Goal: Answer question/provide support: Share knowledge or assist other users

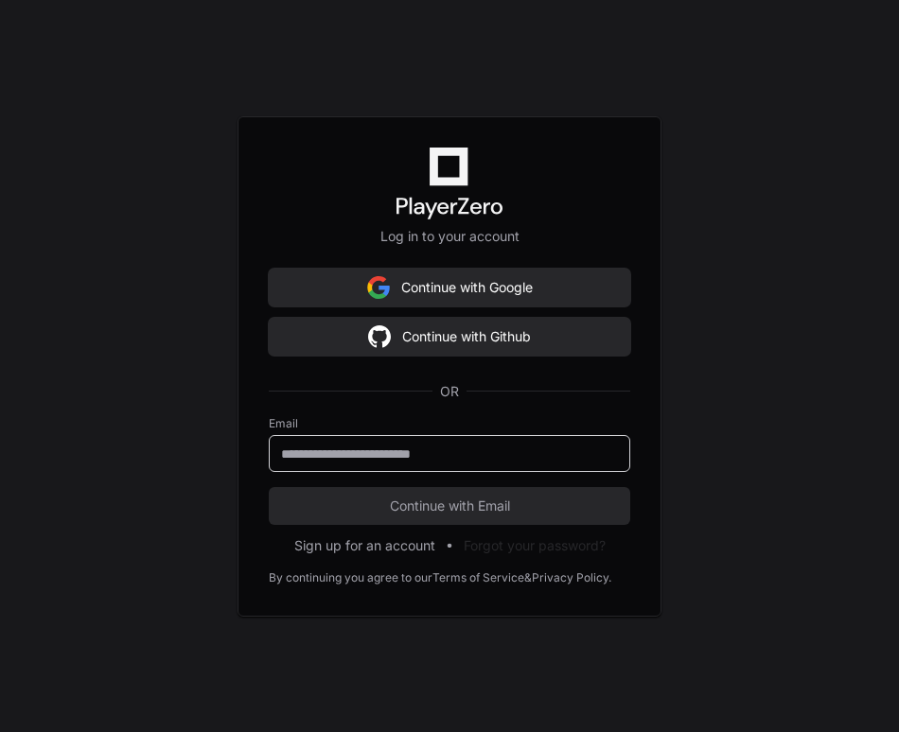
click at [492, 450] on input "email" at bounding box center [449, 454] width 337 height 19
type input "**********"
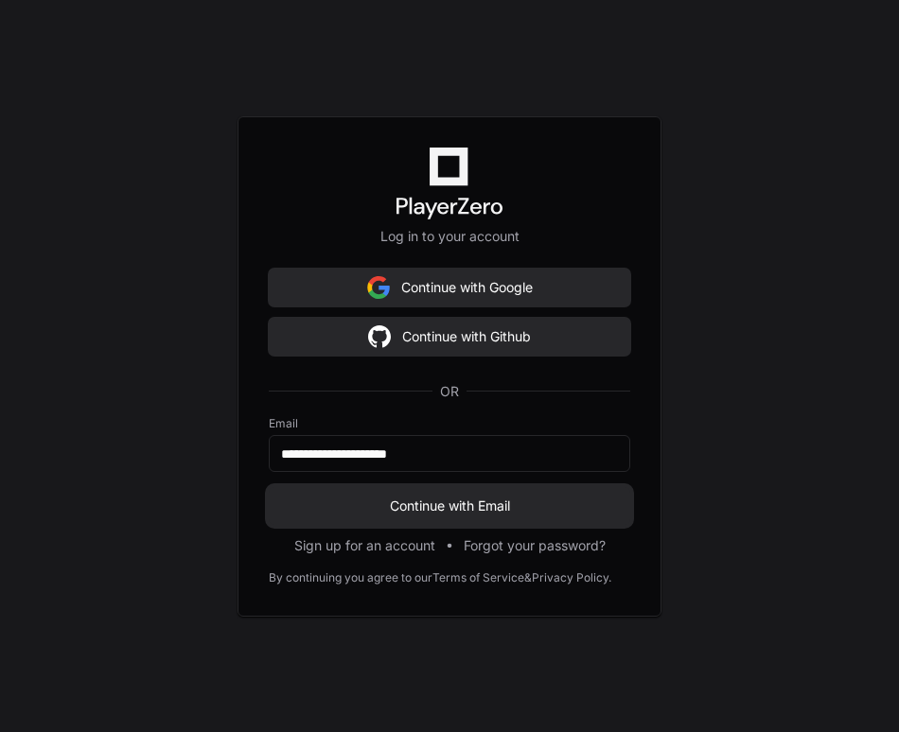
click at [490, 507] on span "Continue with Email" at bounding box center [449, 506] width 361 height 19
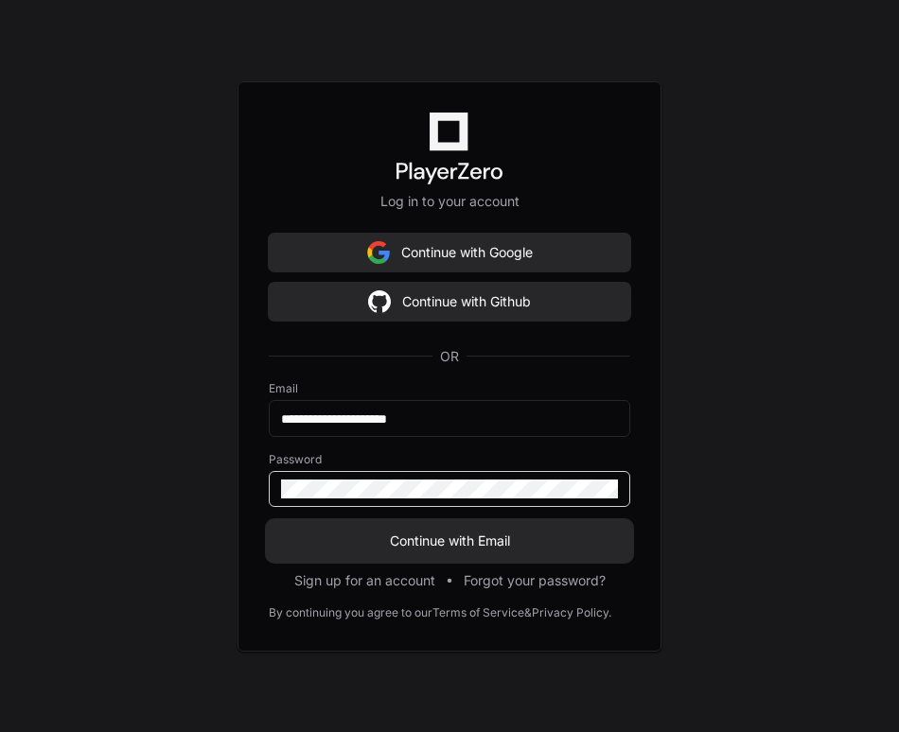
click at [489, 548] on span "Continue with Email" at bounding box center [449, 541] width 361 height 19
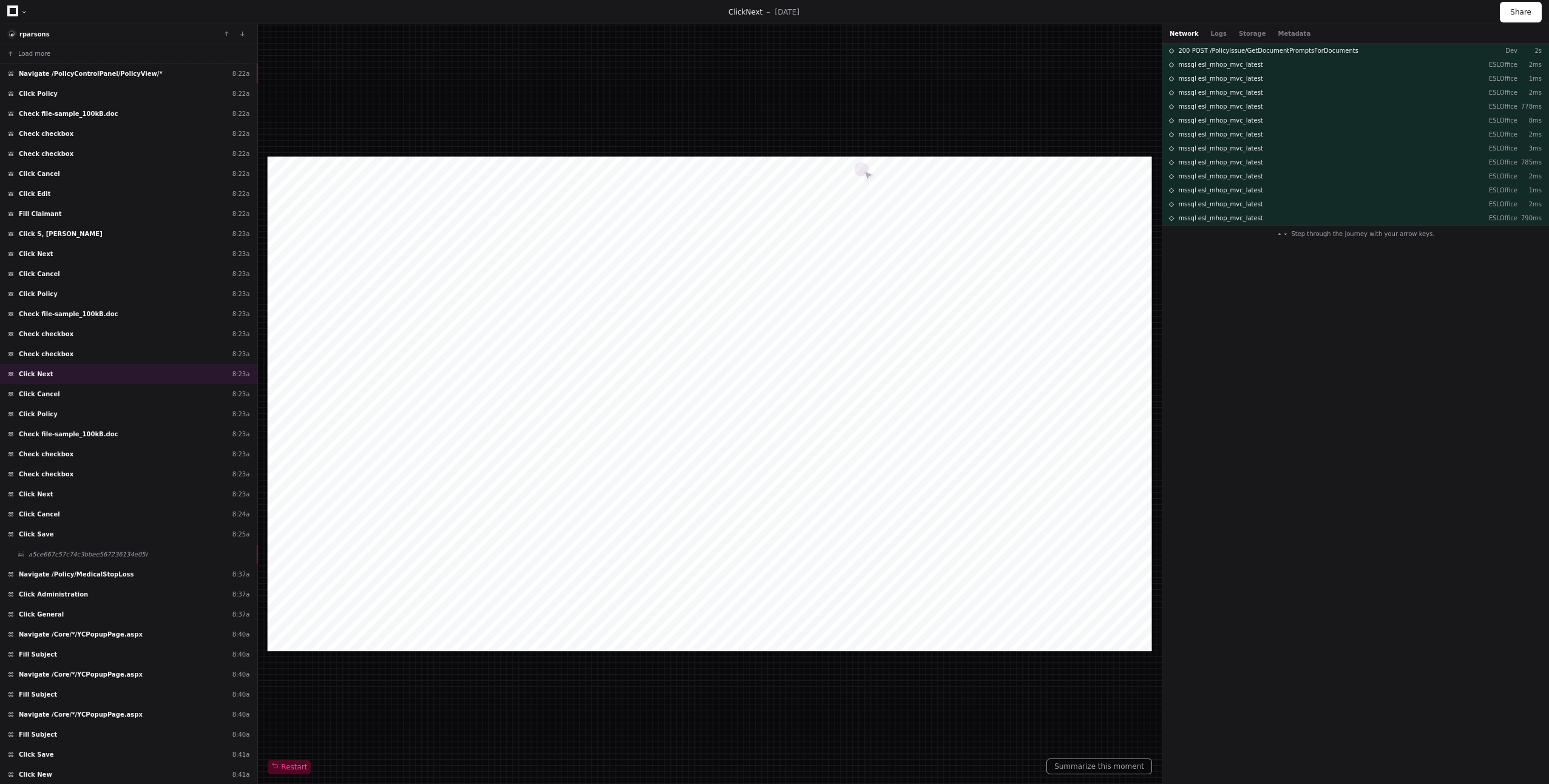
click at [21, 14] on div at bounding box center [24, 12] width 7 height 7
click at [24, 11] on div at bounding box center [24, 12] width 7 height 7
click at [576, 14] on span "Next" at bounding box center [754, 12] width 17 height 8
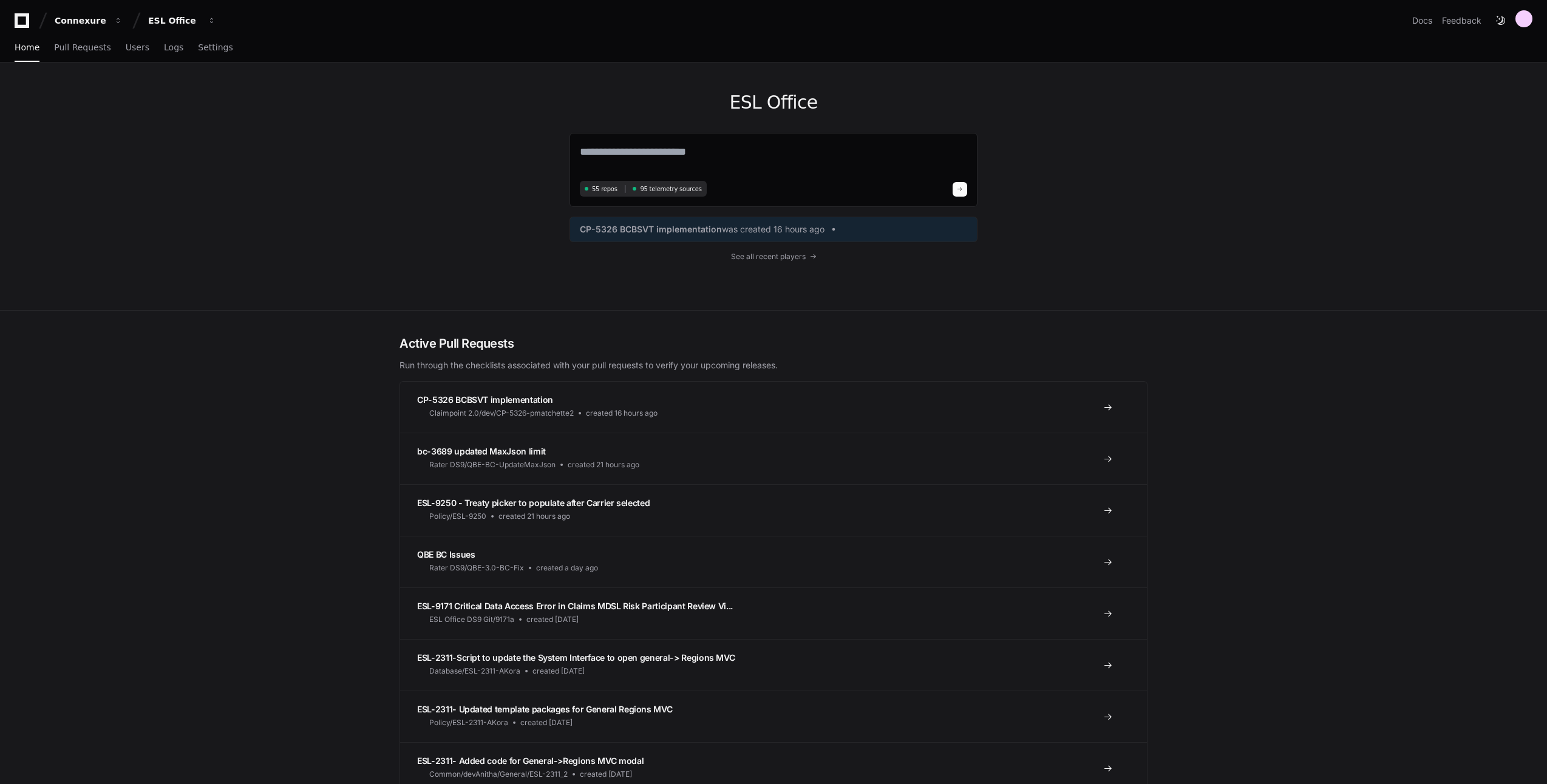
click at [164, 44] on span "Logs" at bounding box center [173, 47] width 19 height 7
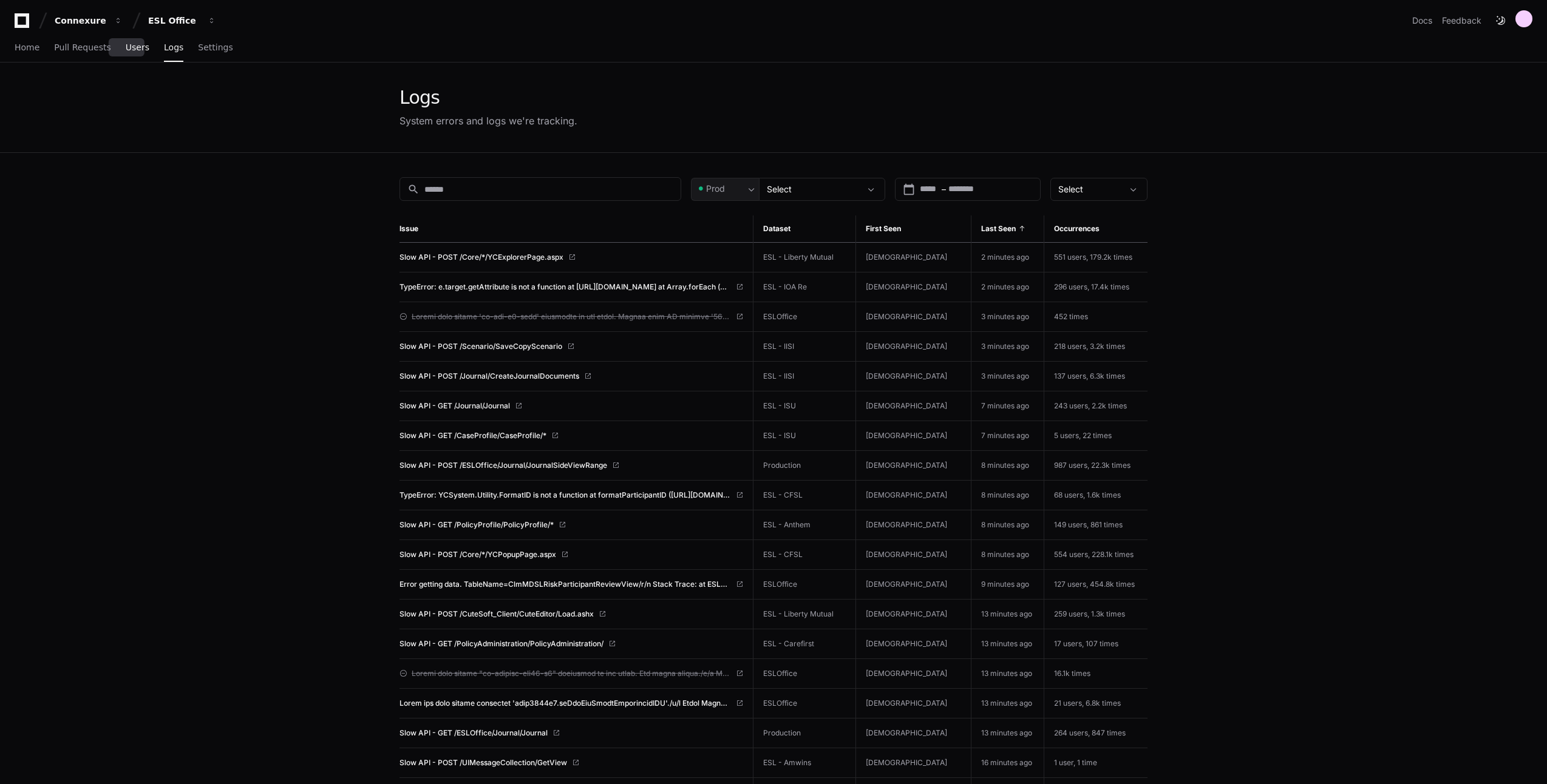
click at [133, 39] on link "Users" at bounding box center [137, 48] width 24 height 28
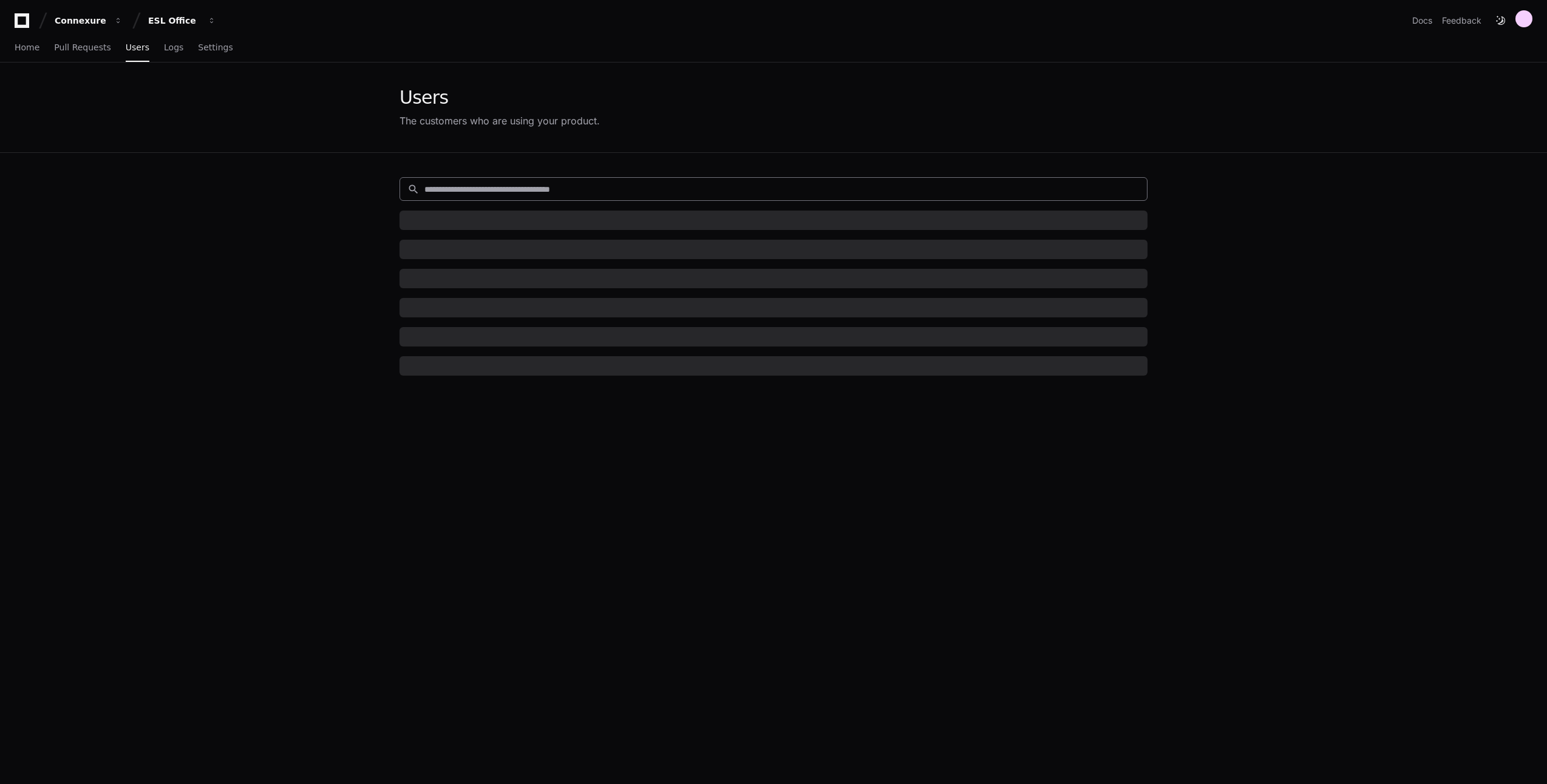
click at [535, 181] on div "search" at bounding box center [774, 189] width 748 height 24
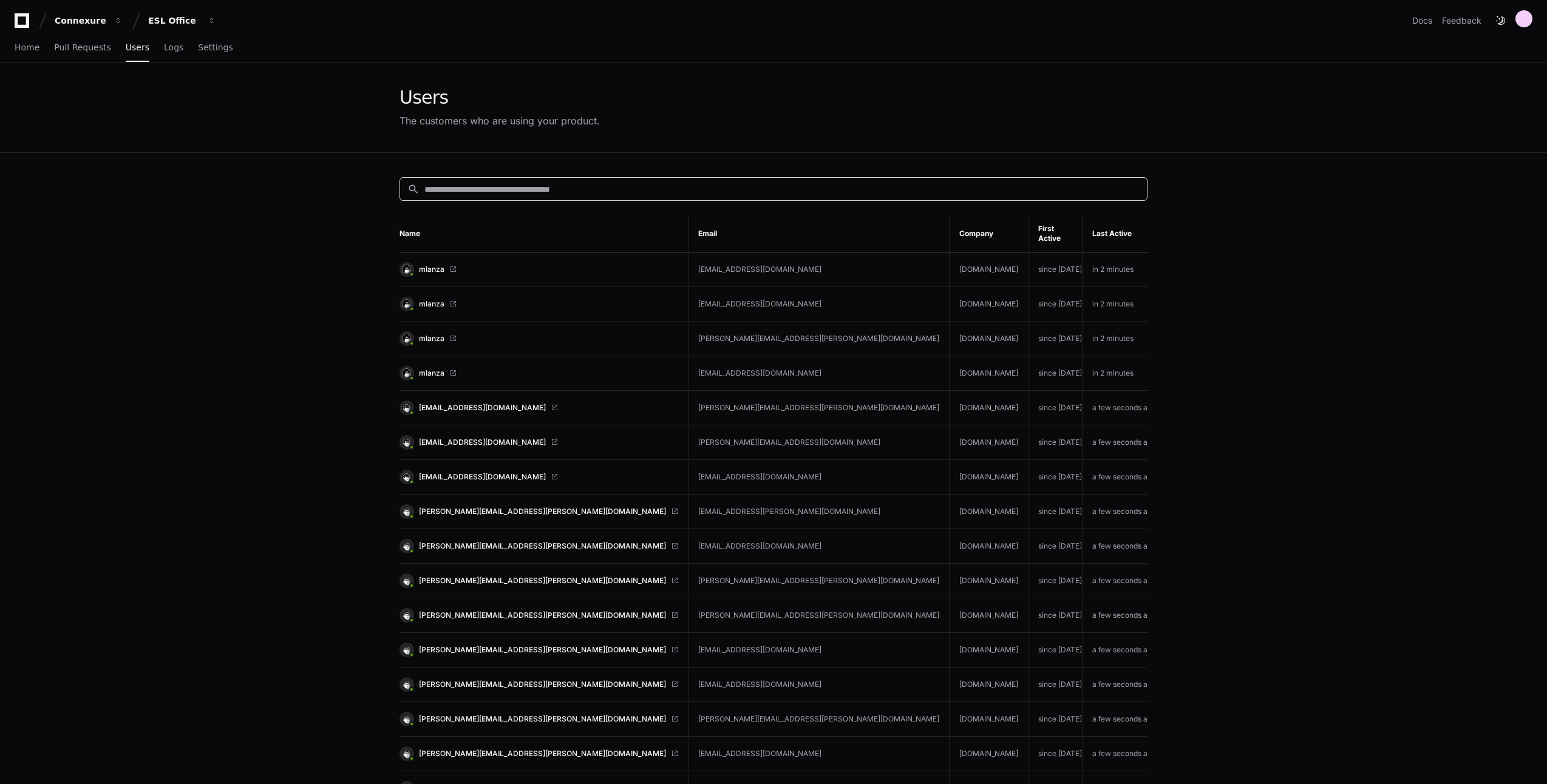
click at [526, 193] on input at bounding box center [782, 189] width 715 height 12
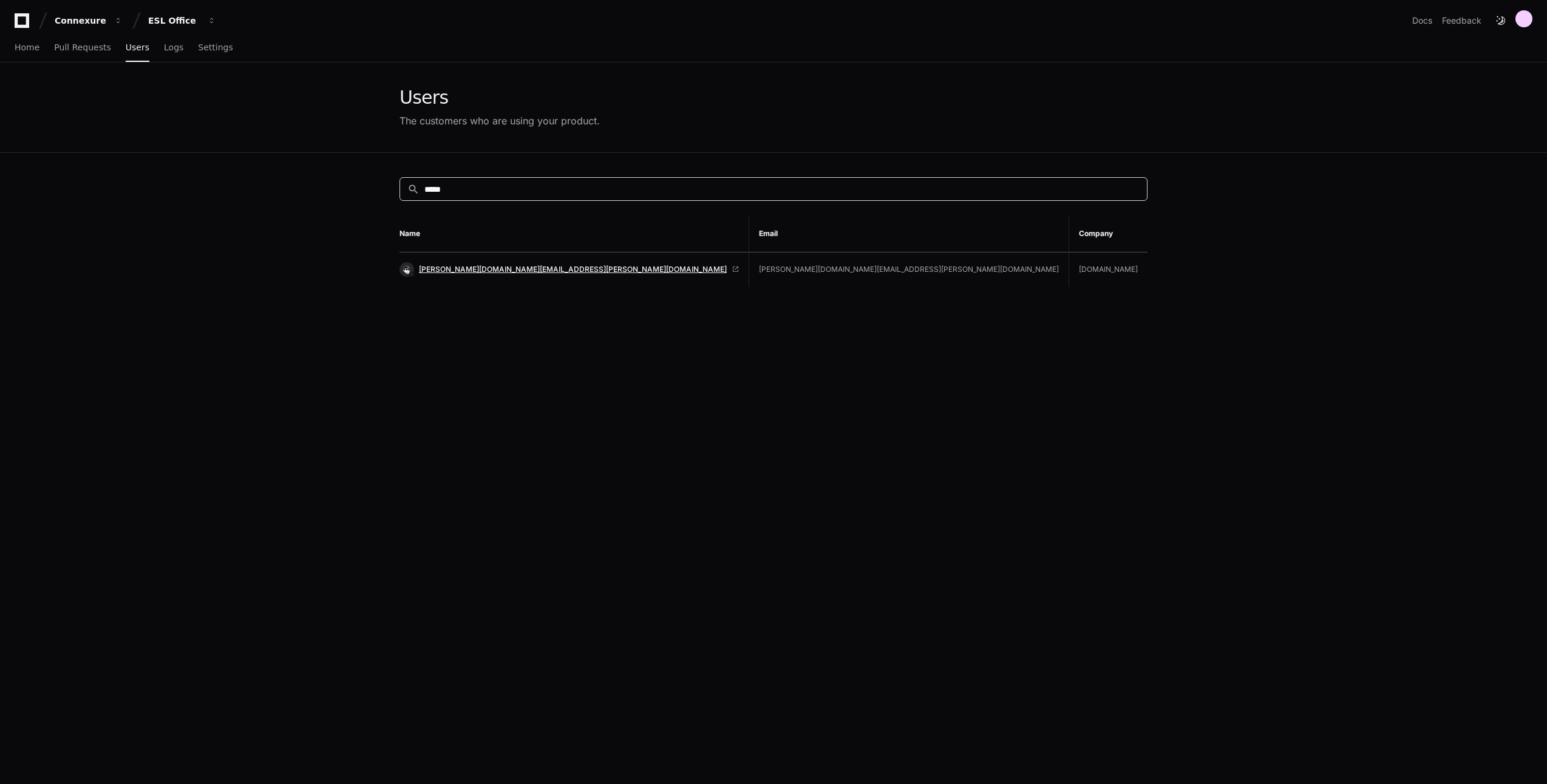
type input "*****"
click at [424, 264] on span "[PERSON_NAME][DOMAIN_NAME][EMAIL_ADDRESS][PERSON_NAME][DOMAIN_NAME]" at bounding box center [573, 269] width 308 height 10
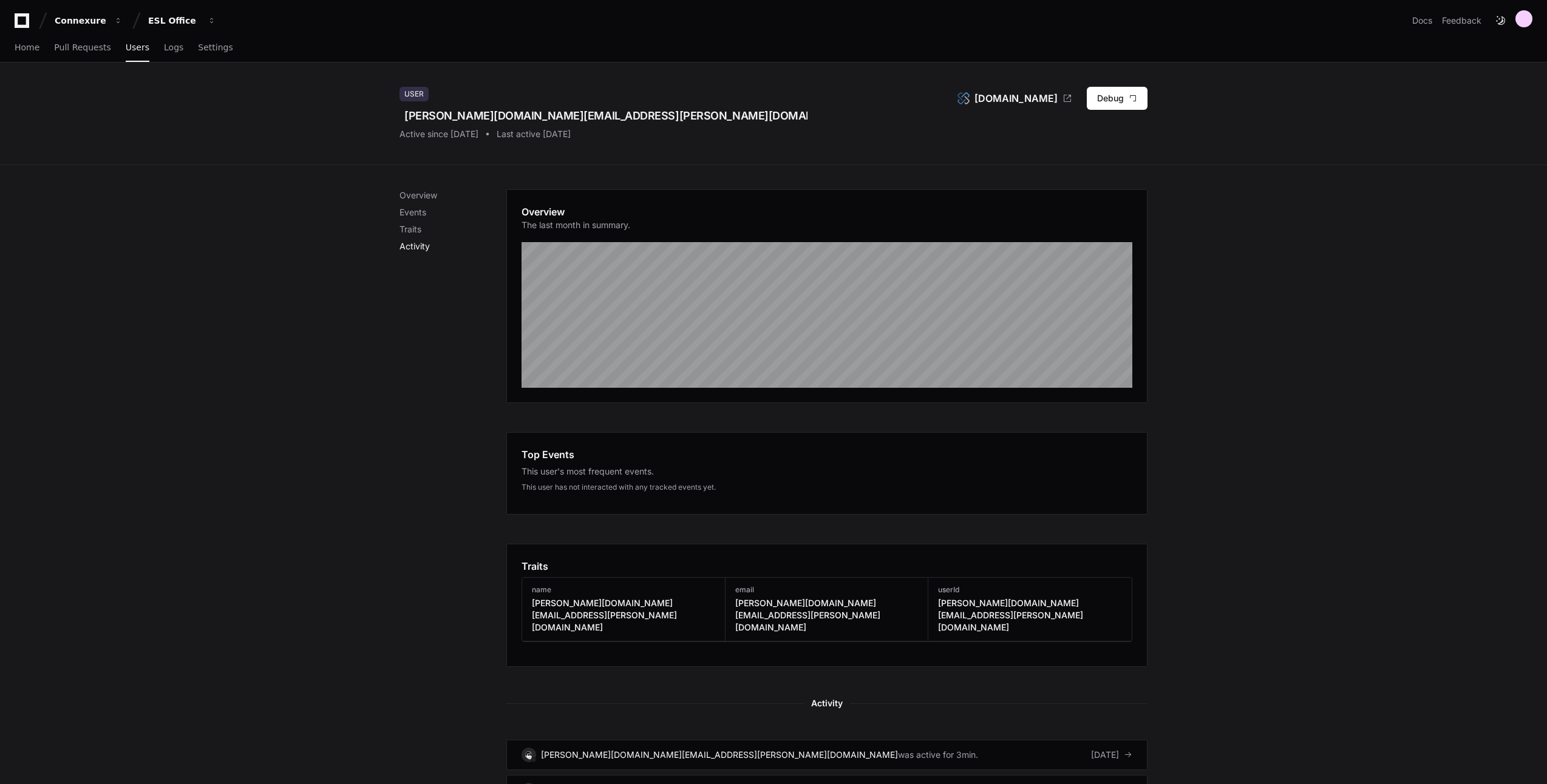
click at [424, 244] on p "Activity" at bounding box center [453, 246] width 107 height 12
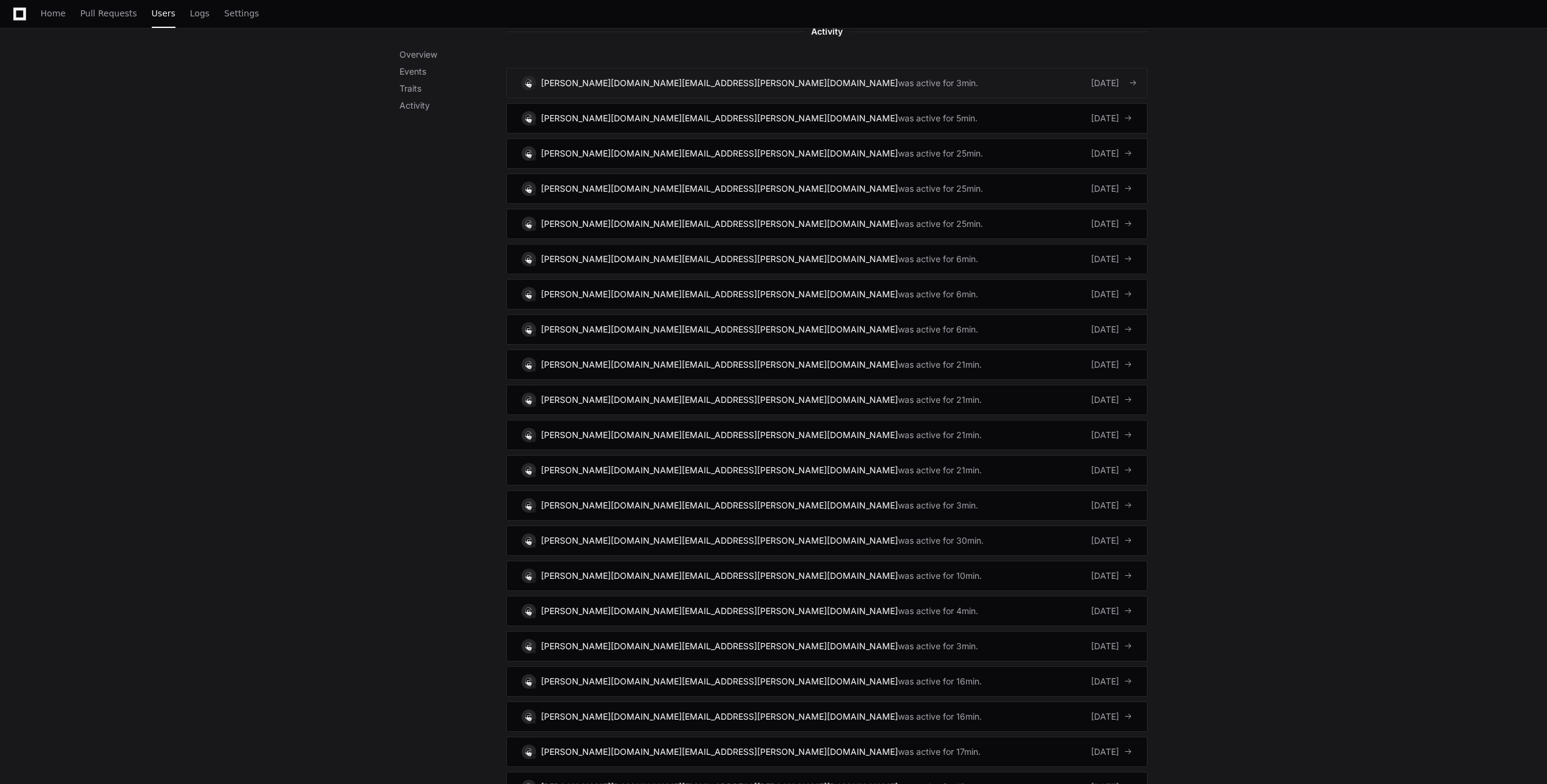
click at [1091, 77] on div "7 days ago" at bounding box center [1112, 83] width 41 height 12
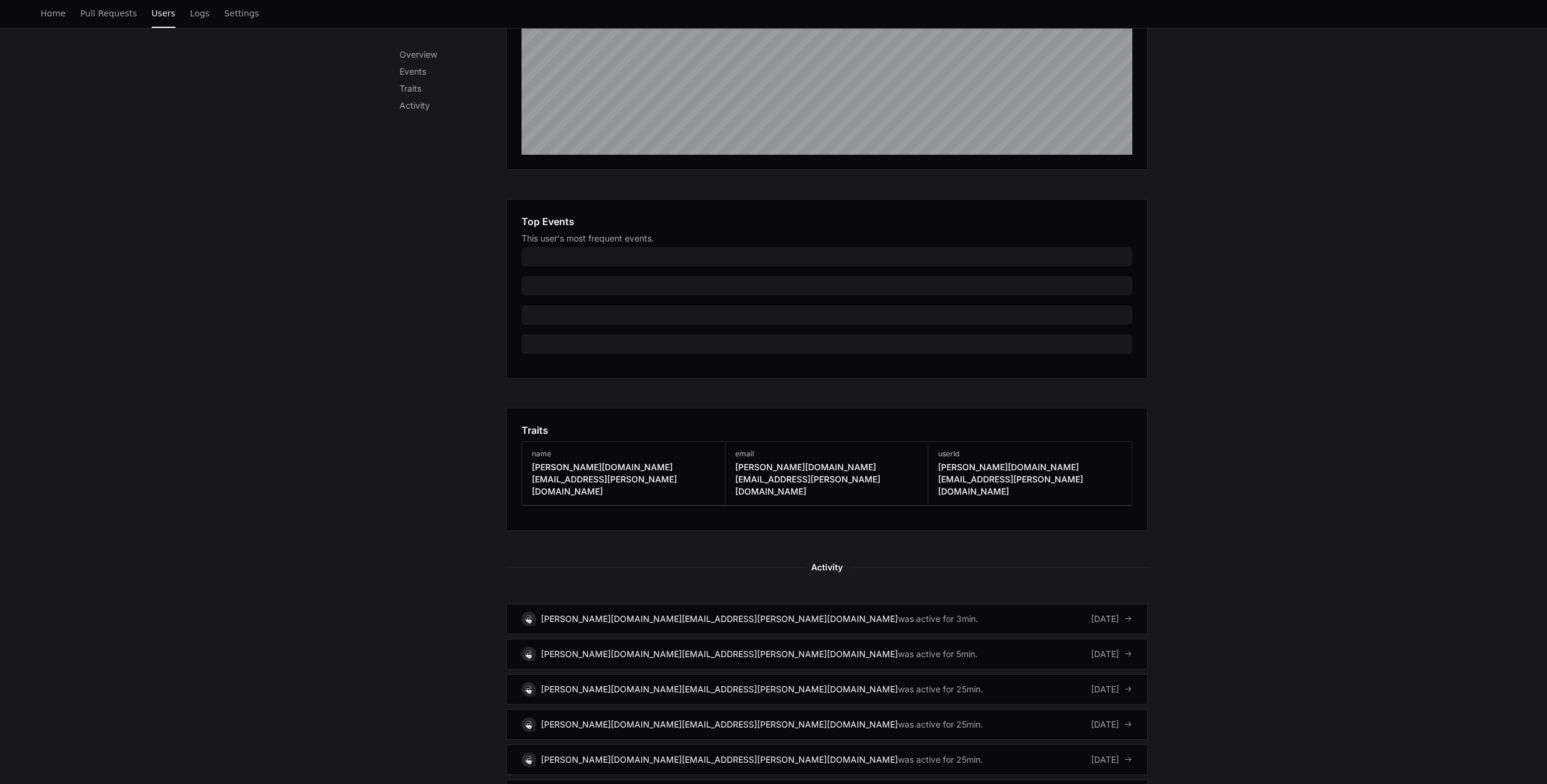
scroll to position [112, 0]
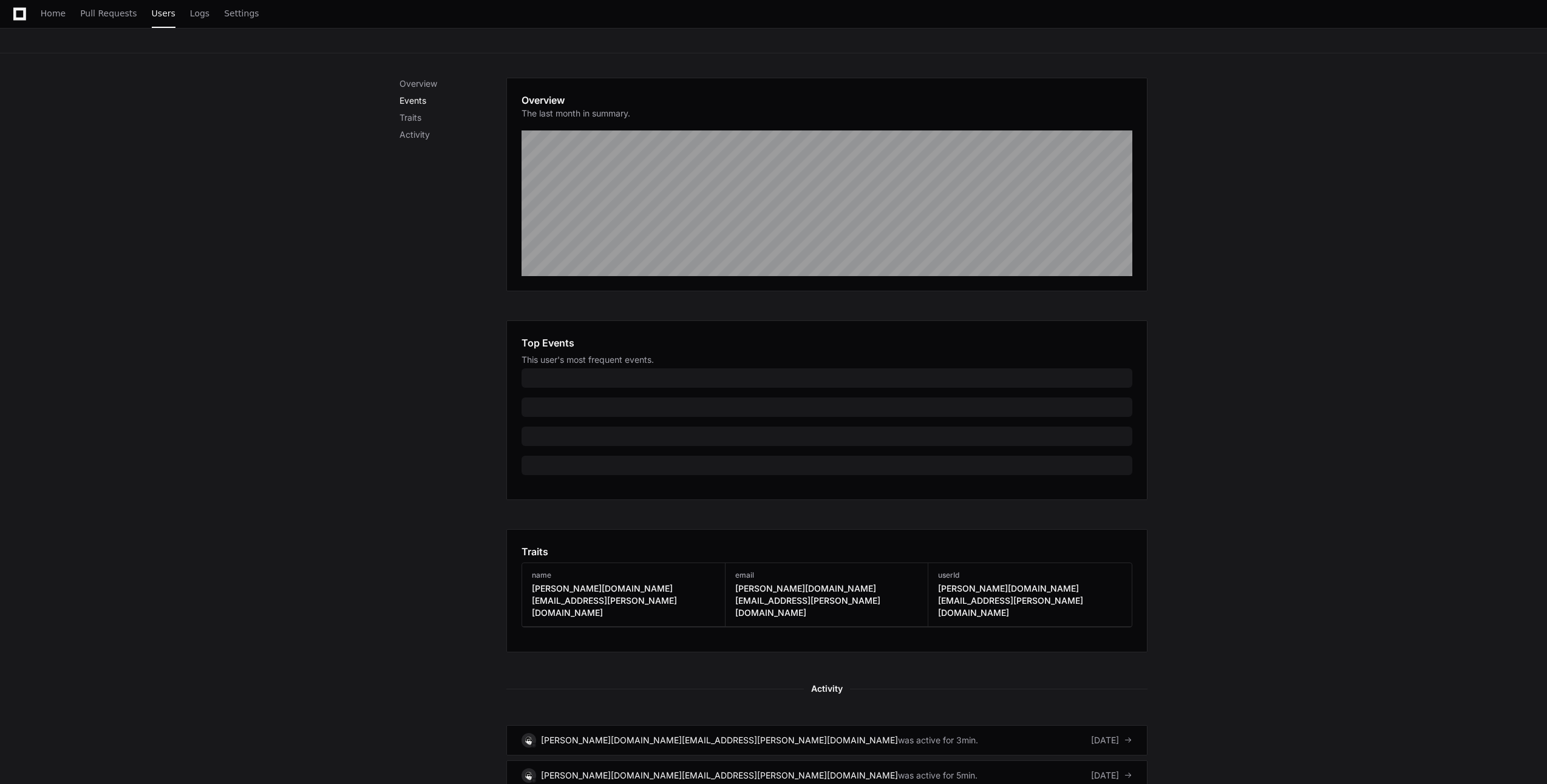
click at [422, 100] on p "Events" at bounding box center [453, 101] width 107 height 12
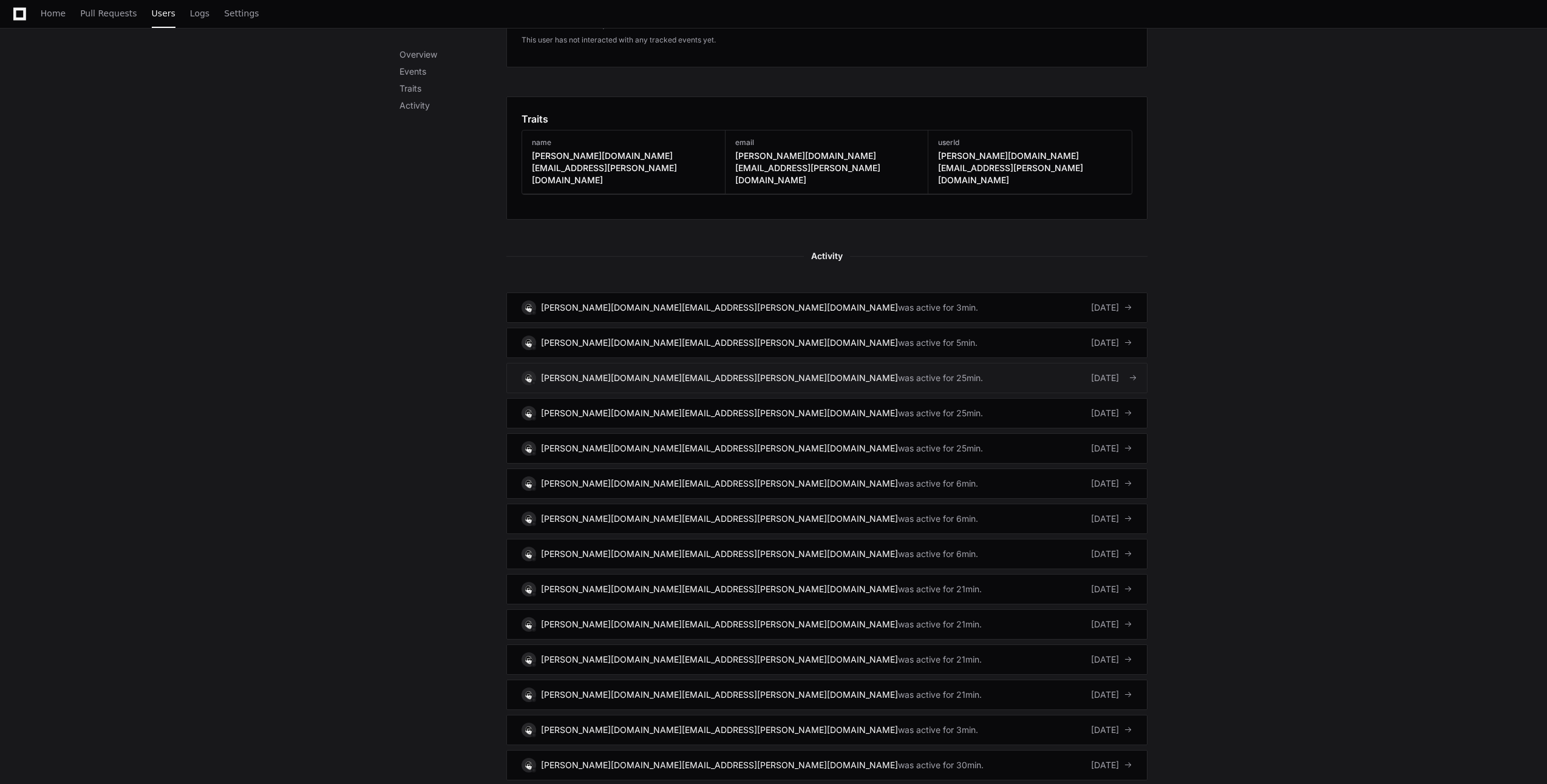
click at [1136, 374] on span at bounding box center [1133, 378] width 8 height 8
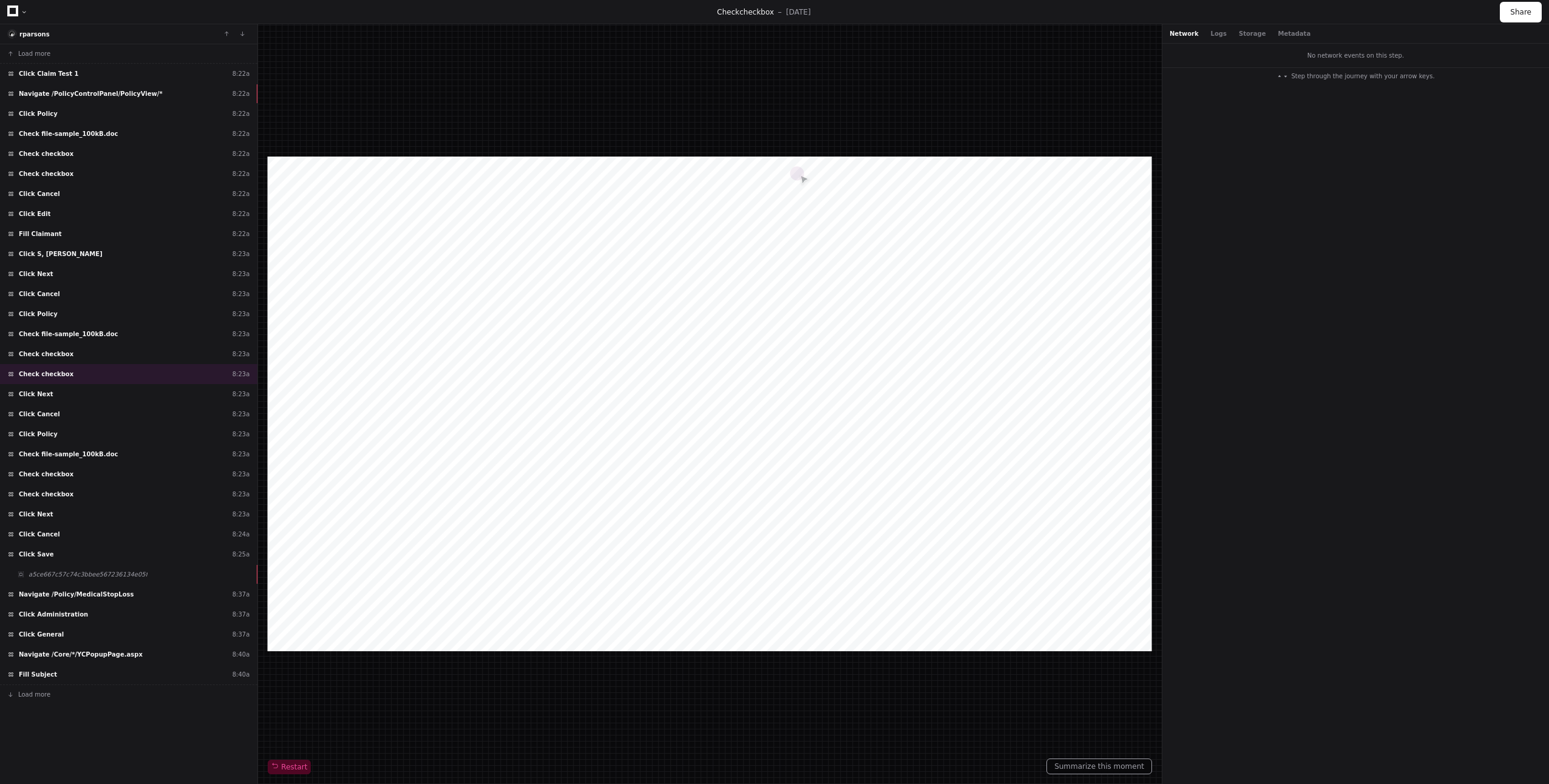
click at [654, 0] on div "Check checkbox [DATE] Share" at bounding box center [774, 12] width 1549 height 24
click at [26, 12] on div at bounding box center [24, 12] width 7 height 7
click at [26, 12] on div at bounding box center [24, 12] width 7 height 7
click at [24, 12] on div at bounding box center [24, 12] width 7 height 7
click at [39, 52] on span "Load more" at bounding box center [34, 54] width 32 height 9
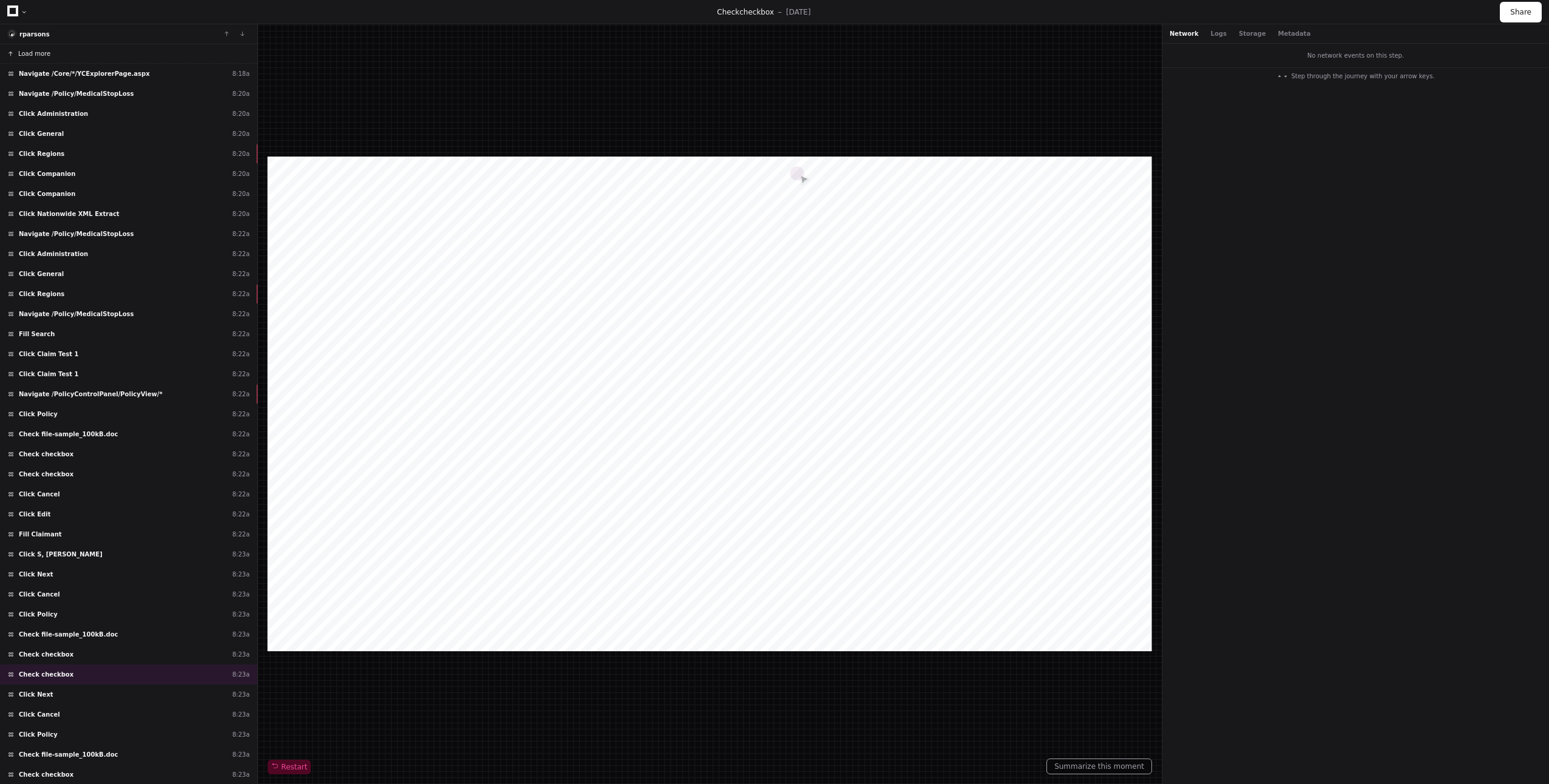
click at [13, 13] on icon at bounding box center [12, 11] width 11 height 11
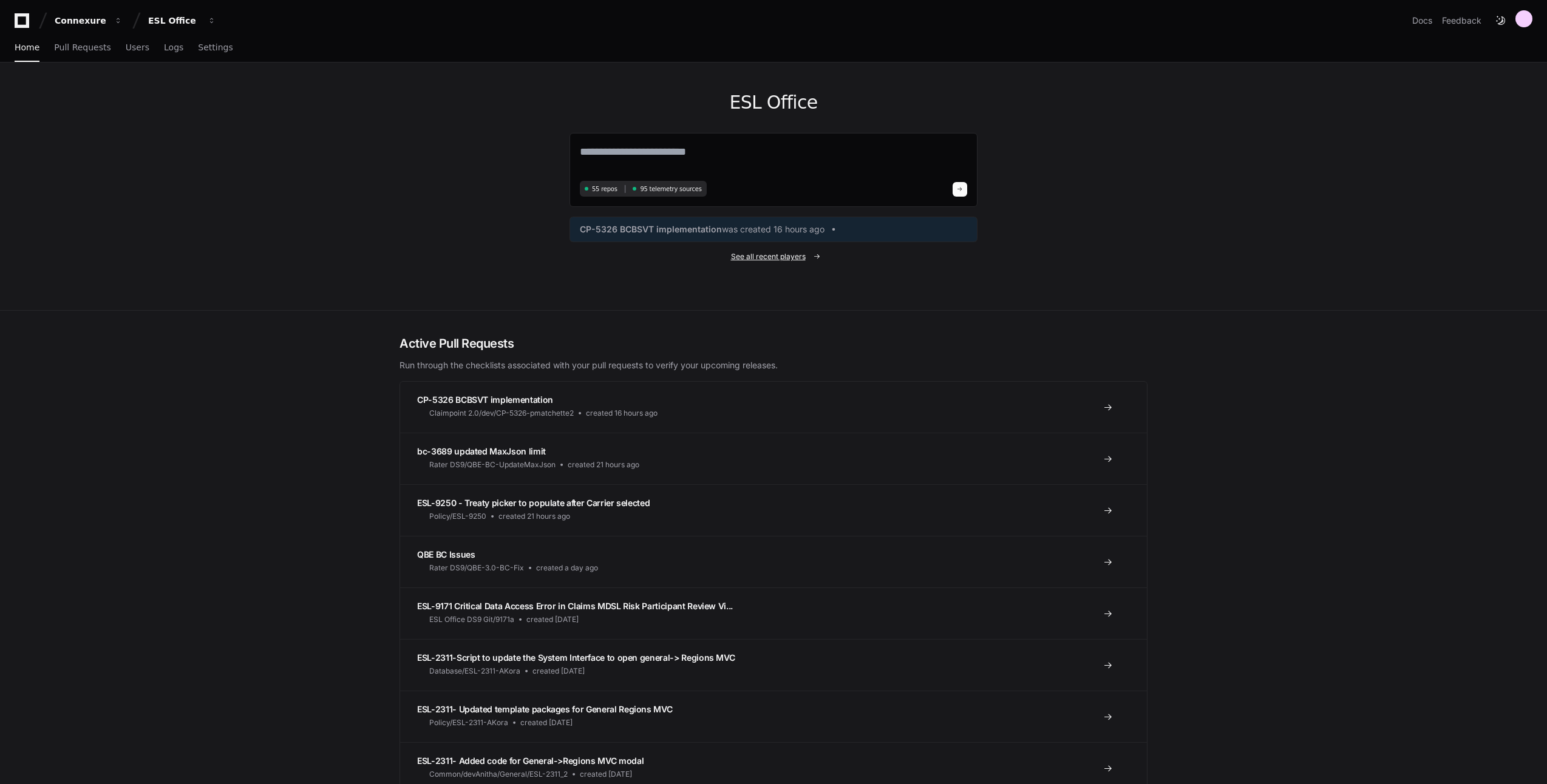
click at [783, 257] on span "See all recent players" at bounding box center [768, 257] width 74 height 10
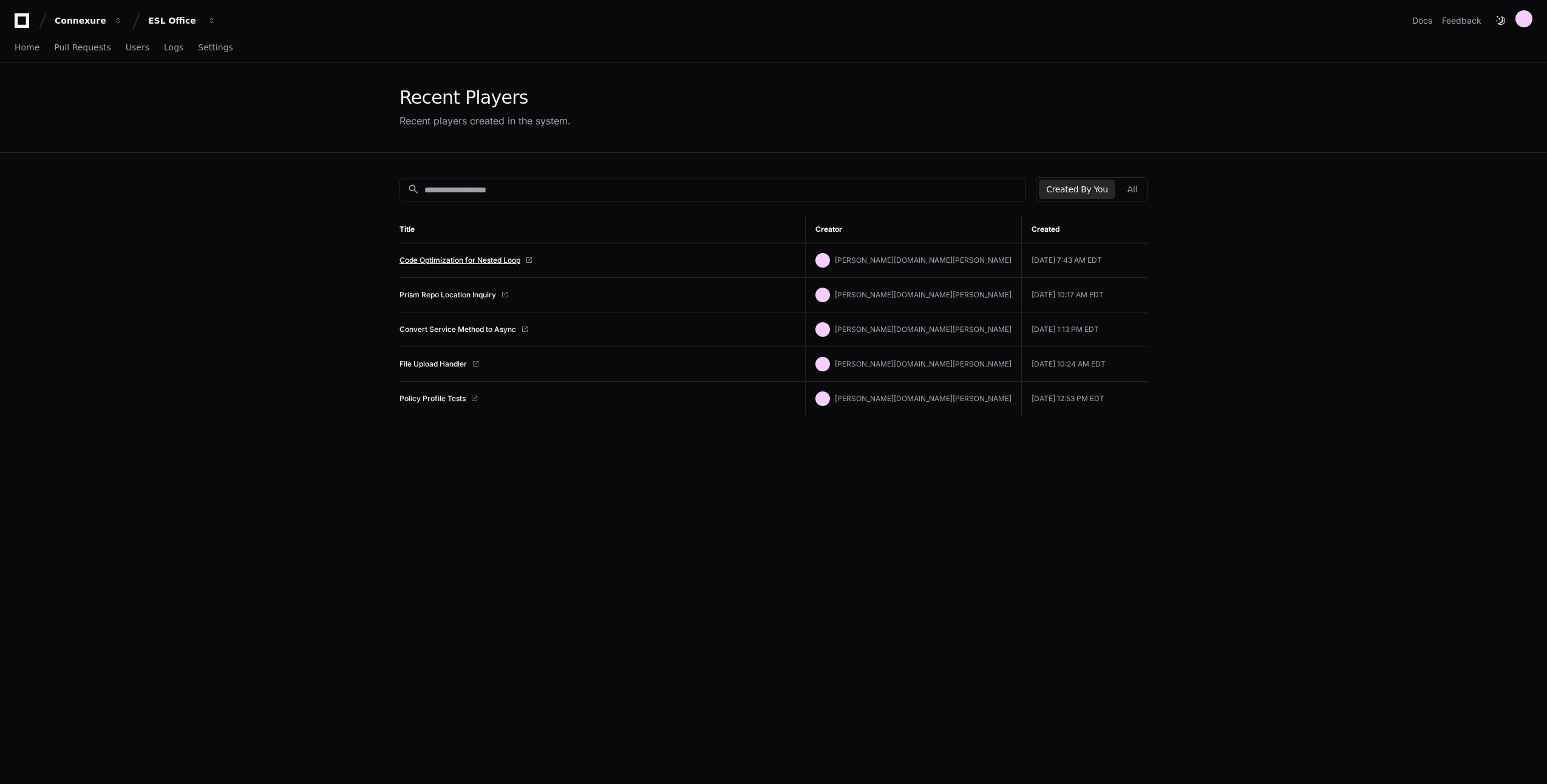
click at [487, 259] on link "Code Optimization for Nested Loop" at bounding box center [460, 260] width 121 height 10
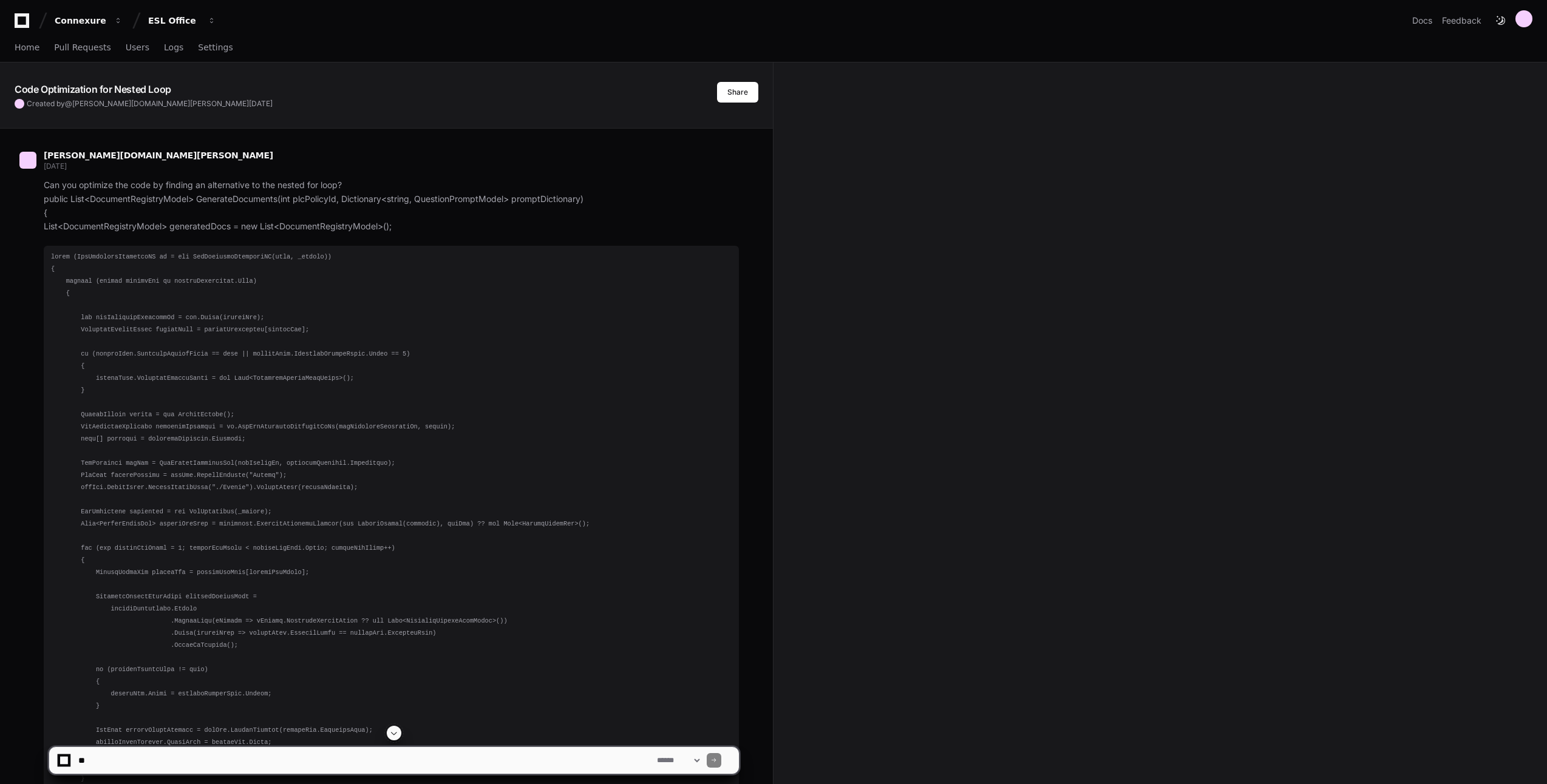
scroll to position [1942, 0]
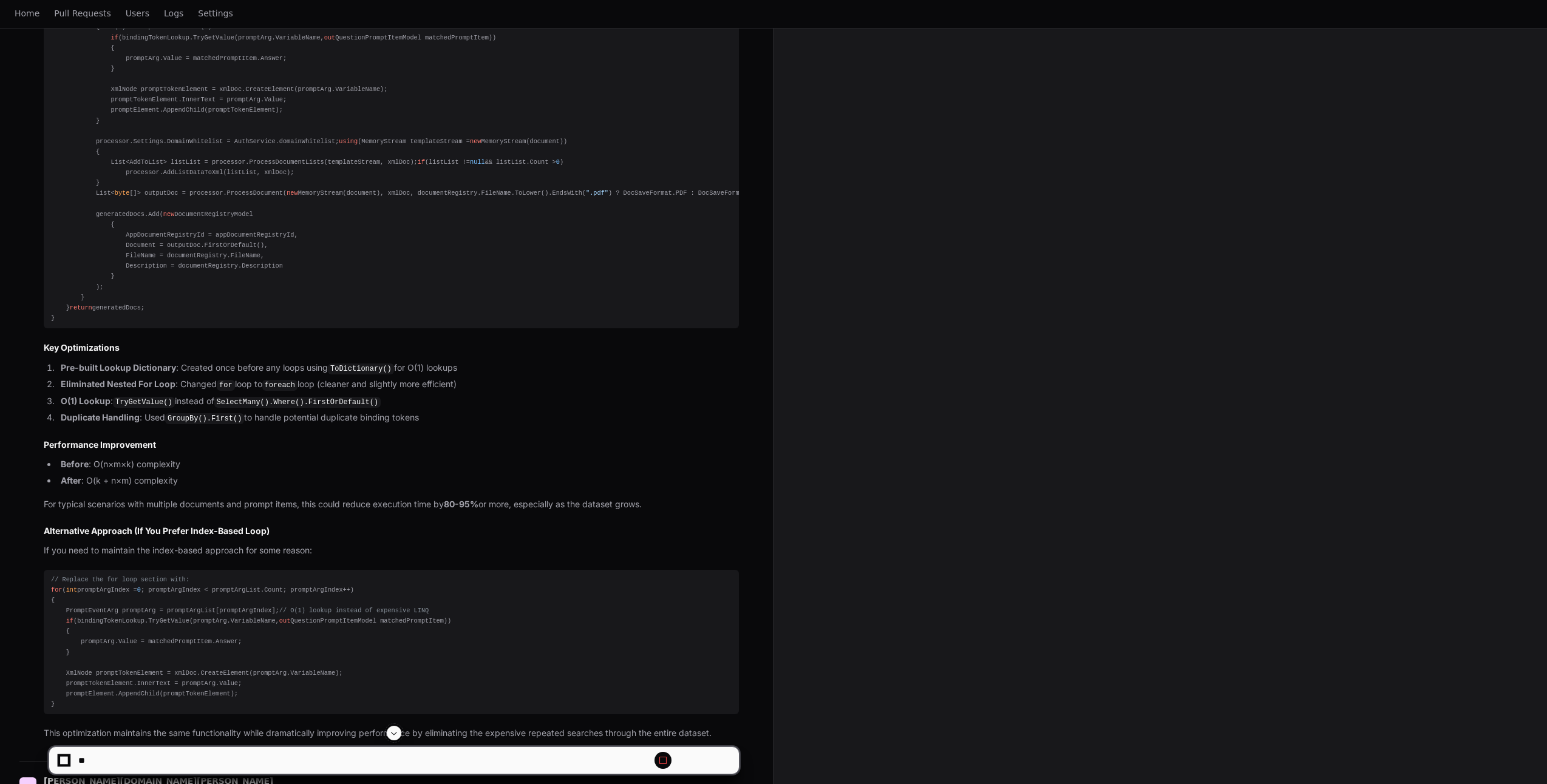
click at [399, 733] on span at bounding box center [393, 733] width 10 height 10
click at [399, 735] on span at bounding box center [393, 733] width 10 height 10
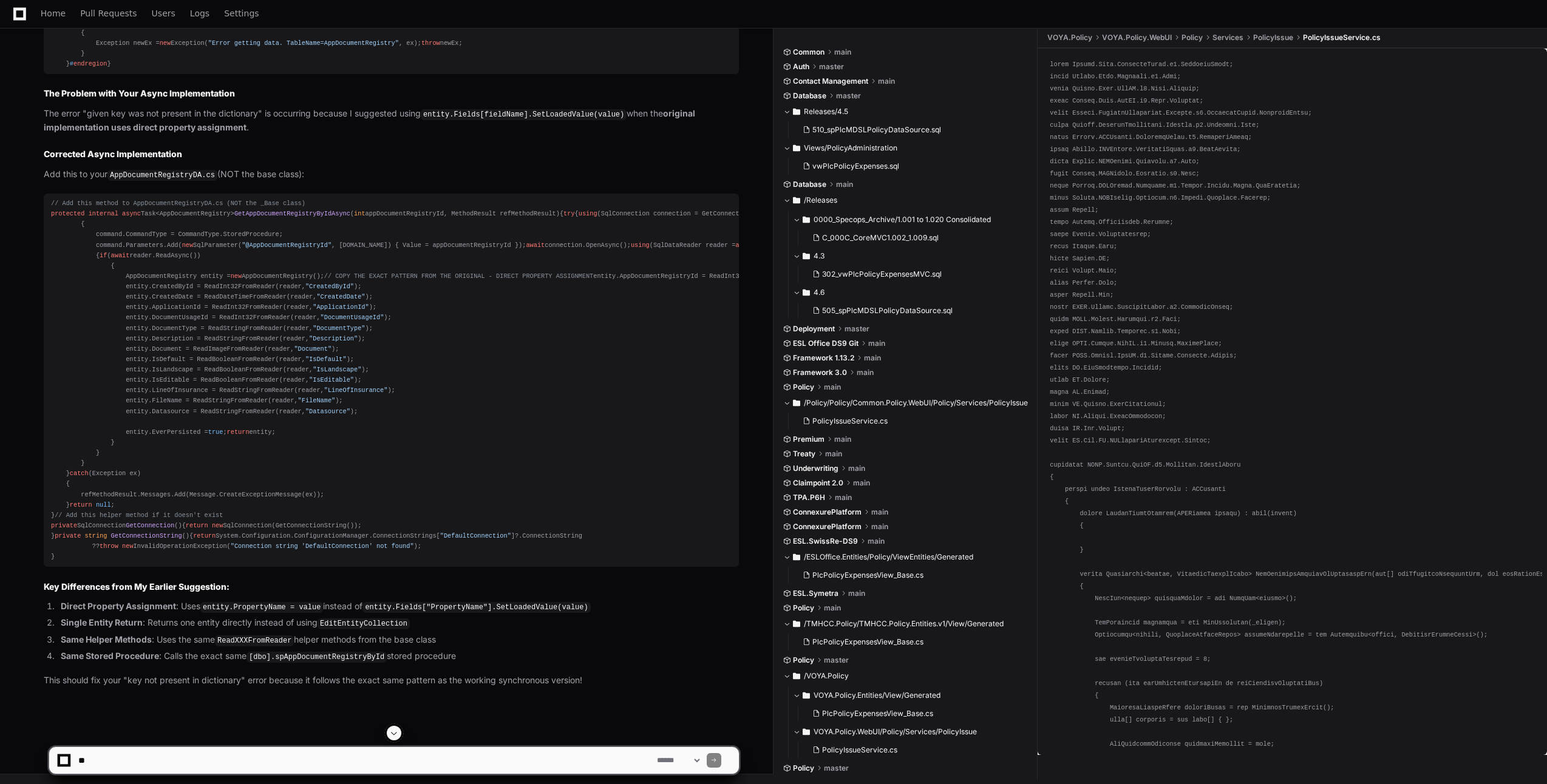
click at [399, 735] on span at bounding box center [393, 733] width 10 height 10
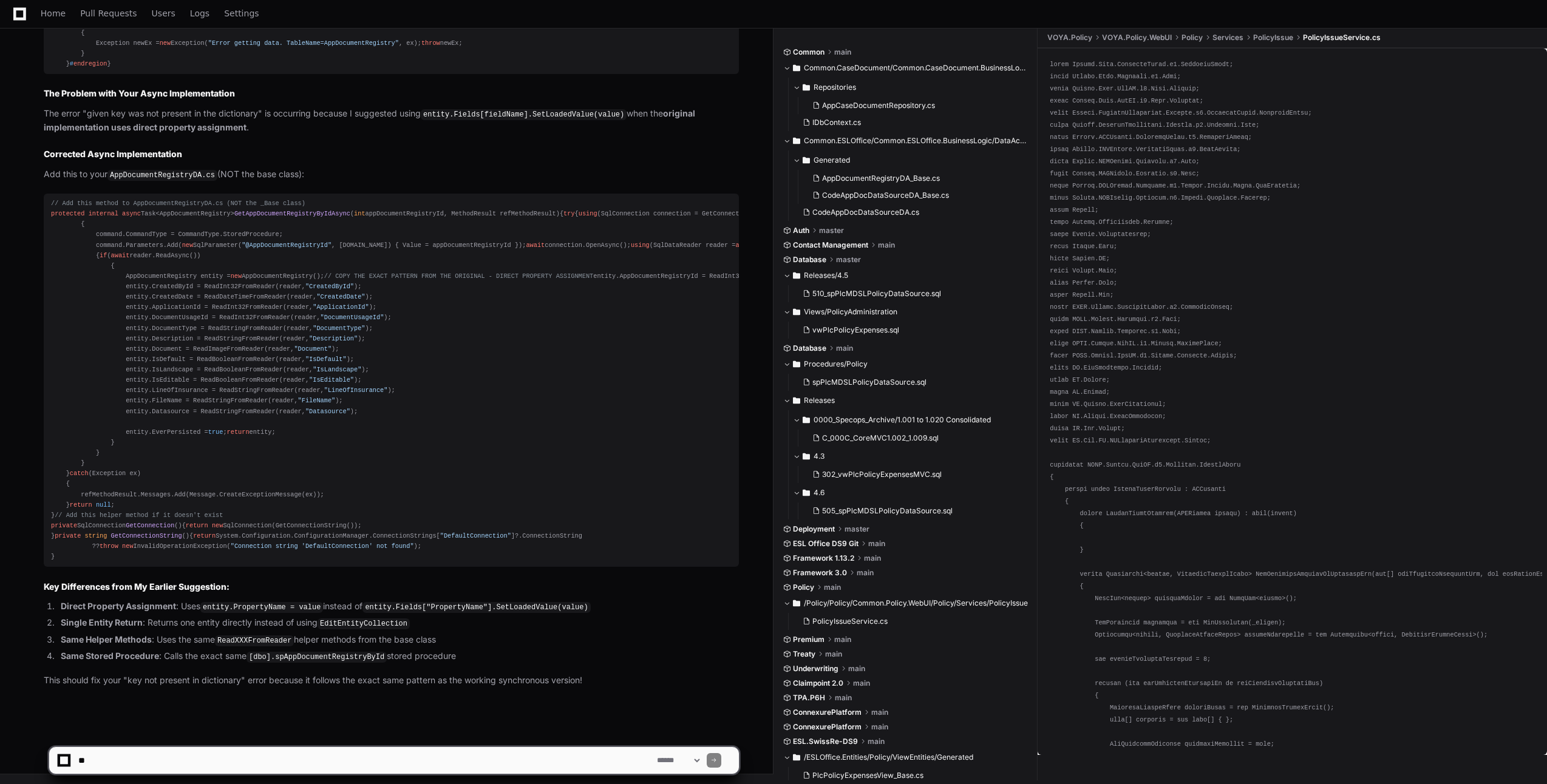
scroll to position [43070, 0]
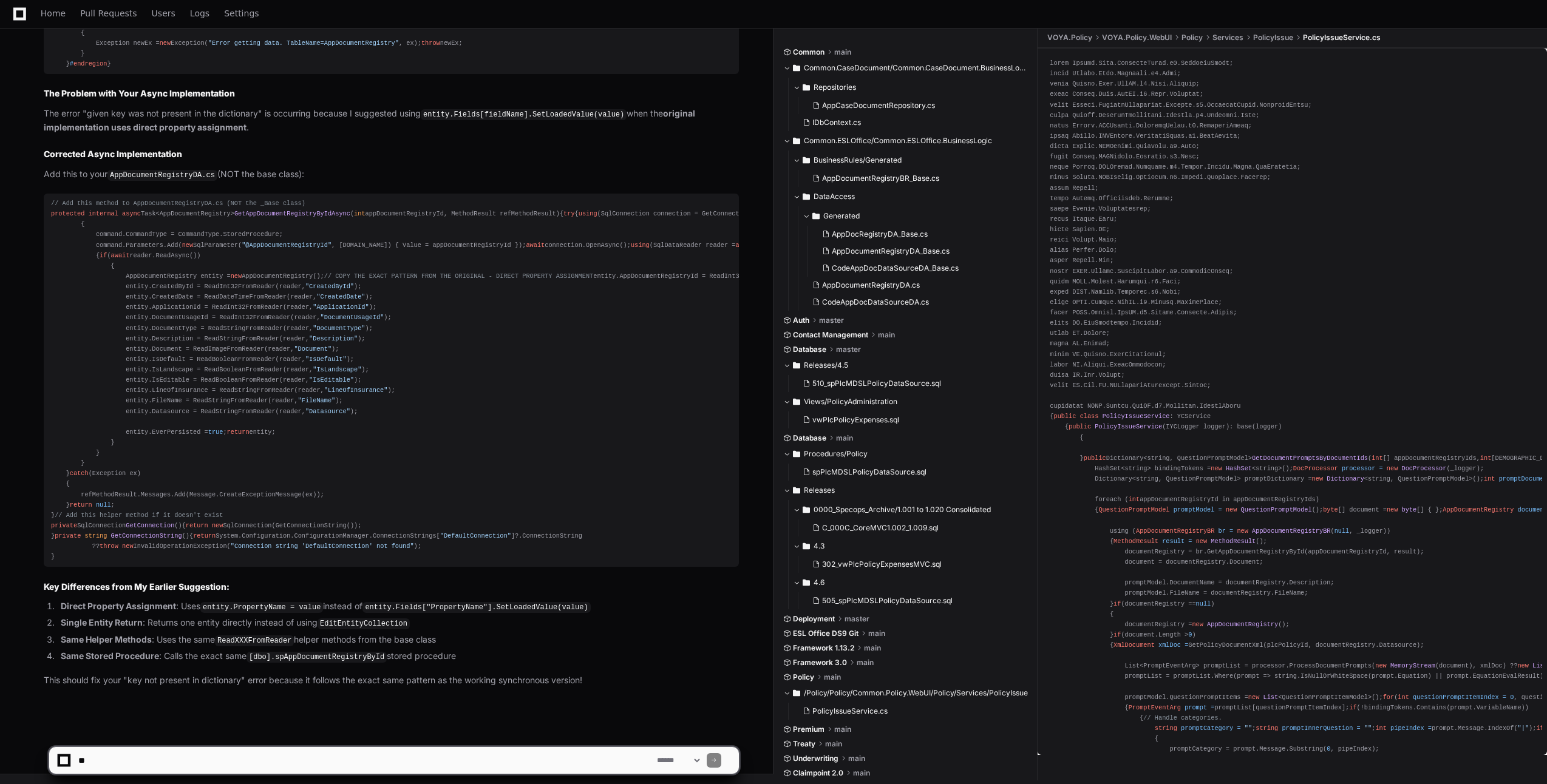
click at [397, 764] on textarea at bounding box center [365, 761] width 579 height 27
paste textarea "**********"
click at [369, 760] on textarea at bounding box center [365, 761] width 579 height 27
paste textarea "**********"
click at [503, 756] on textarea at bounding box center [365, 761] width 579 height 27
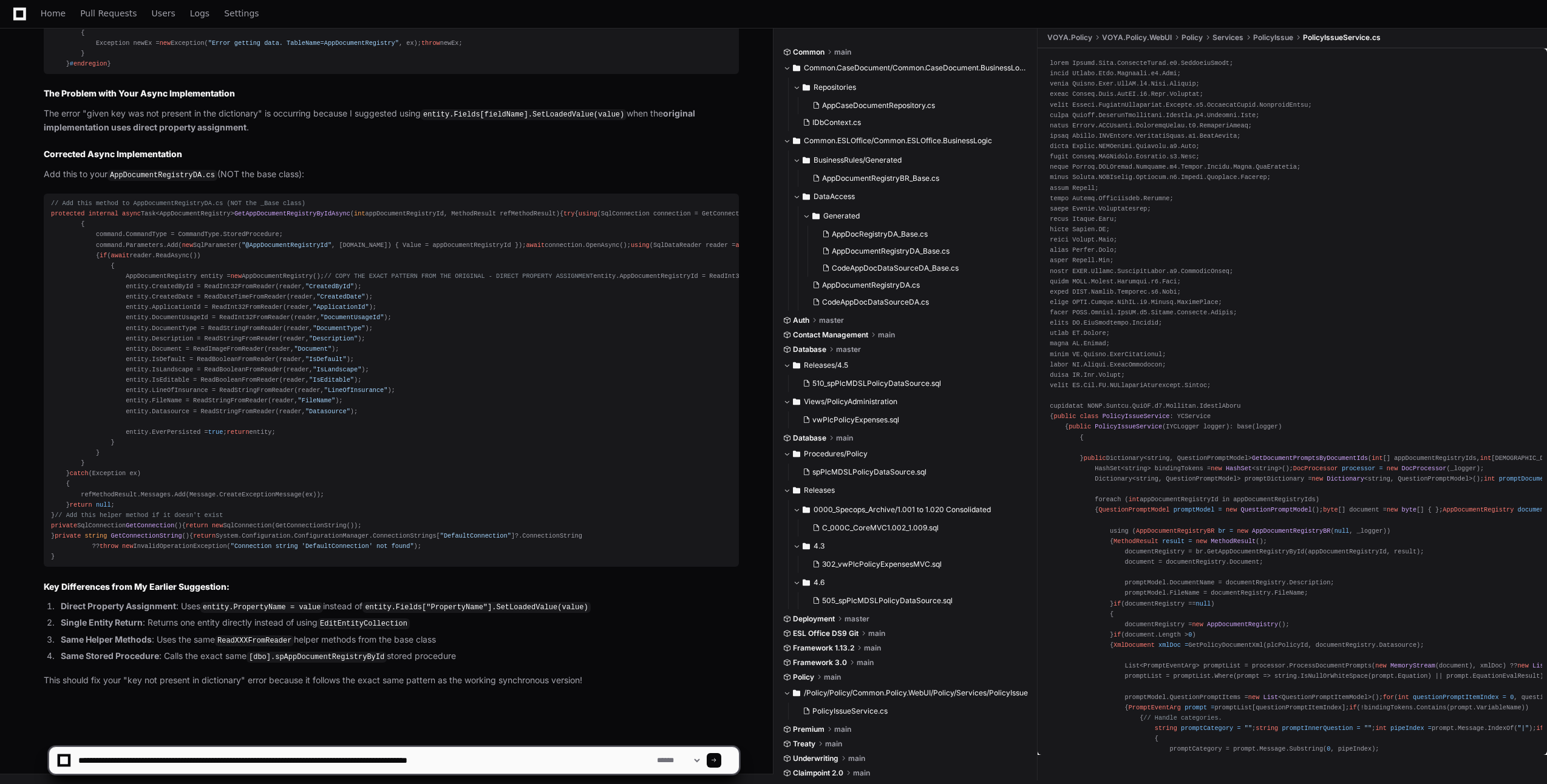
click at [503, 756] on textarea at bounding box center [365, 761] width 579 height 27
paste textarea "*********"
type textarea "**********"
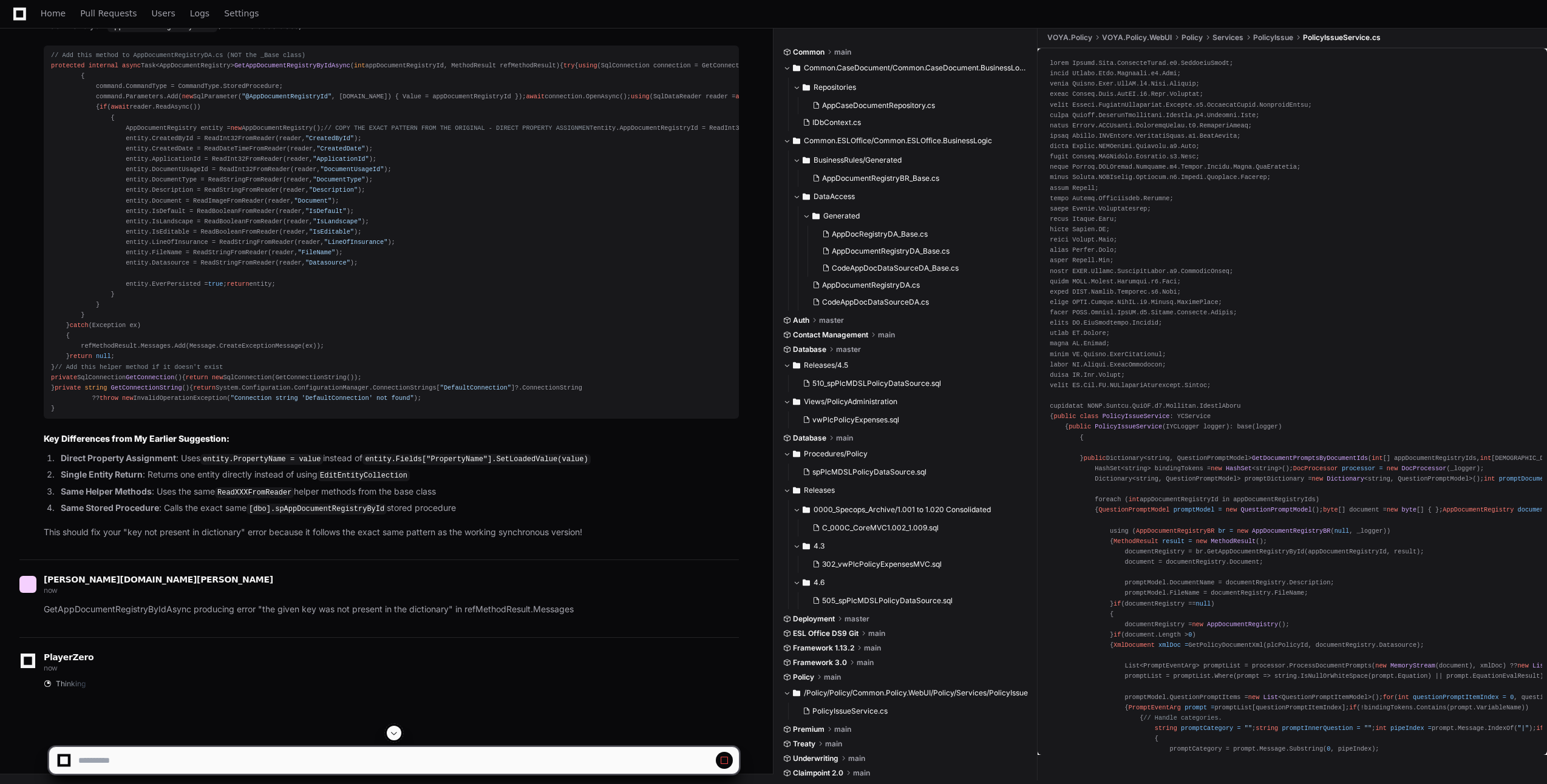
scroll to position [41129, 0]
click at [394, 729] on span at bounding box center [393, 733] width 10 height 10
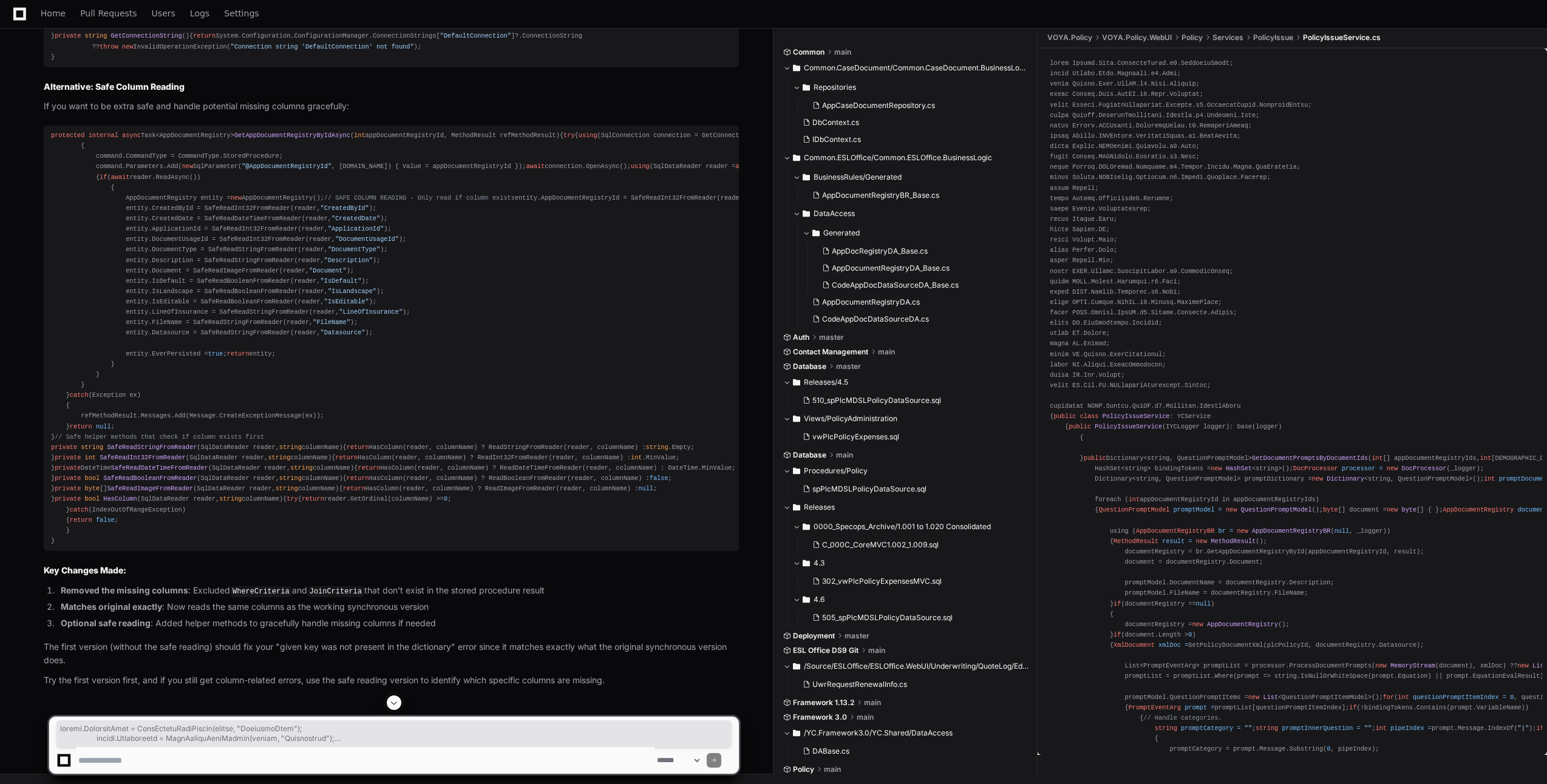
scroll to position [44004, 0]
copy div "protected internal async Task<AppDocumentRegistry> GetAppDocumentRegistryByIdAs…"
click at [512, 758] on textarea at bounding box center [365, 761] width 579 height 27
paste textarea "**********"
type textarea "**********"
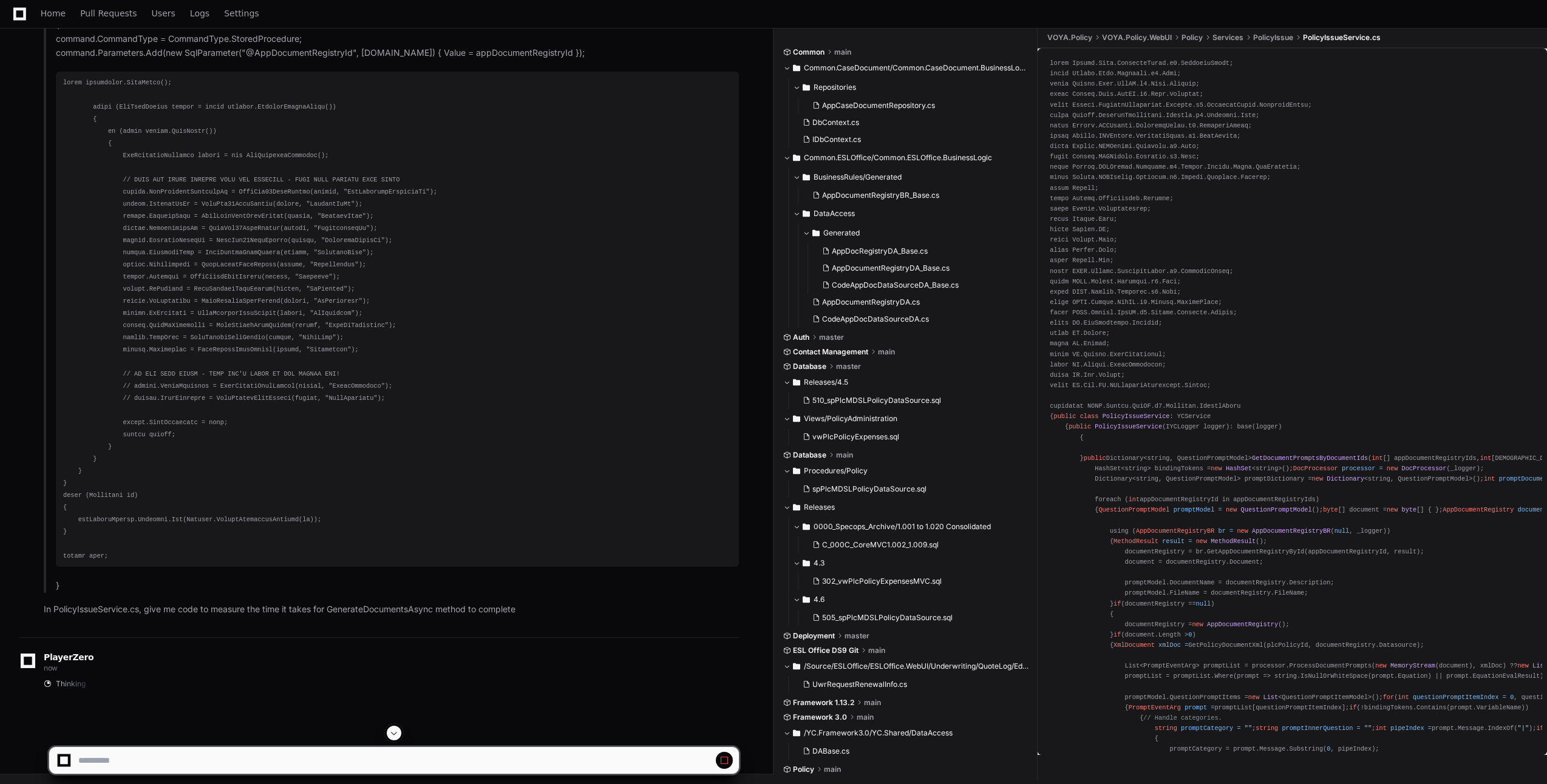
scroll to position [42063, 0]
click at [392, 731] on span at bounding box center [393, 733] width 10 height 10
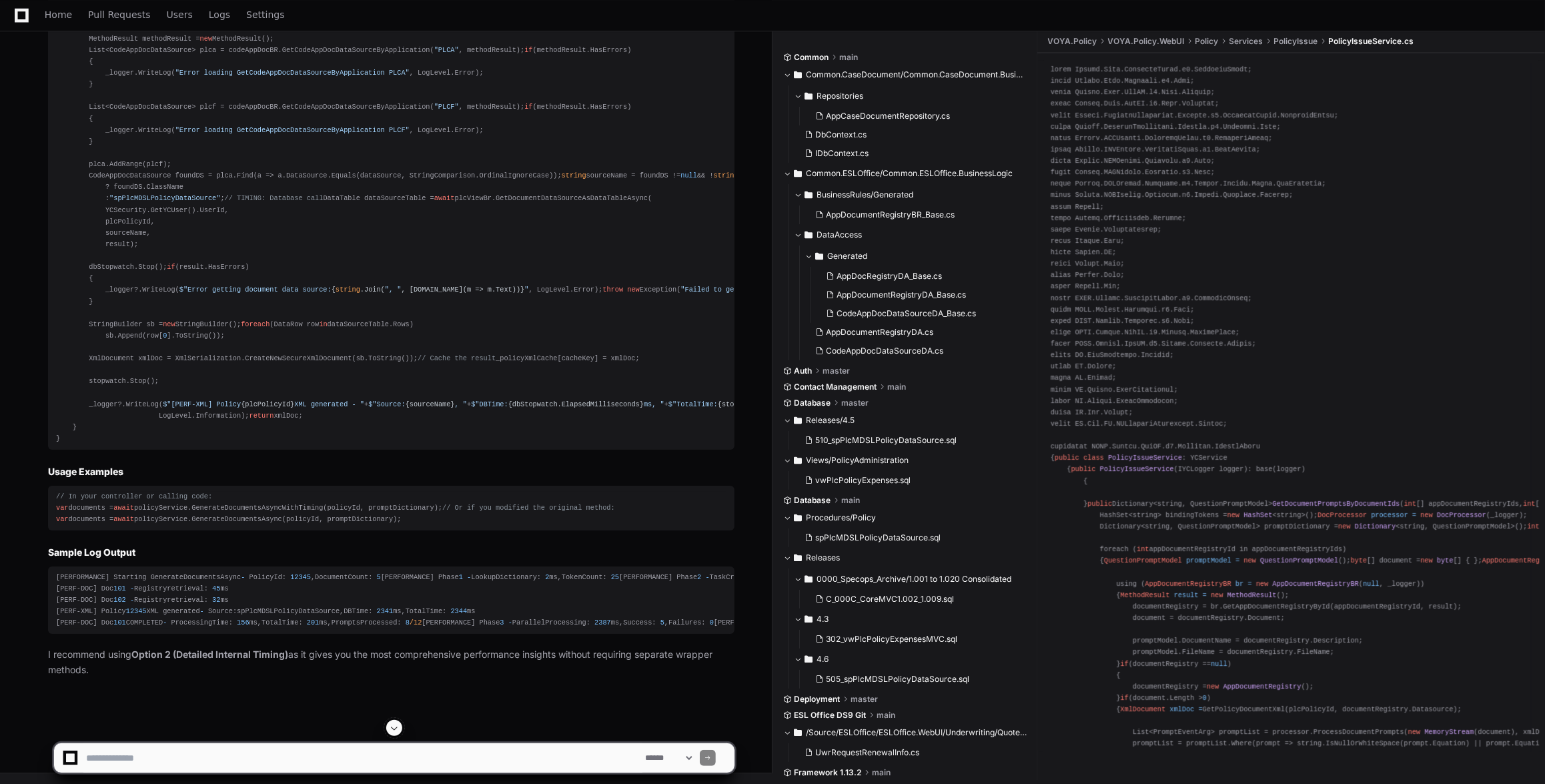
scroll to position [51637, 0]
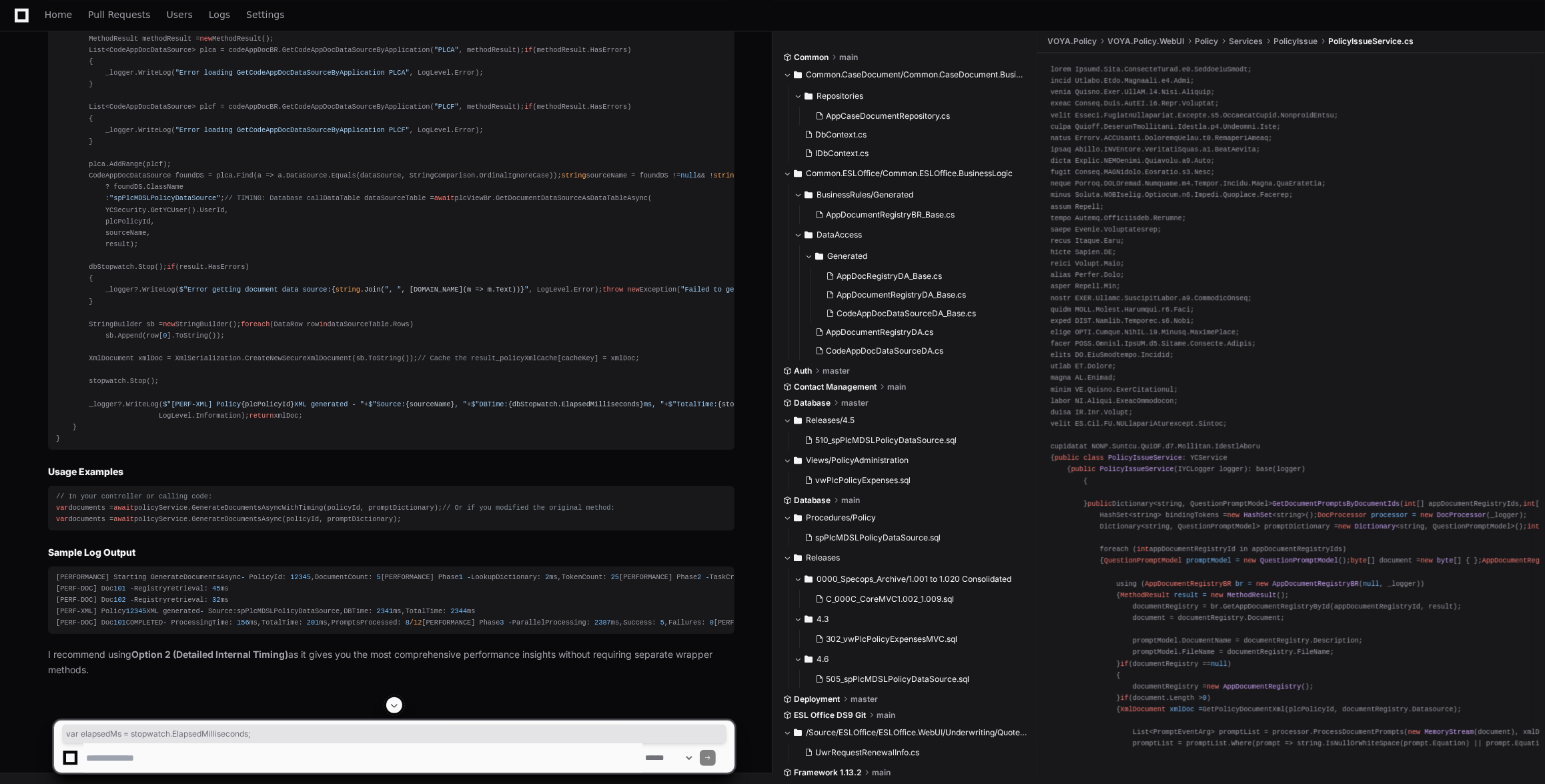
drag, startPoint x: 266, startPoint y: 214, endPoint x: 87, endPoint y: 214, distance: 179.0
copy div "var elapsedMs = stopwatch.ElapsedMilliseconds;"
drag, startPoint x: 281, startPoint y: 99, endPoint x: 71, endPoint y: 97, distance: 210.0
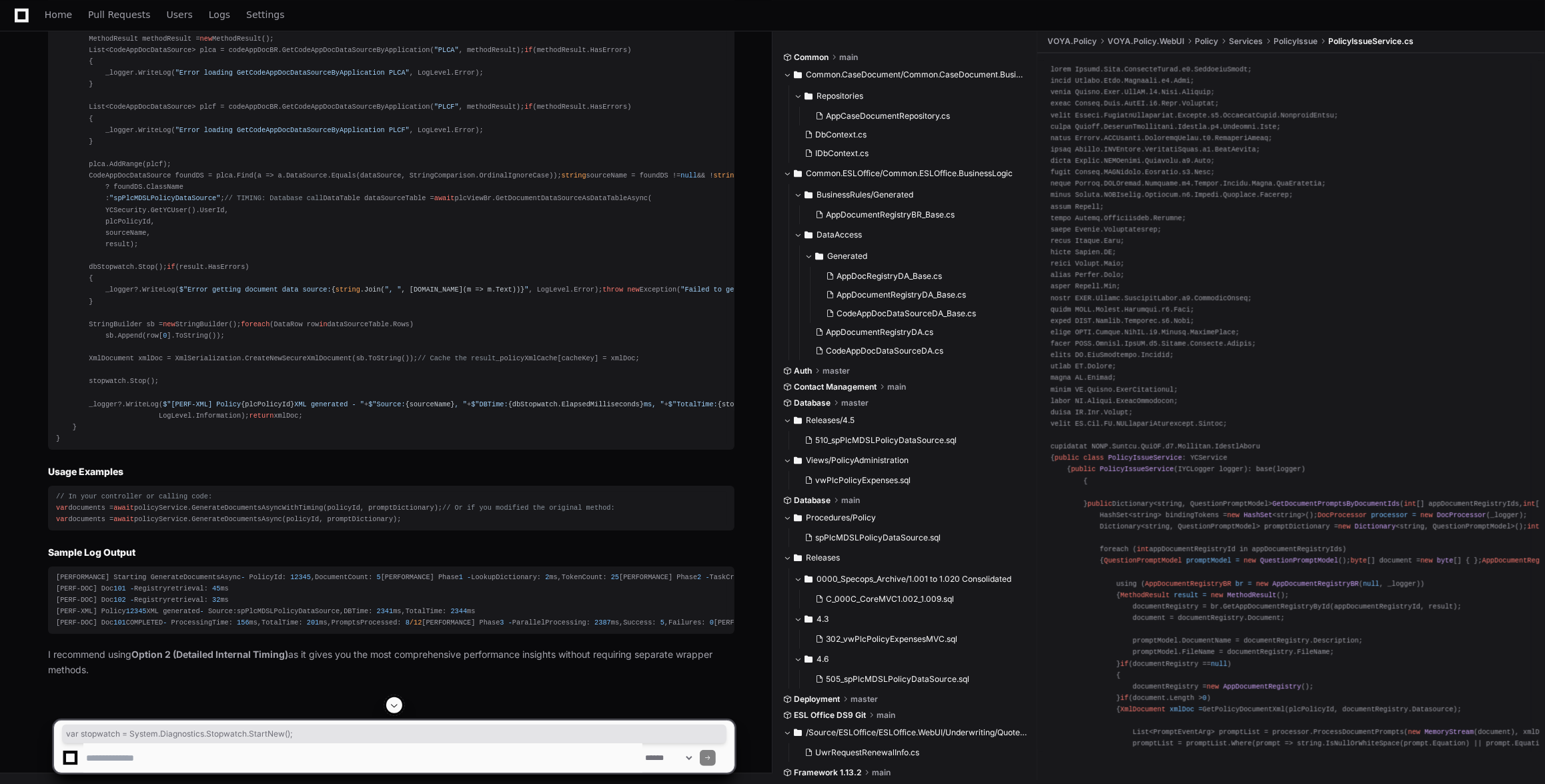
copy div "var stopwatch = System.Diagnostics.Stopwatch.StartNew();"
drag, startPoint x: 259, startPoint y: 214, endPoint x: 85, endPoint y: 214, distance: 174.0
copy div "var elapsedMs = stopwatch.ElapsedMilliseconds;"
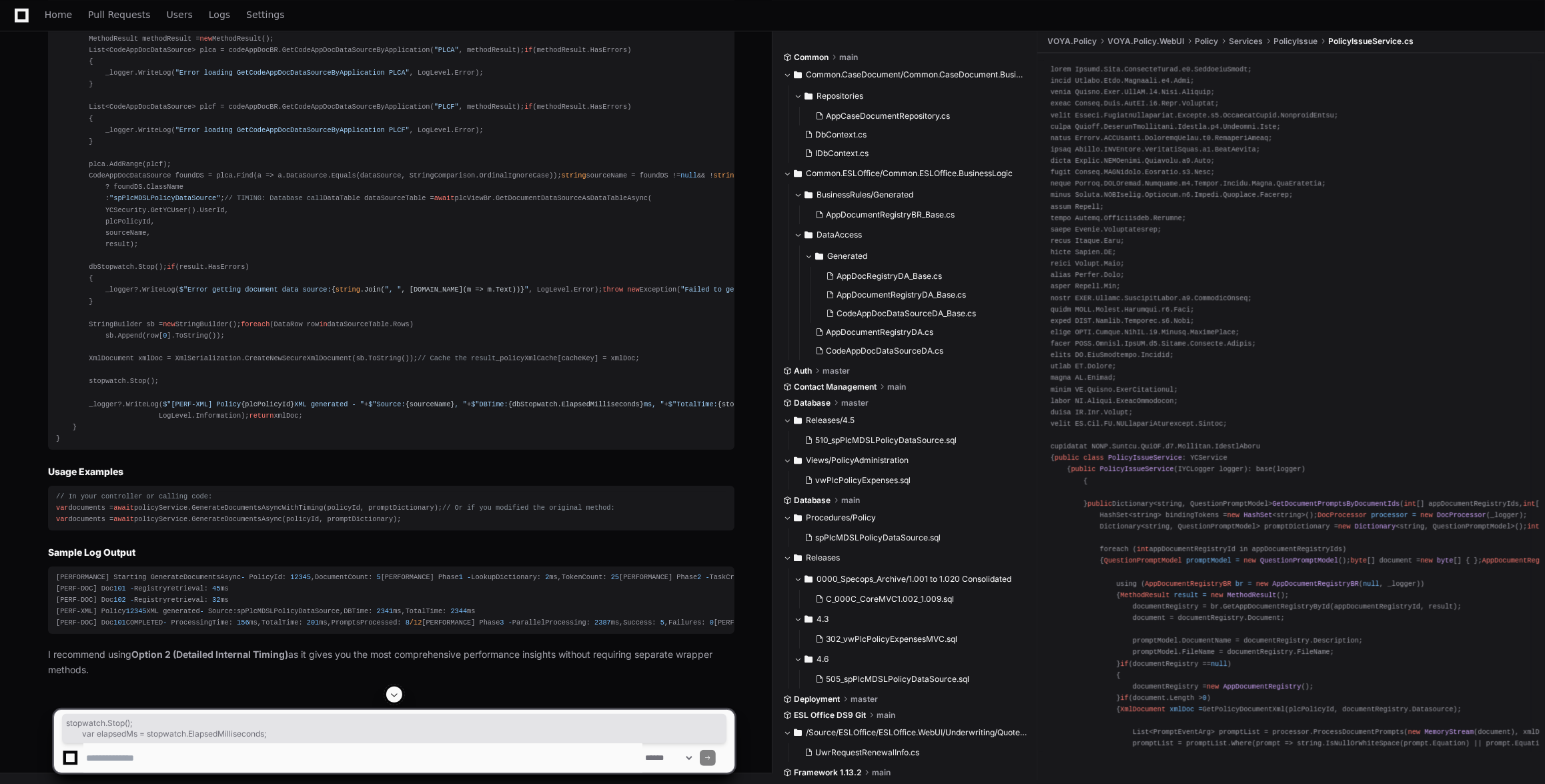
drag, startPoint x: 83, startPoint y: 204, endPoint x: 276, endPoint y: 214, distance: 193.3
copy div "stopwatch.Stop(); var elapsedMs = stopwatch.ElapsedMilliseconds;"
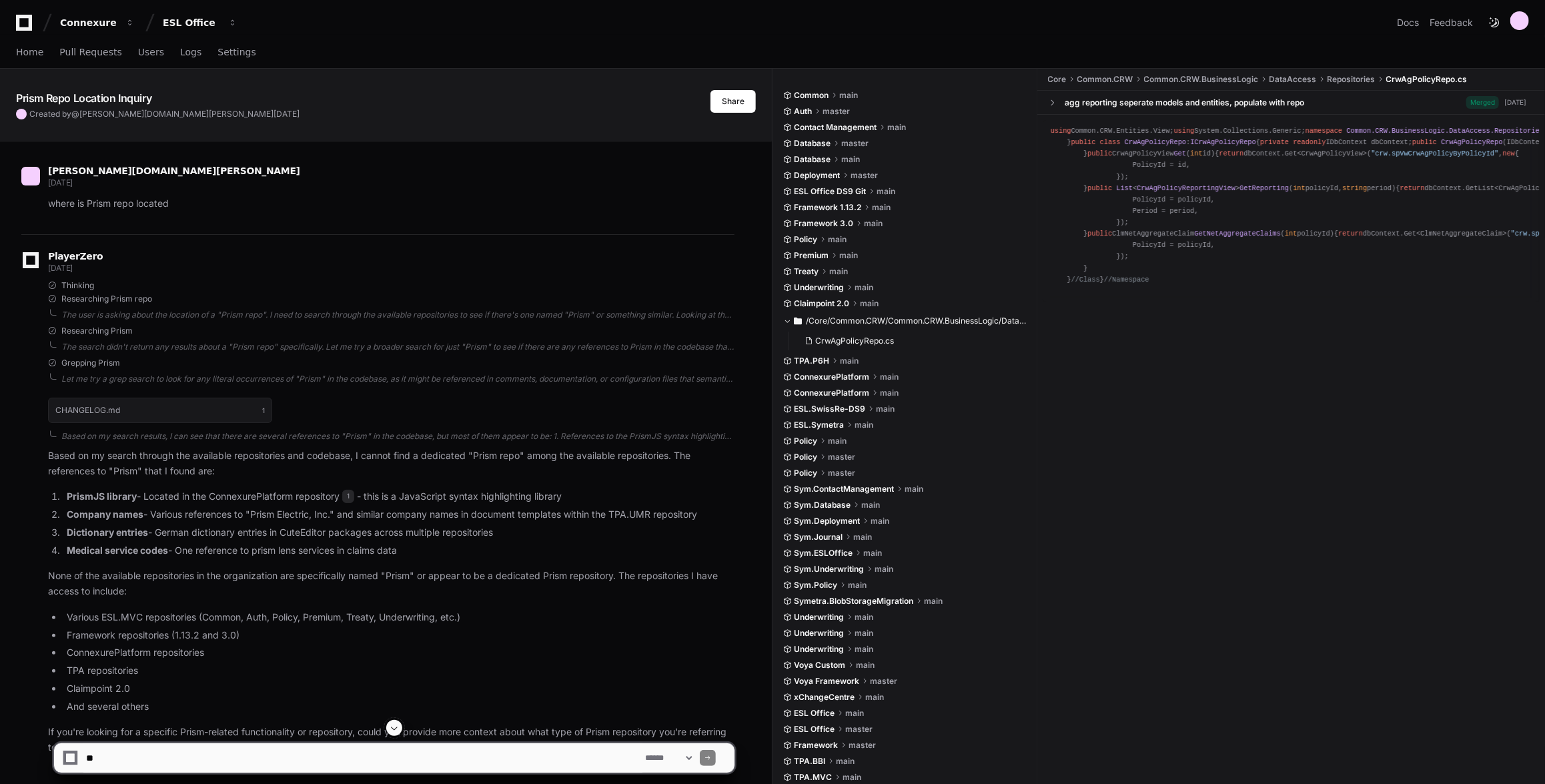
click at [370, 749] on textarea at bounding box center [362, 758] width 559 height 30
type textarea "**********"
click at [389, 729] on button at bounding box center [394, 728] width 16 height 16
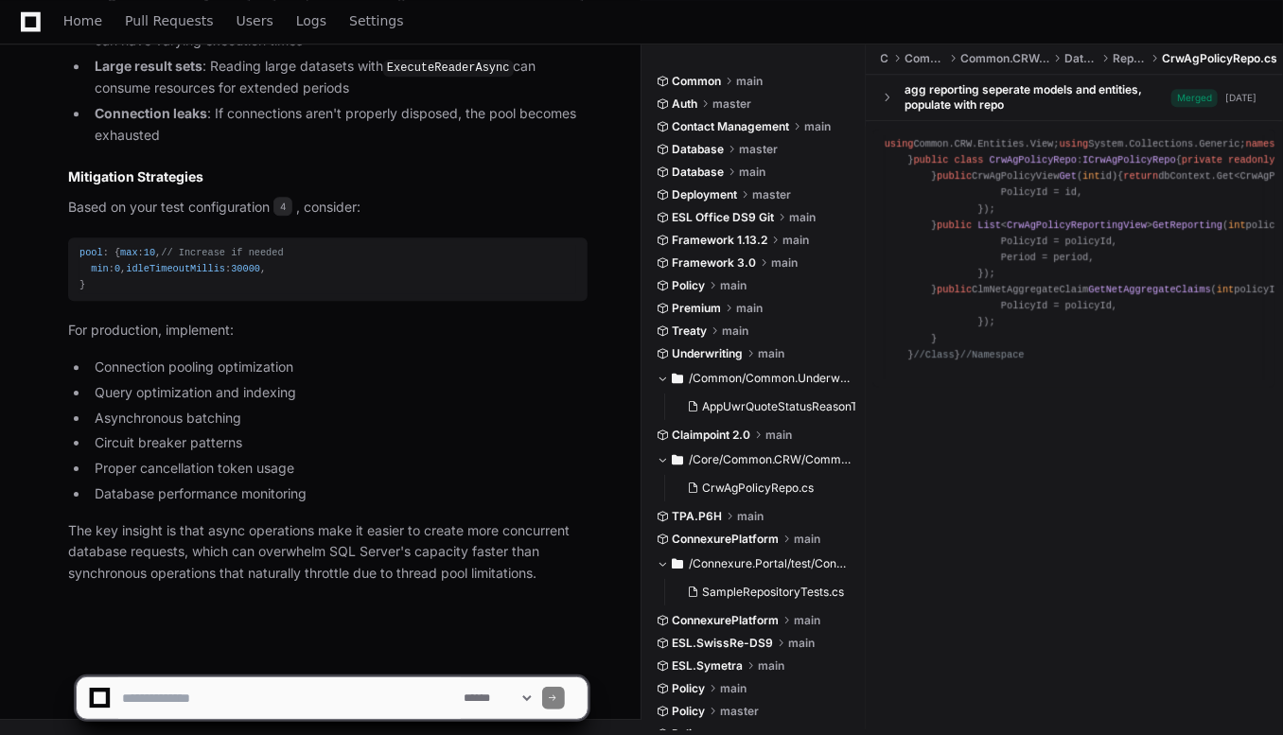
scroll to position [2790, 0]
click at [266, 695] on textarea at bounding box center [289, 698] width 342 height 42
click at [377, 704] on textarea at bounding box center [289, 698] width 342 height 42
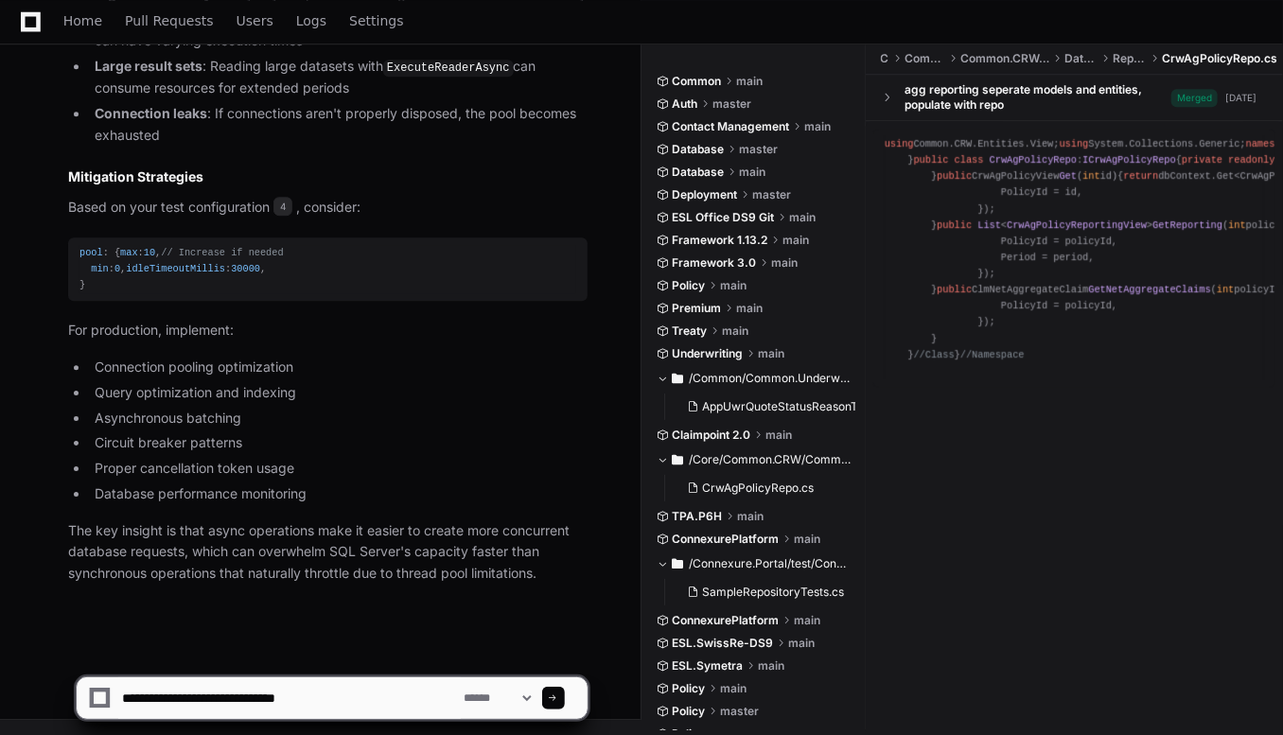
type textarea "*"
paste textarea "**********"
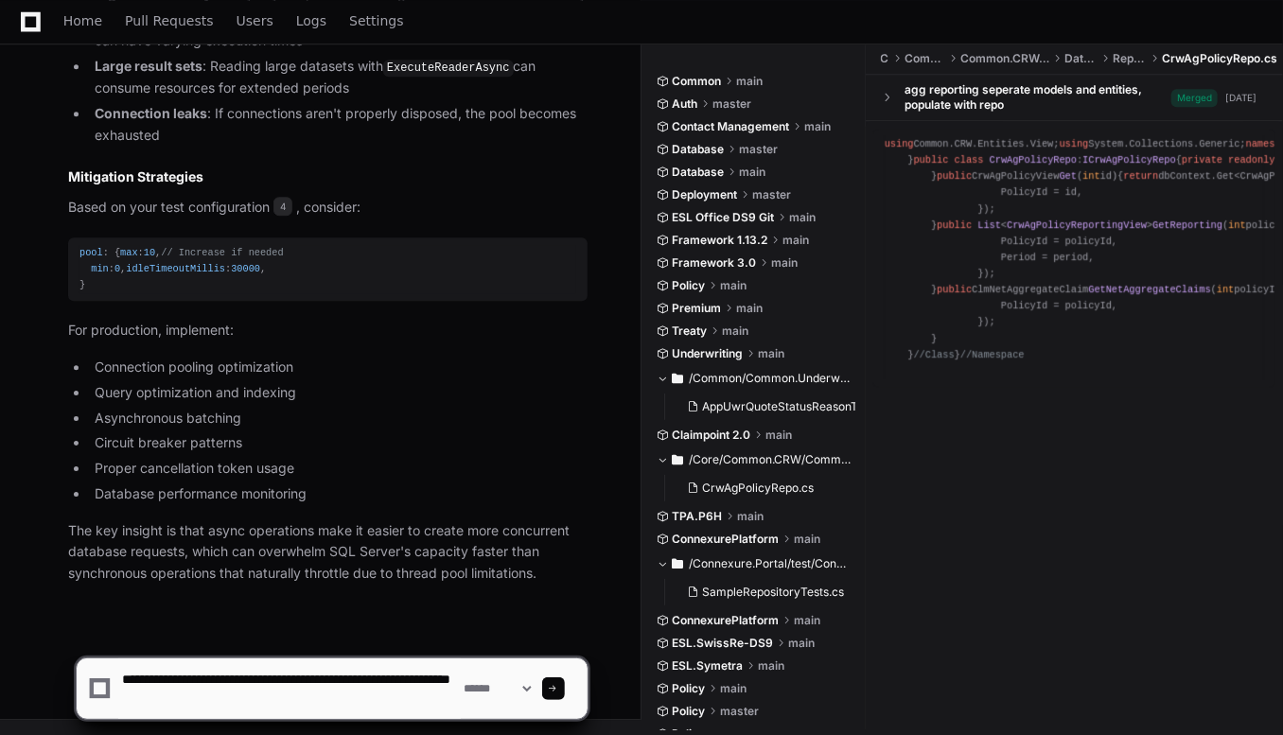
type textarea "**********"
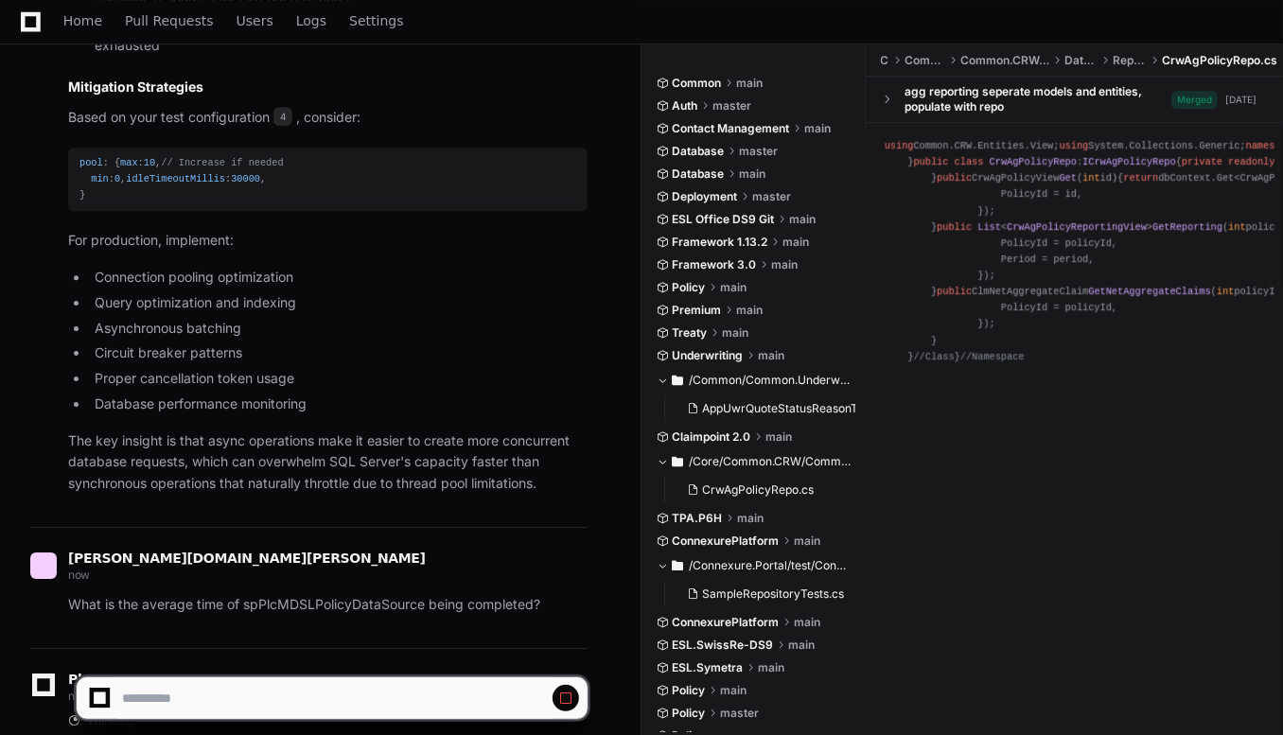
scroll to position [3021, 0]
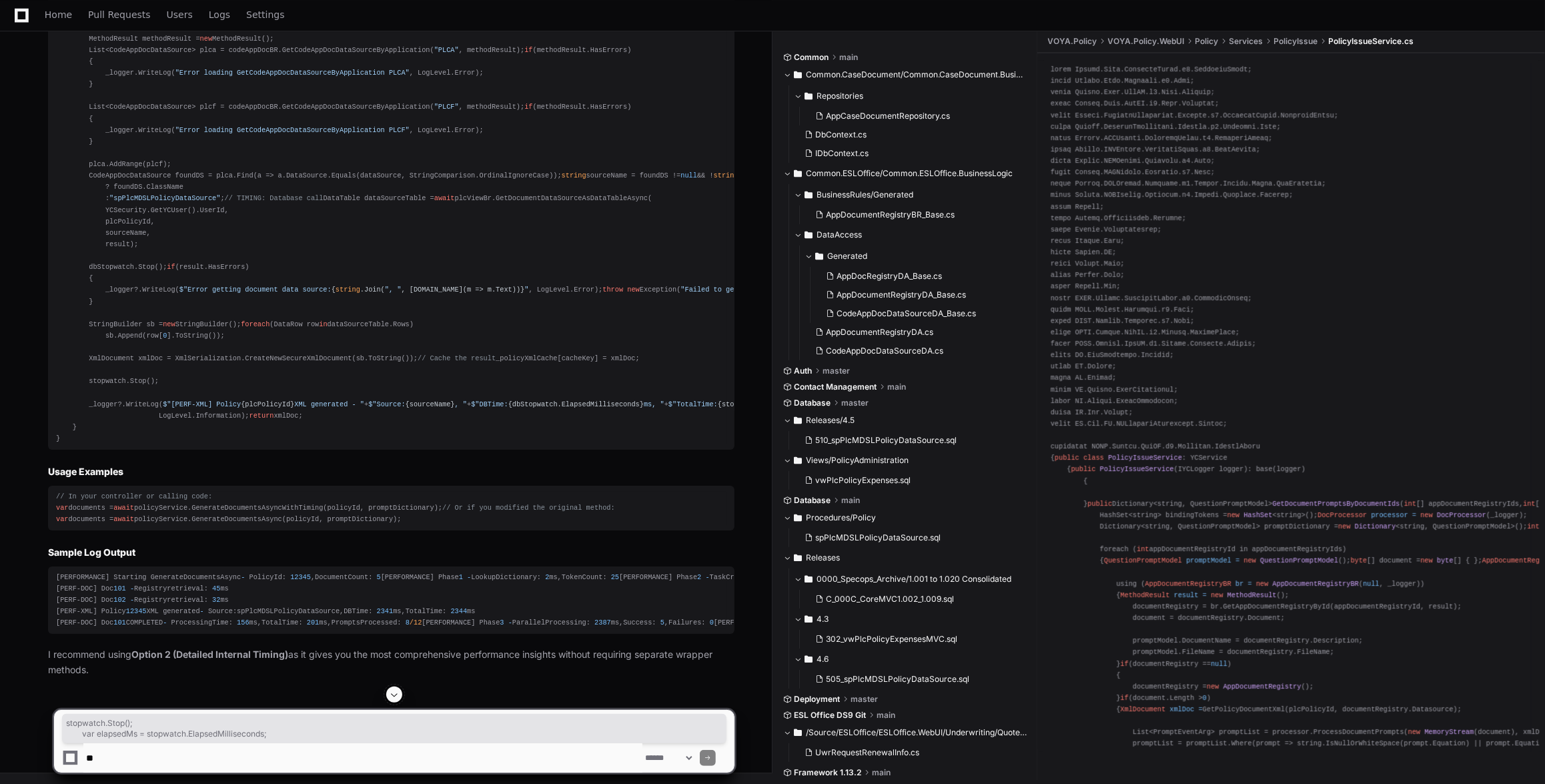
scroll to position [52607, 0]
click at [389, 689] on span at bounding box center [394, 694] width 11 height 11
drag, startPoint x: 296, startPoint y: 740, endPoint x: 295, endPoint y: 748, distance: 8.1
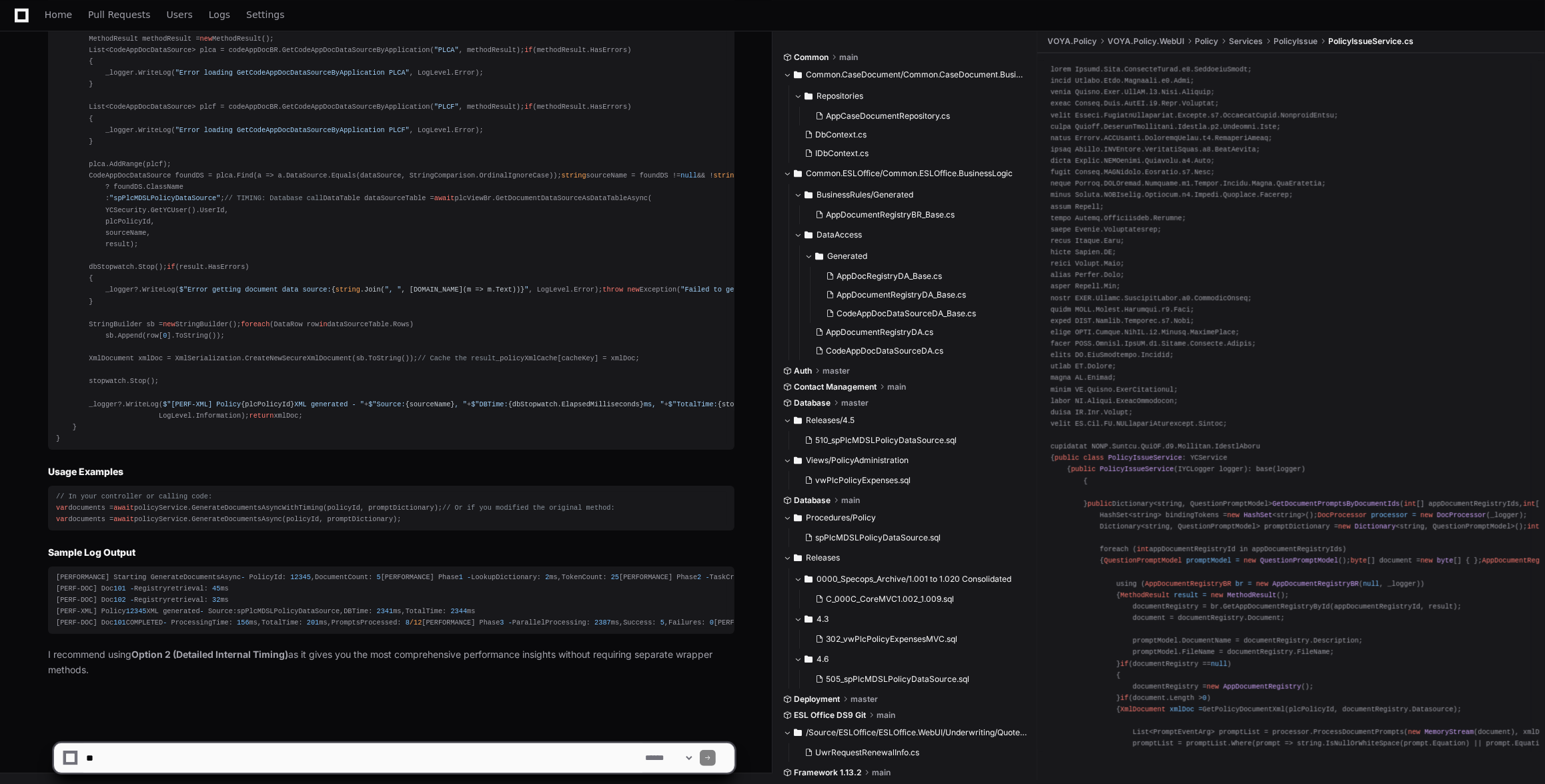
click at [295, 752] on textarea at bounding box center [362, 758] width 559 height 30
click at [233, 751] on textarea at bounding box center [362, 758] width 559 height 30
paste textarea "**********"
type textarea "**********"
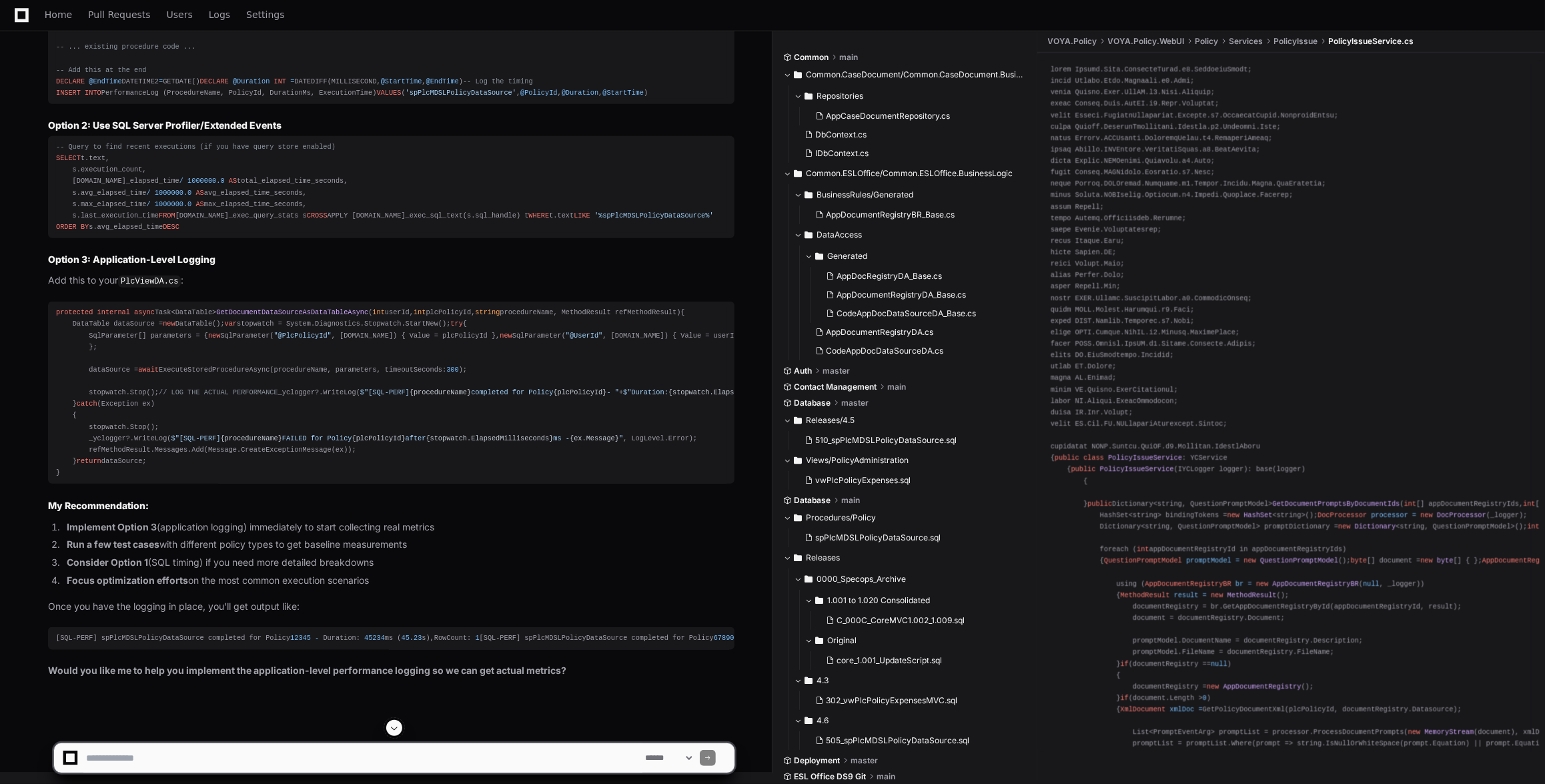
scroll to position [56413, 0]
click at [276, 756] on textarea at bounding box center [362, 758] width 559 height 30
click at [346, 761] on textarea at bounding box center [362, 758] width 559 height 30
paste textarea "**********"
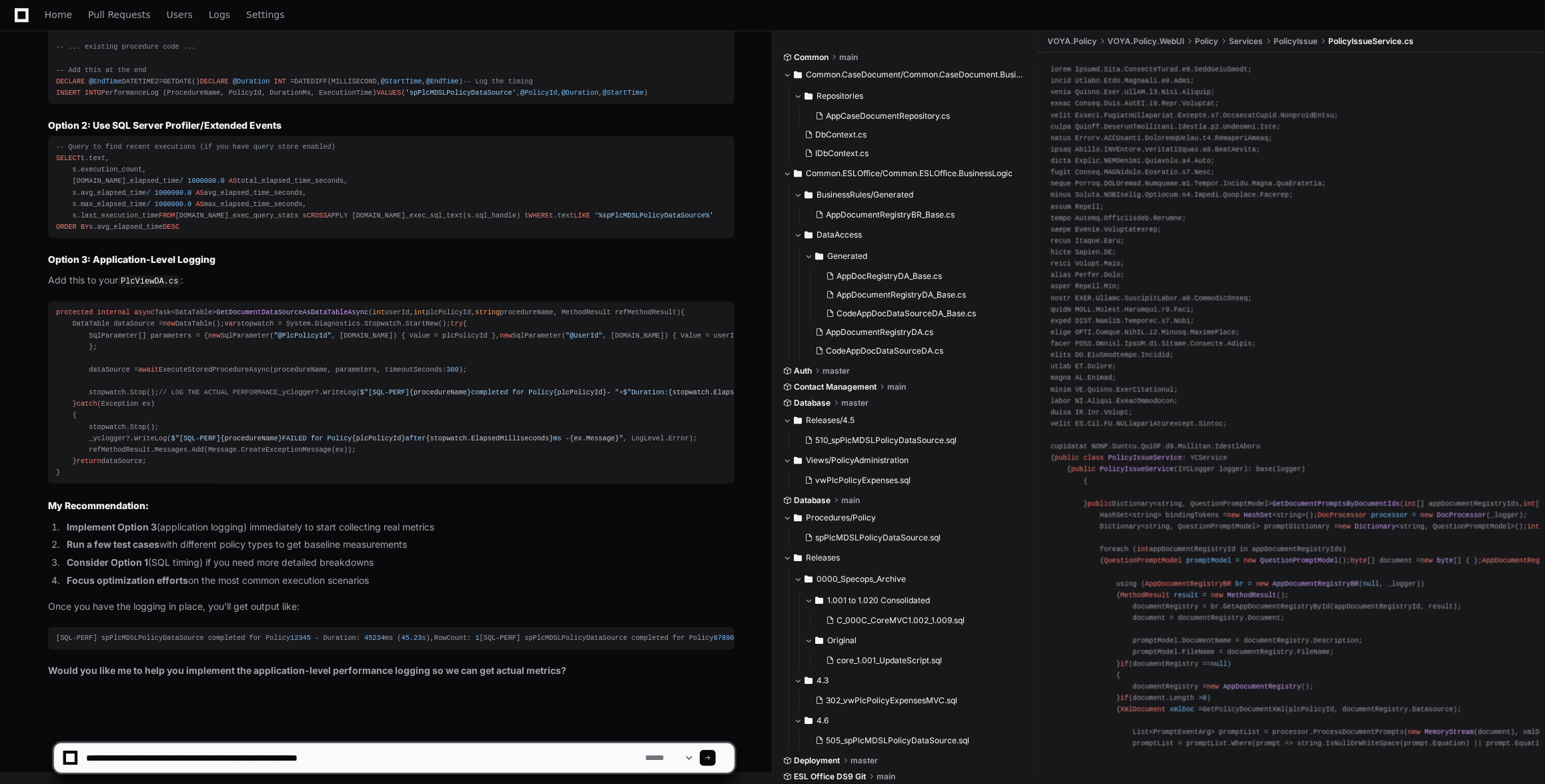
type textarea "**********"
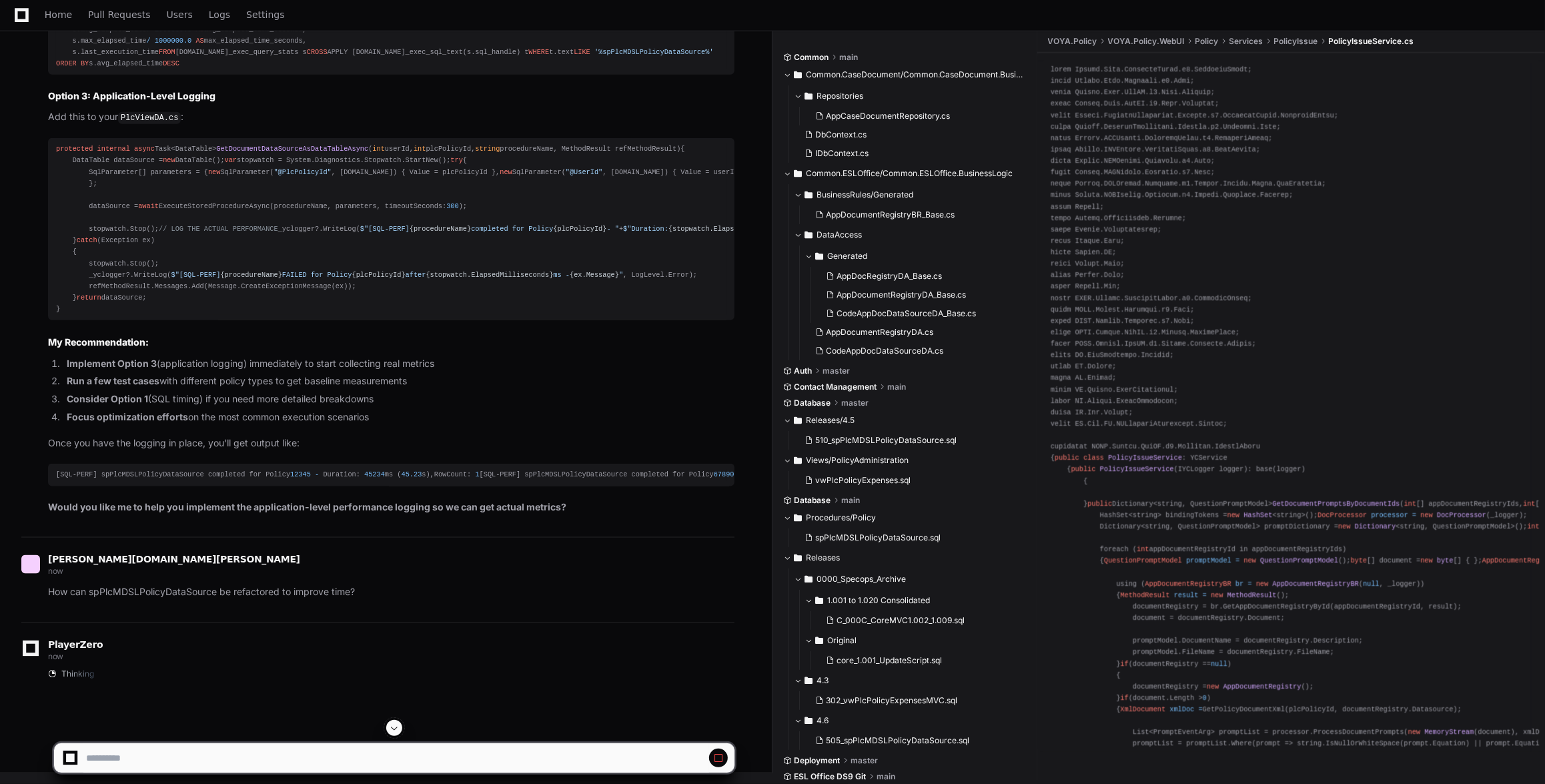
scroll to position [54858, 0]
click at [397, 723] on span at bounding box center [394, 728] width 11 height 11
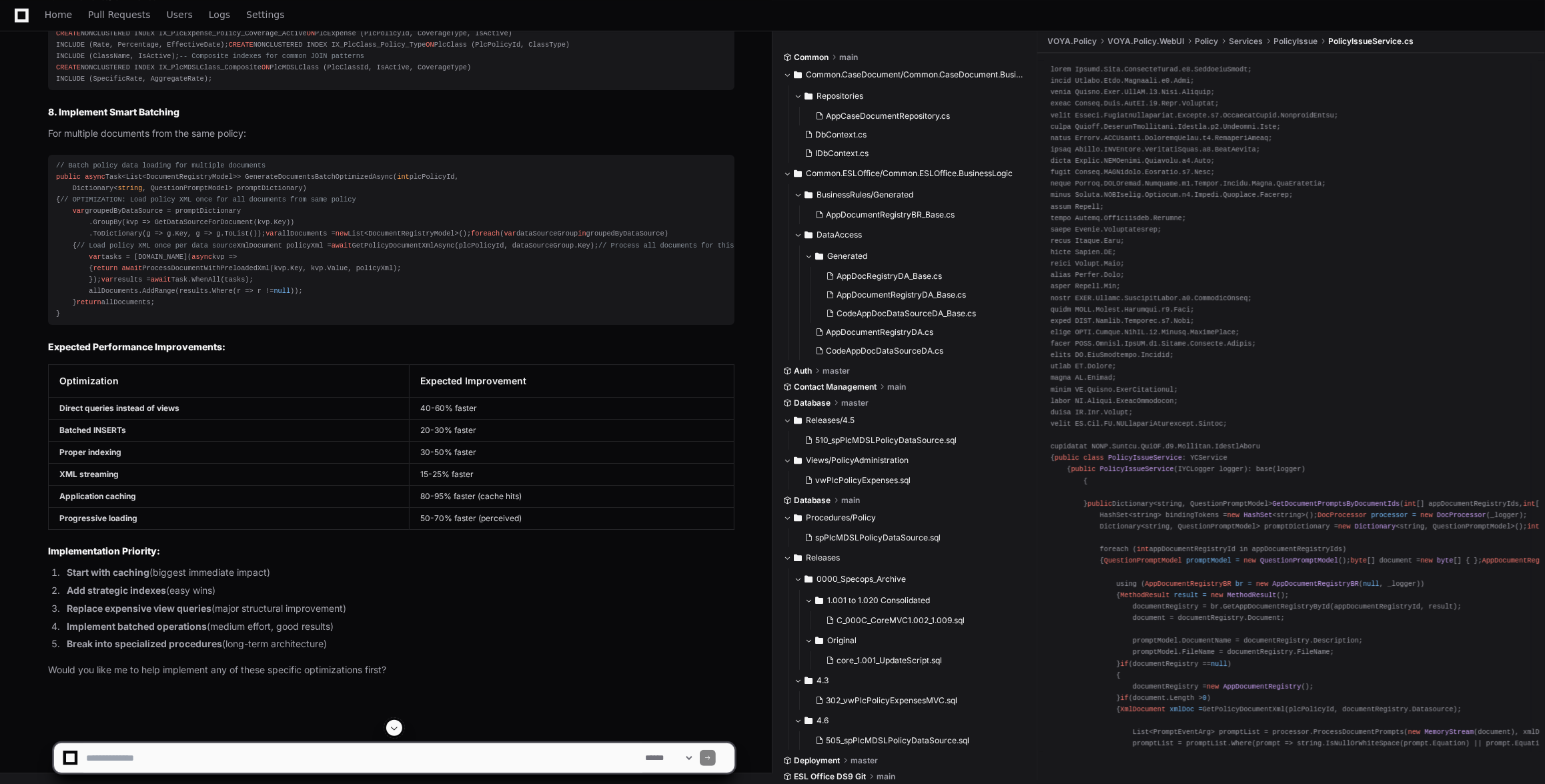
scroll to position [58834, 0]
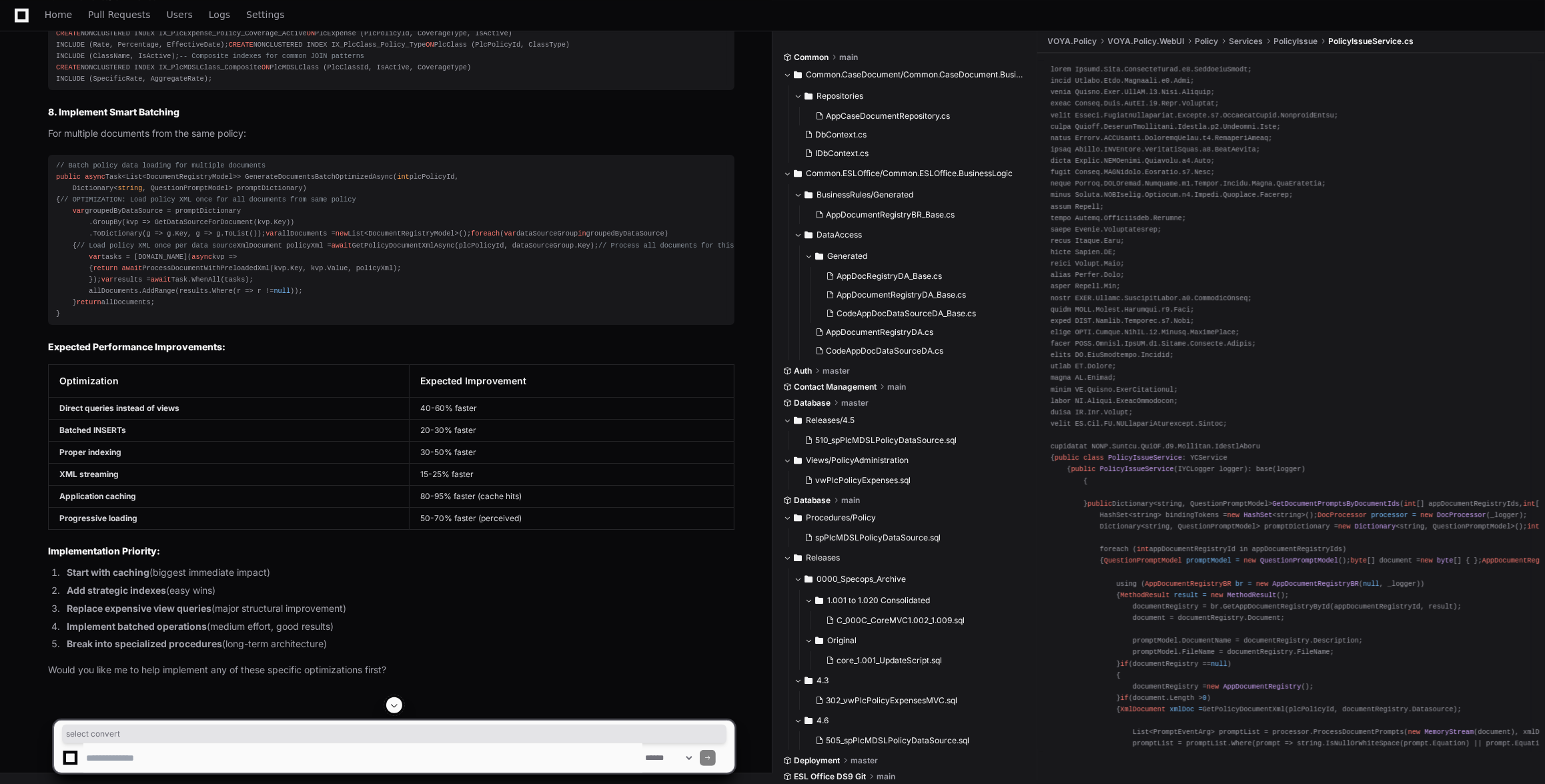
drag, startPoint x: 56, startPoint y: 419, endPoint x: 107, endPoint y: 419, distance: 51.0
copy div "select convert"
click at [246, 745] on textarea at bounding box center [362, 758] width 559 height 30
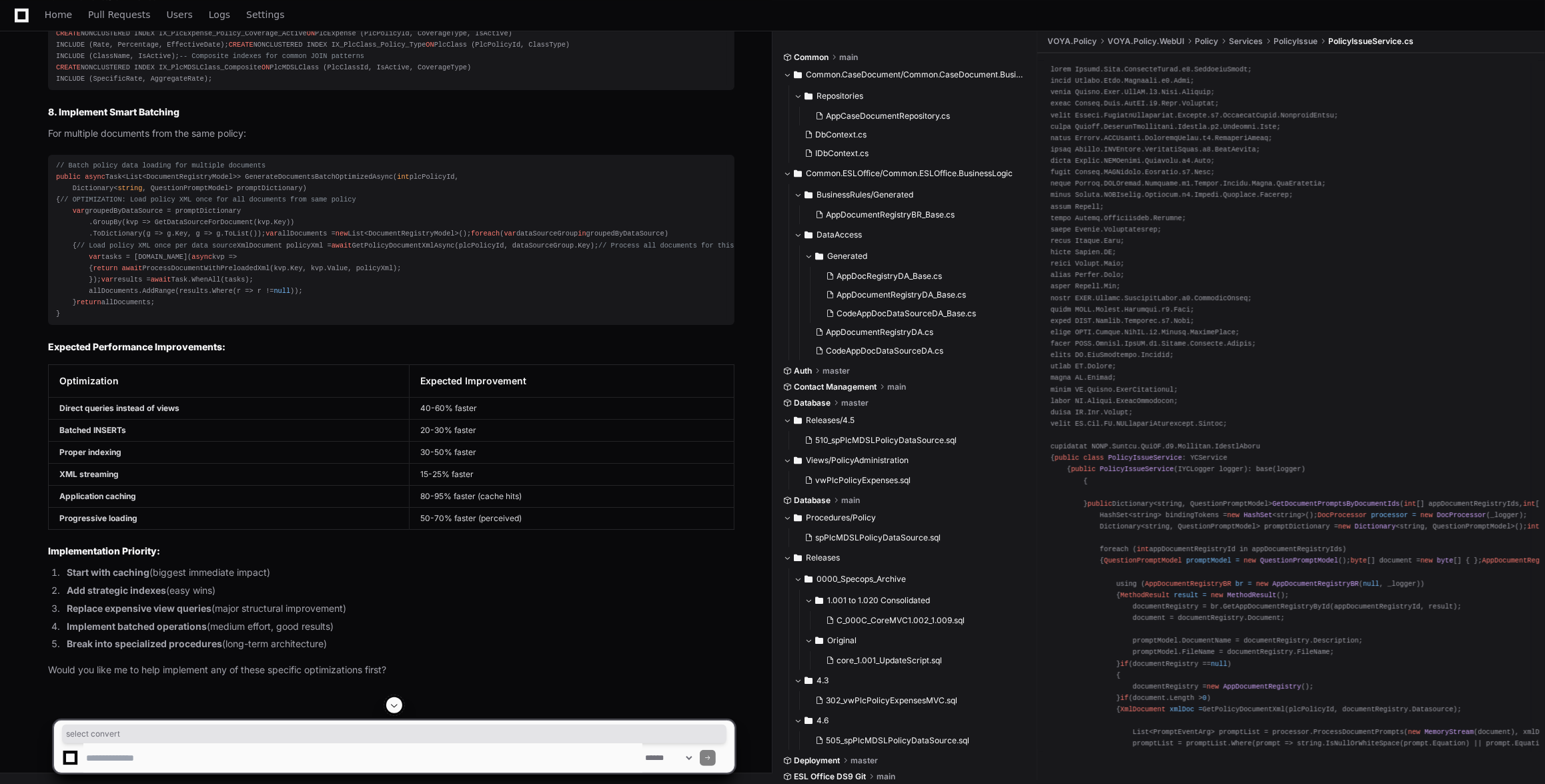
scroll to position [60101, 0]
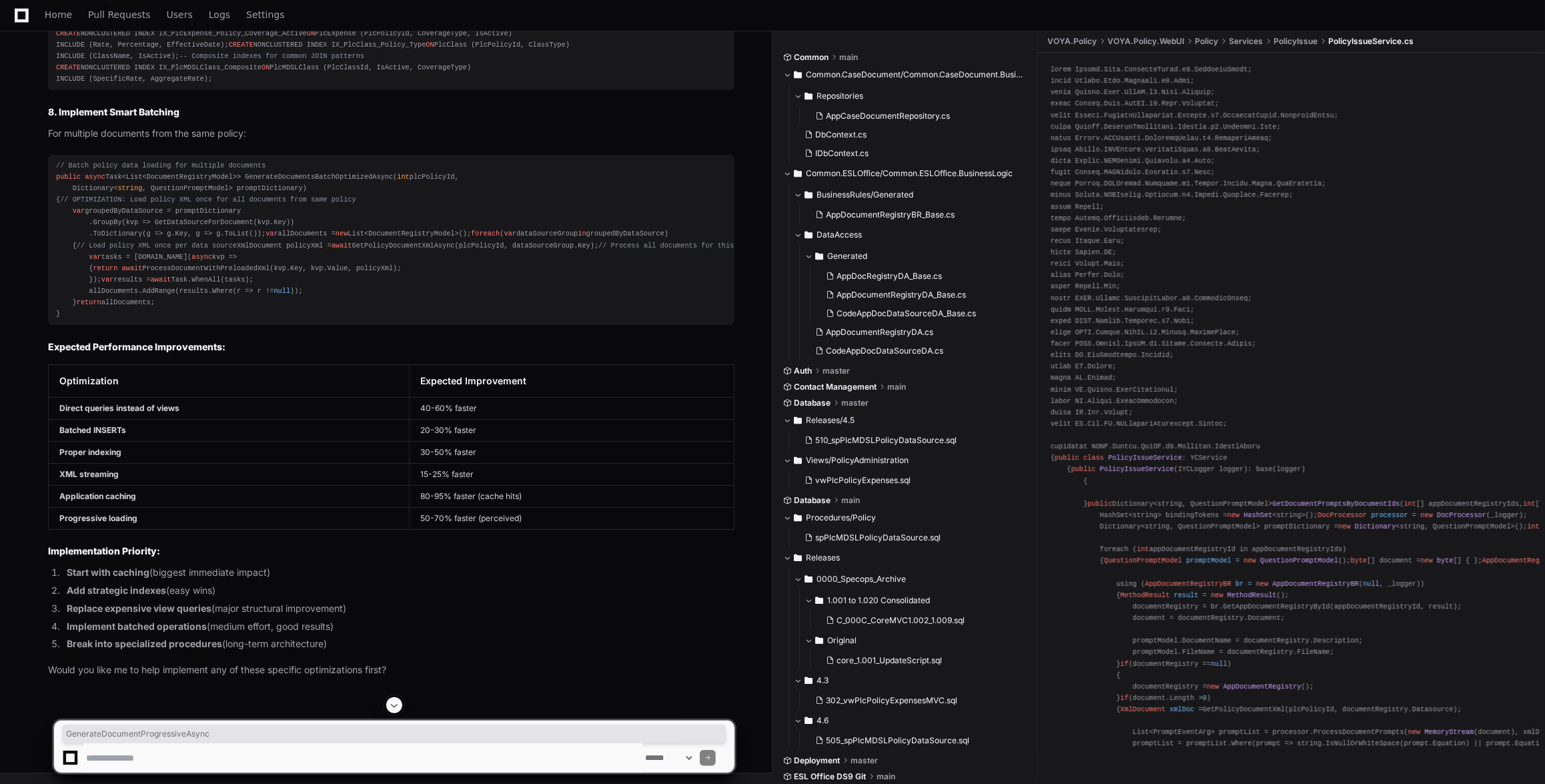
copy span "GenerateDocumentProgressiveAsync"
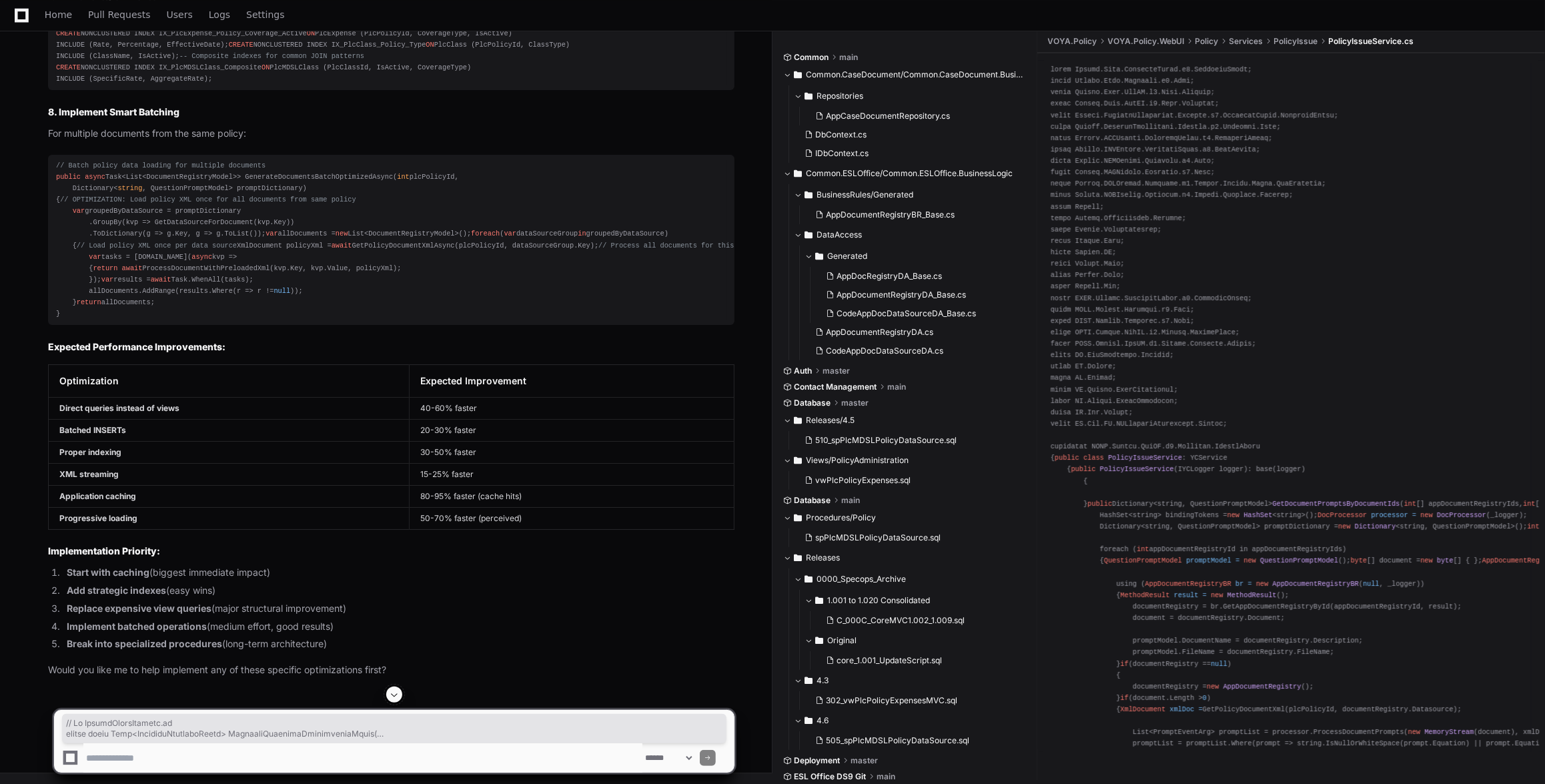
drag, startPoint x: 93, startPoint y: 561, endPoint x: 51, endPoint y: 223, distance: 340.6
copy div "// In PolicyIssueService.cs public async Task<DocumentRegistryModel> GenerateDo…"
click at [396, 692] on span at bounding box center [394, 694] width 11 height 11
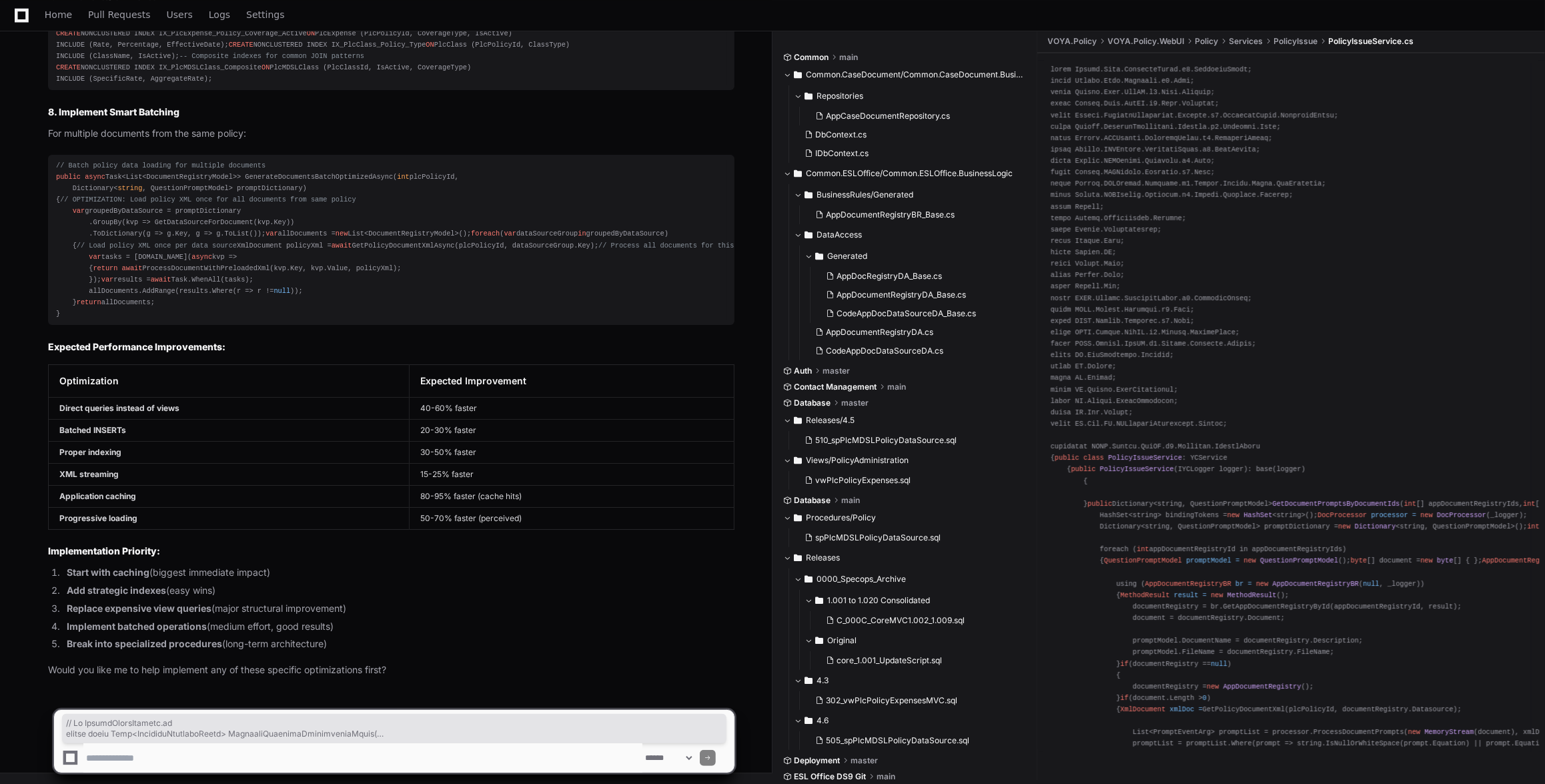
click at [251, 747] on textarea at bounding box center [362, 758] width 559 height 30
type textarea "**********"
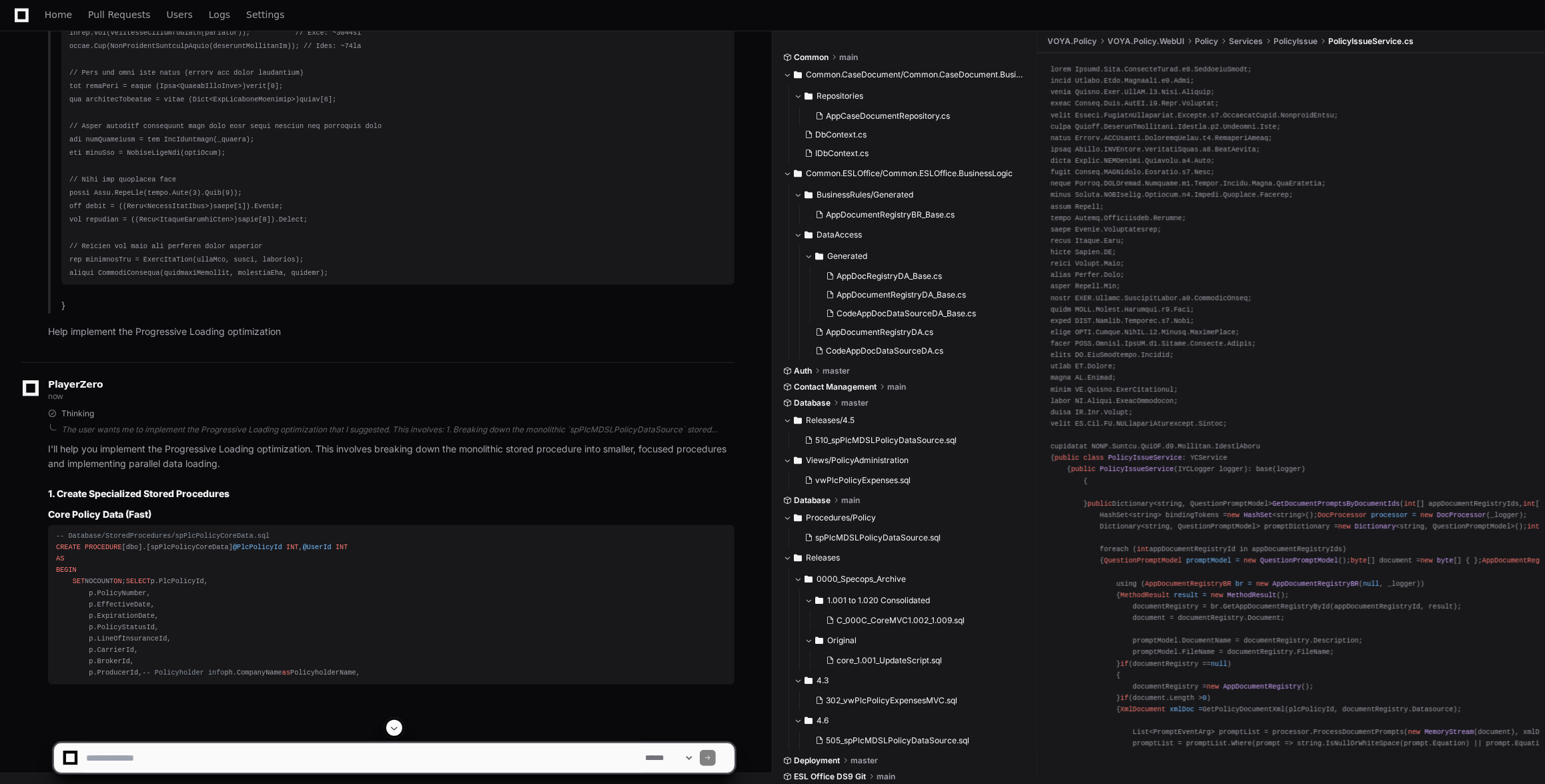
scroll to position [61980, 0]
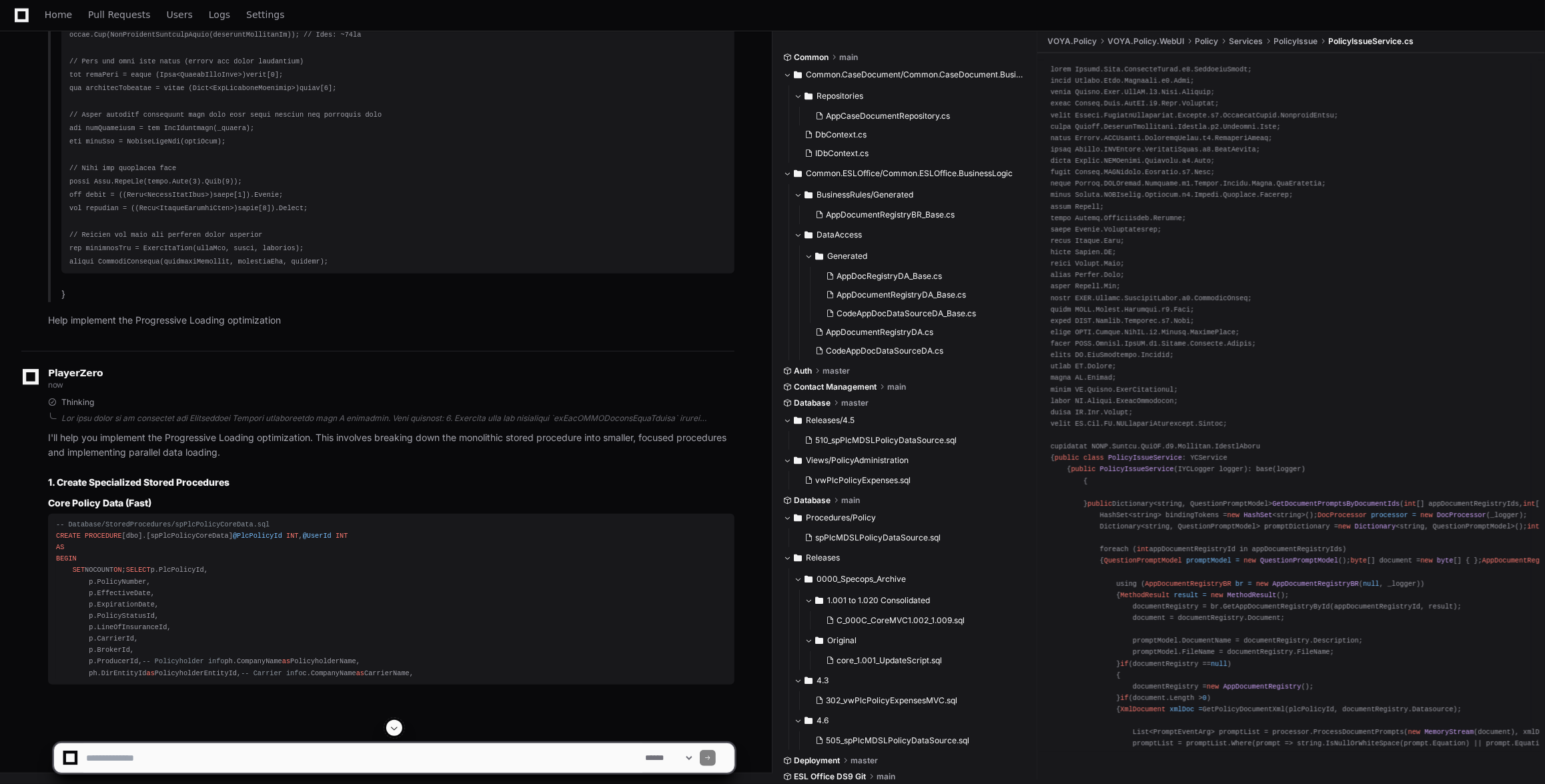
click at [395, 723] on span at bounding box center [394, 728] width 11 height 11
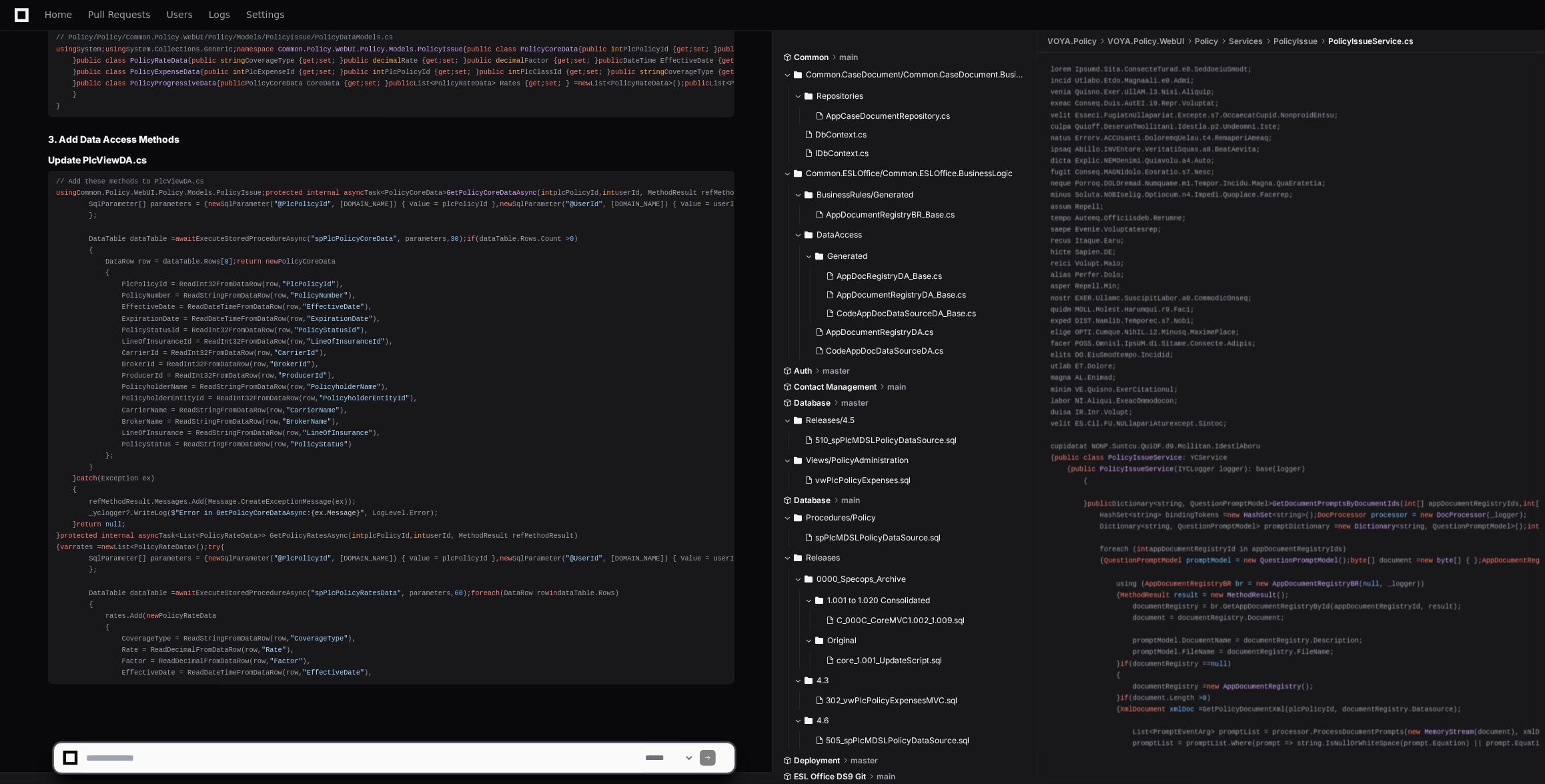
scroll to position [64987, 0]
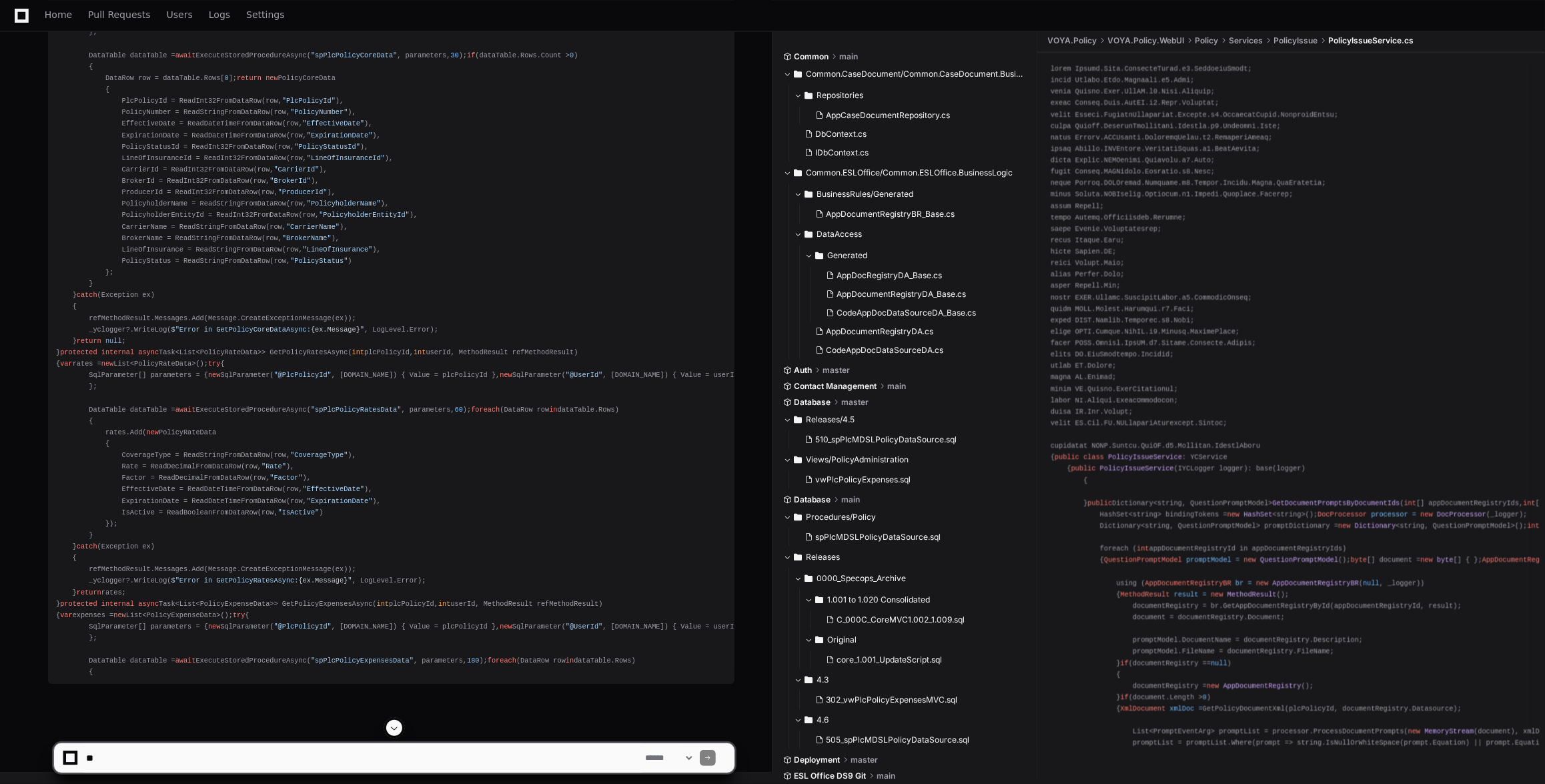
scroll to position [65329, 0]
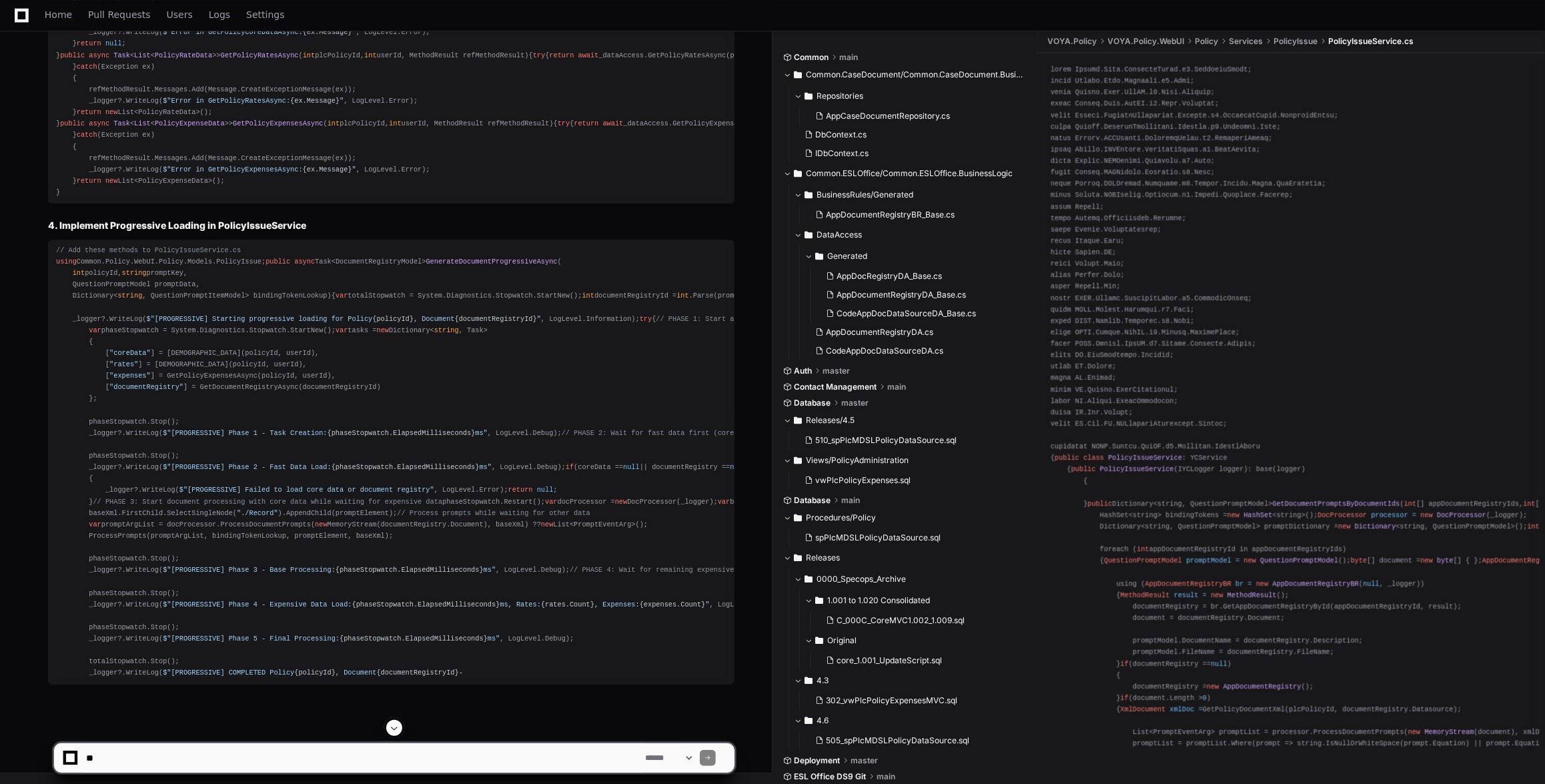
scroll to position [67201, 0]
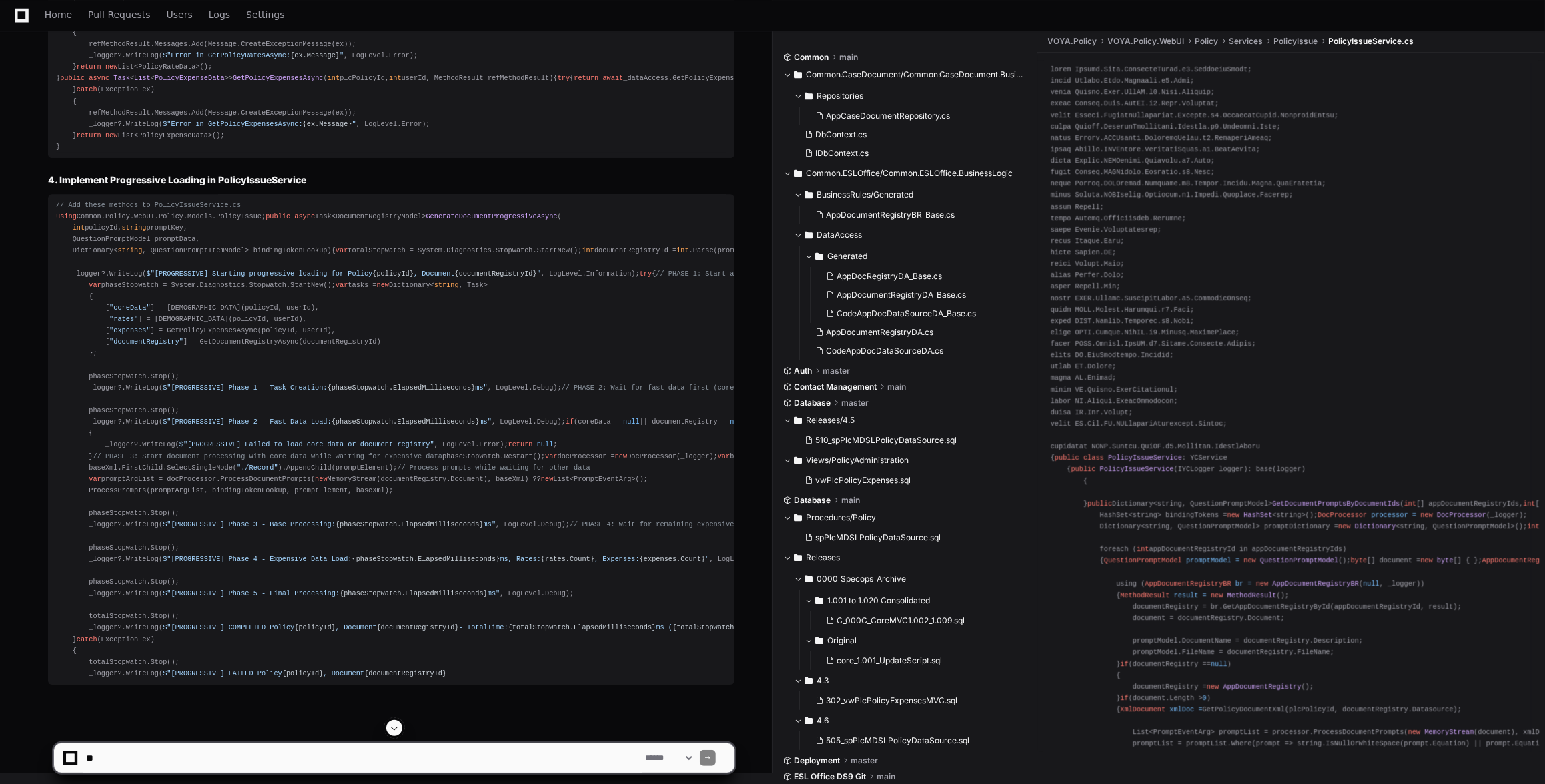
click at [396, 730] on span at bounding box center [394, 728] width 11 height 11
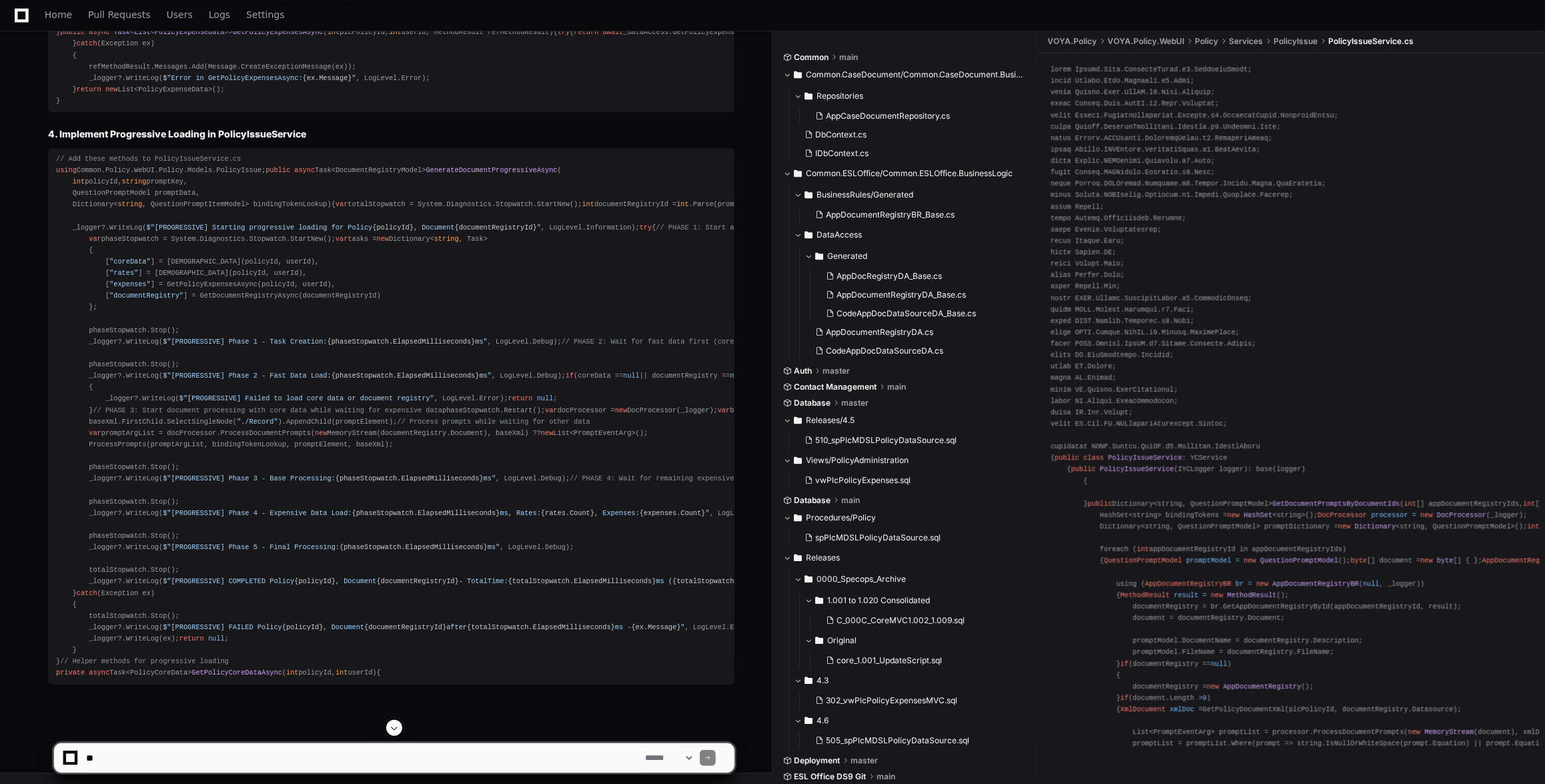
scroll to position [67829, 0]
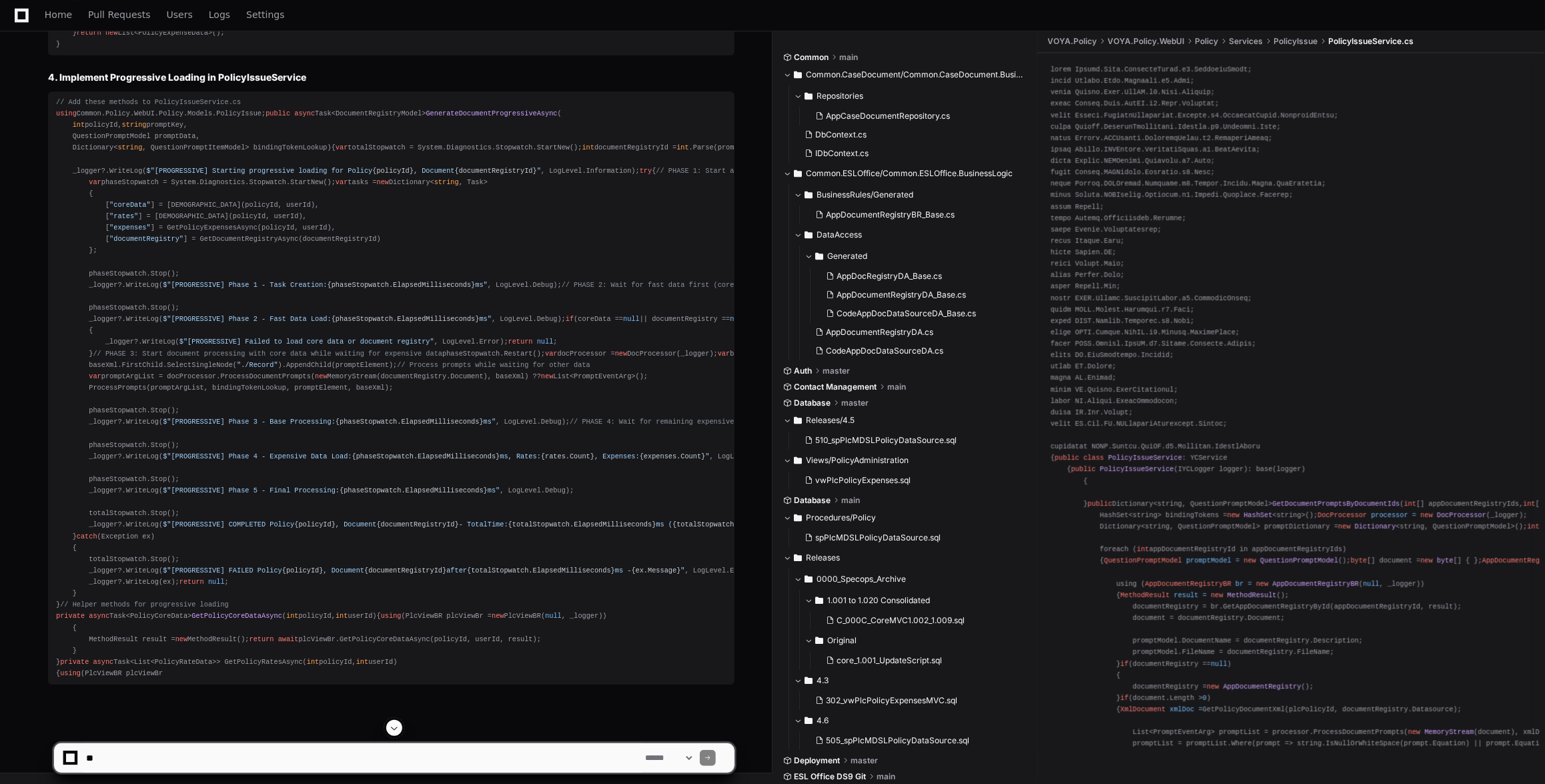
click at [401, 724] on button at bounding box center [394, 728] width 16 height 16
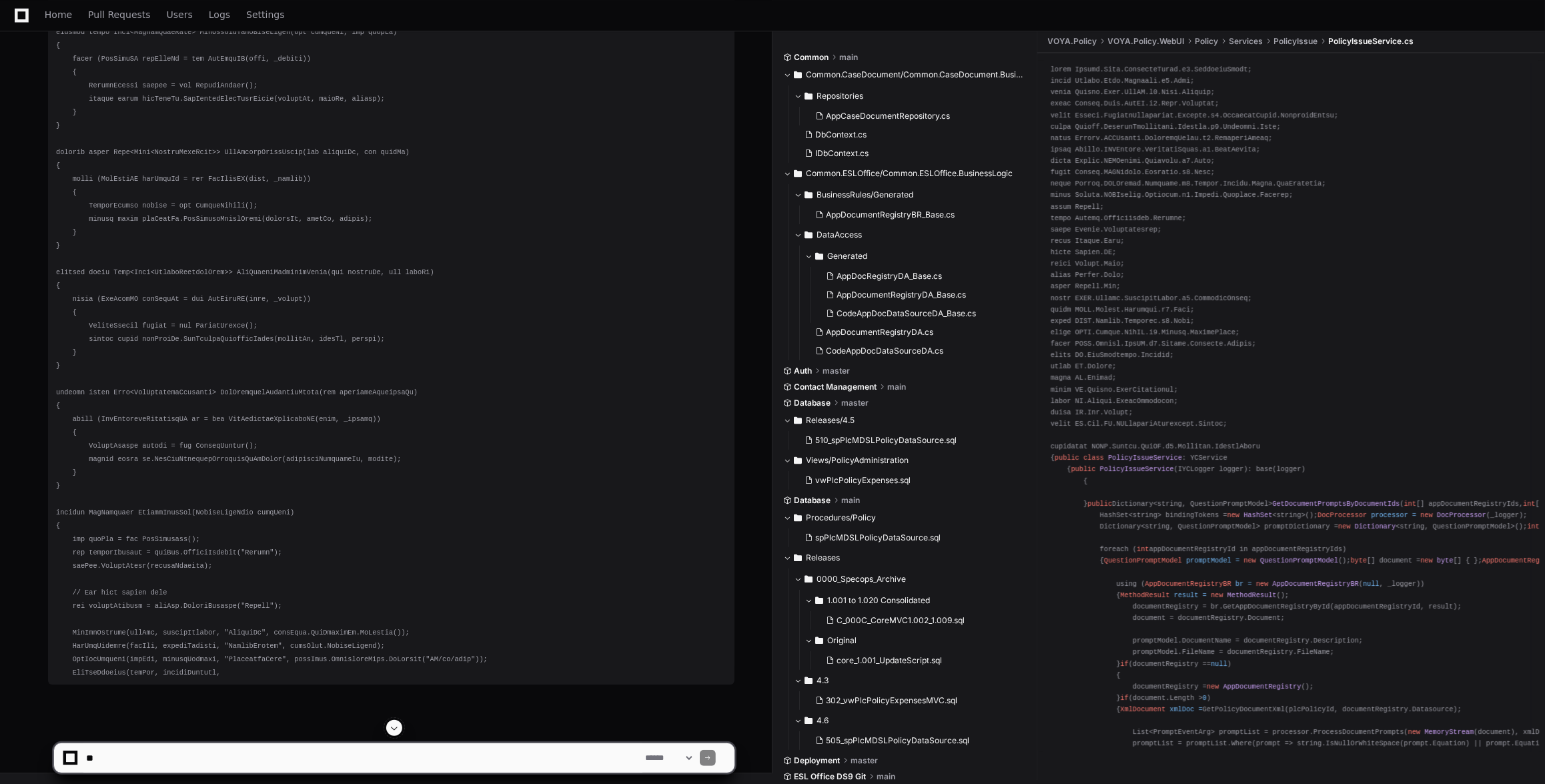
scroll to position [68719, 0]
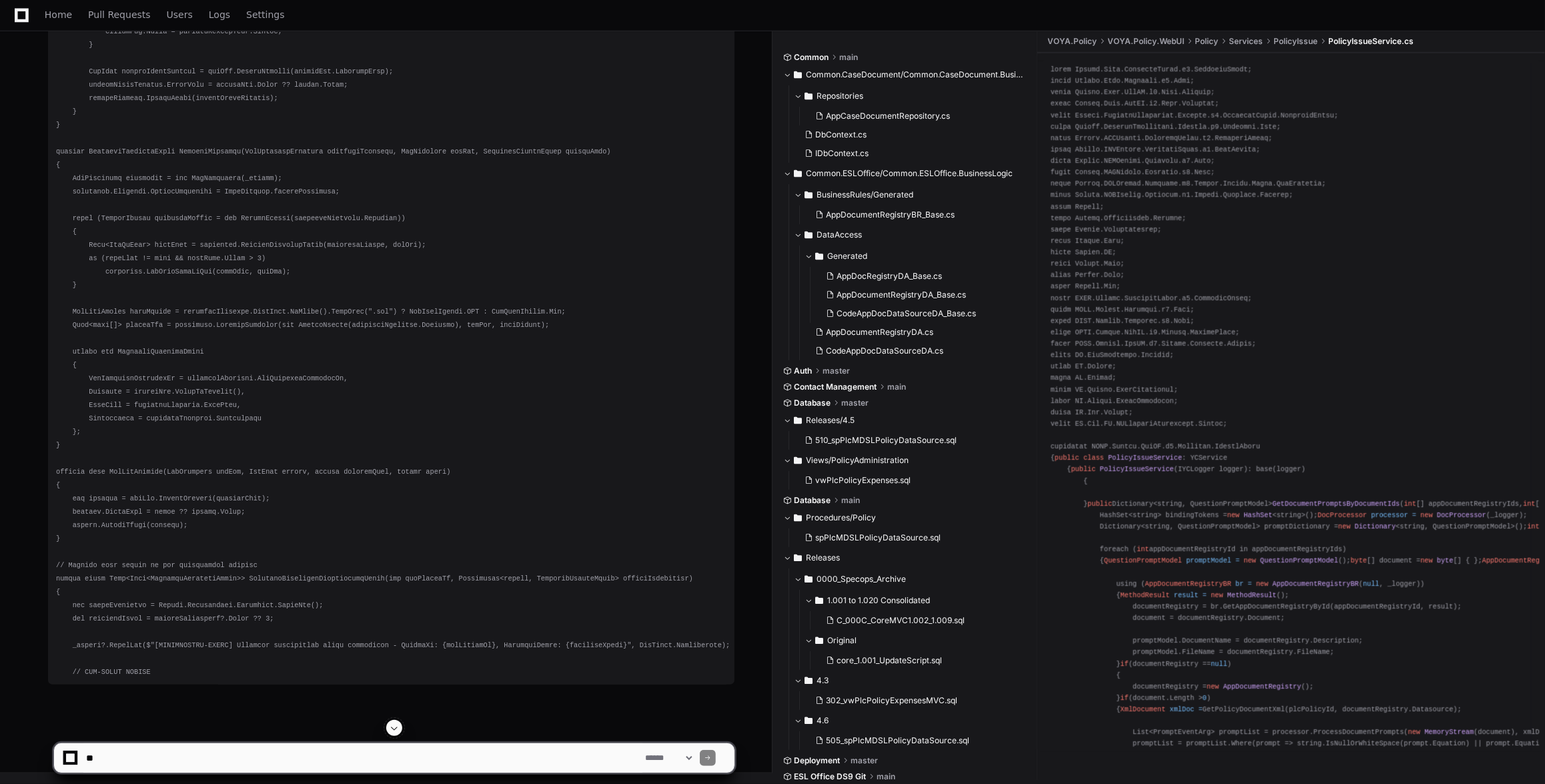
scroll to position [69446, 0]
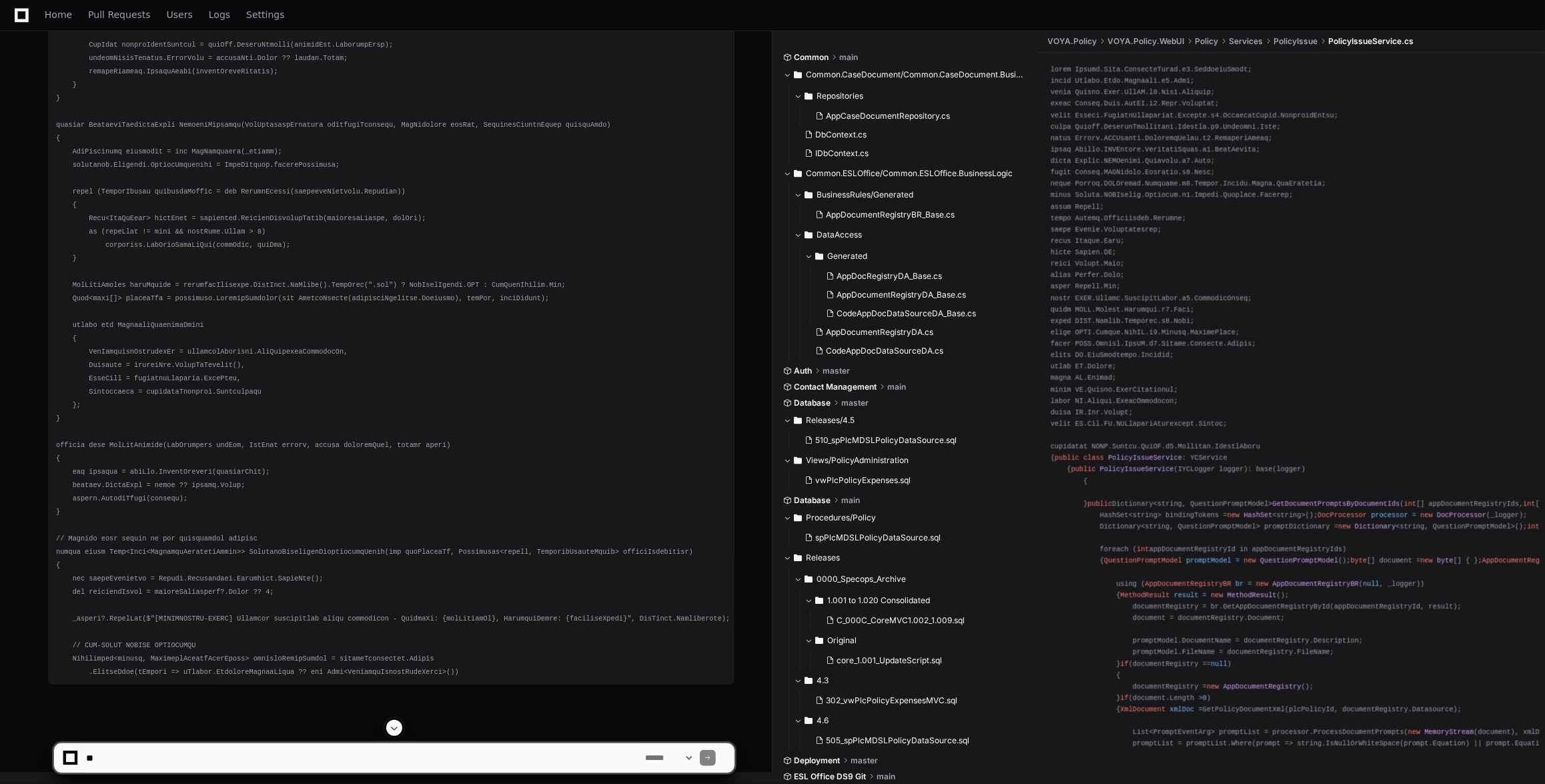
click at [386, 727] on div at bounding box center [394, 728] width 682 height 16
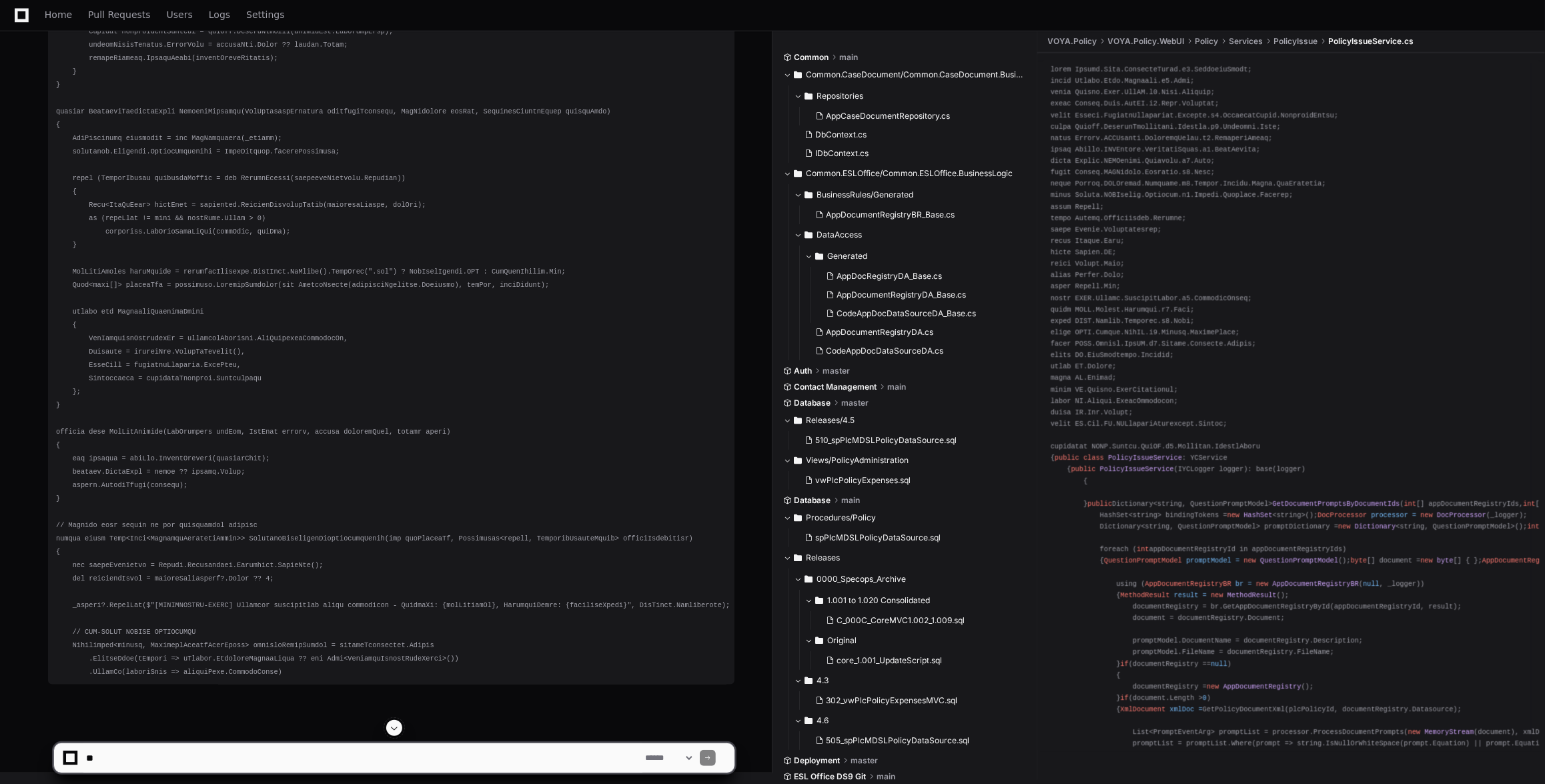
click at [392, 728] on span at bounding box center [394, 728] width 11 height 11
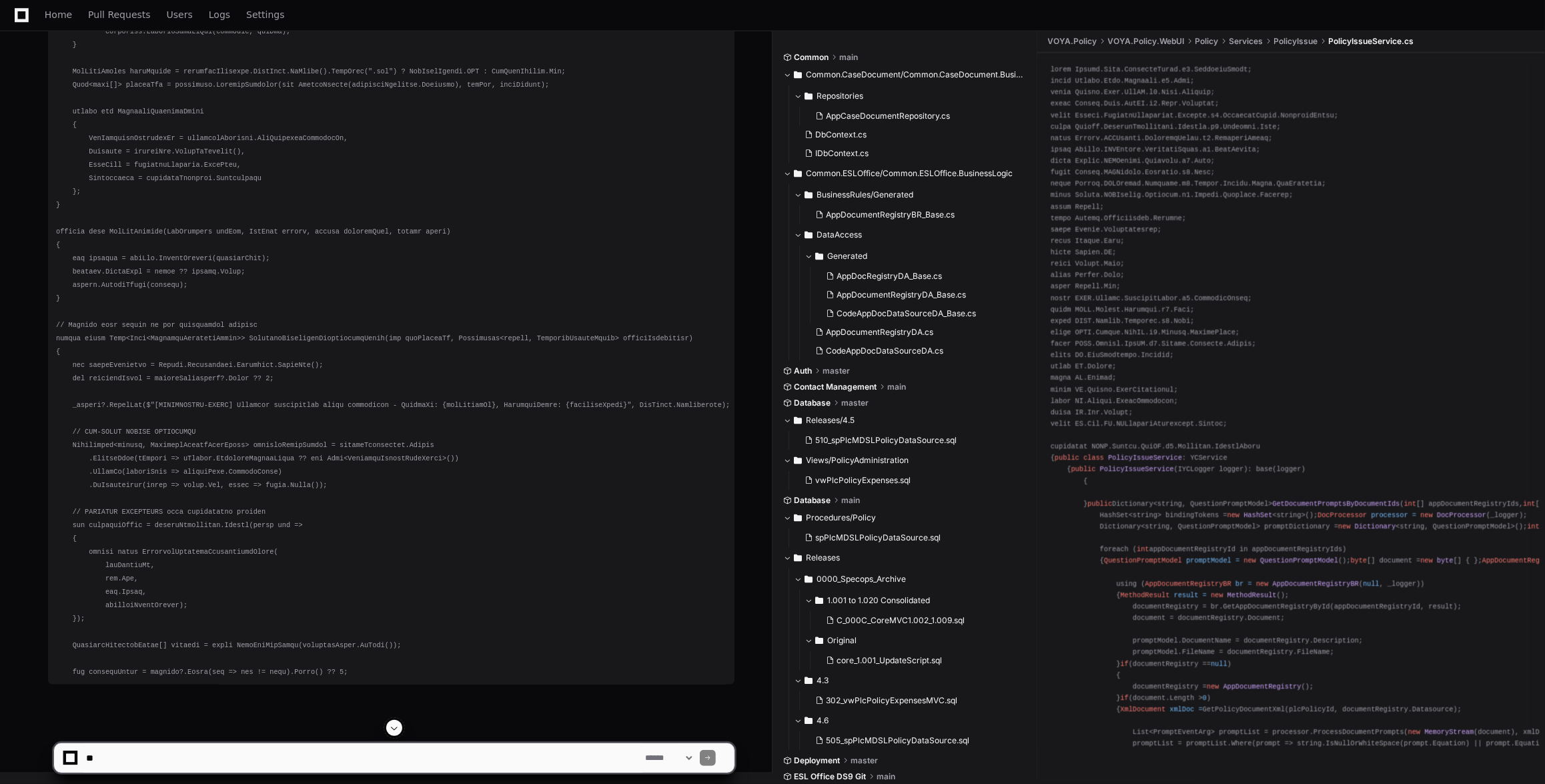
scroll to position [70920, 0]
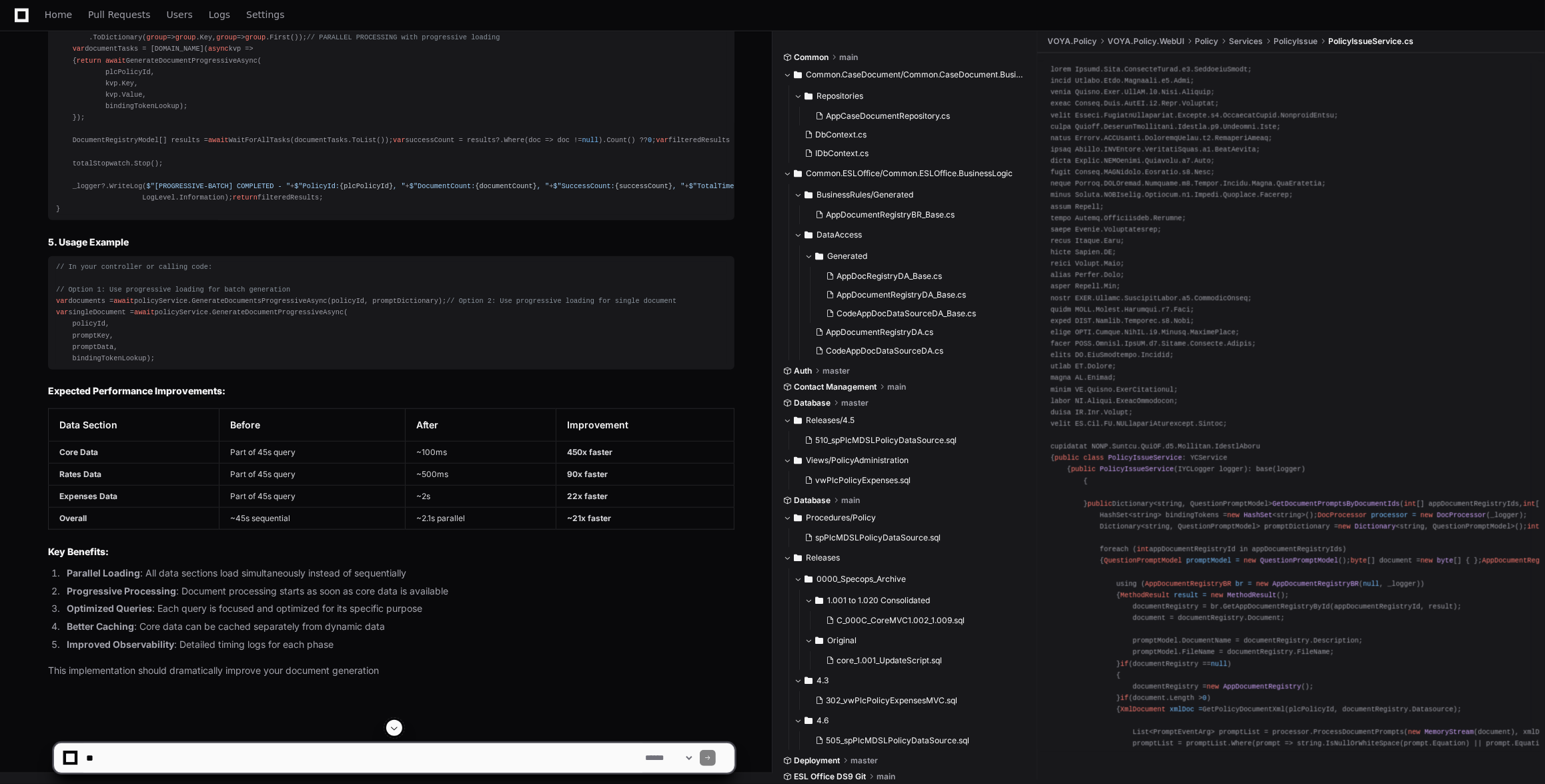
scroll to position [61479, 0]
